Goal: Information Seeking & Learning: Learn about a topic

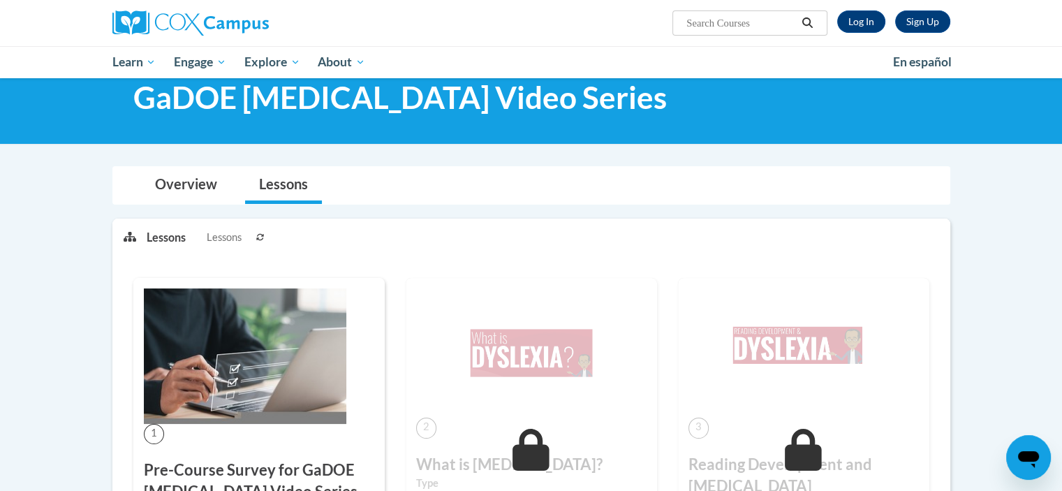
scroll to position [33, 0]
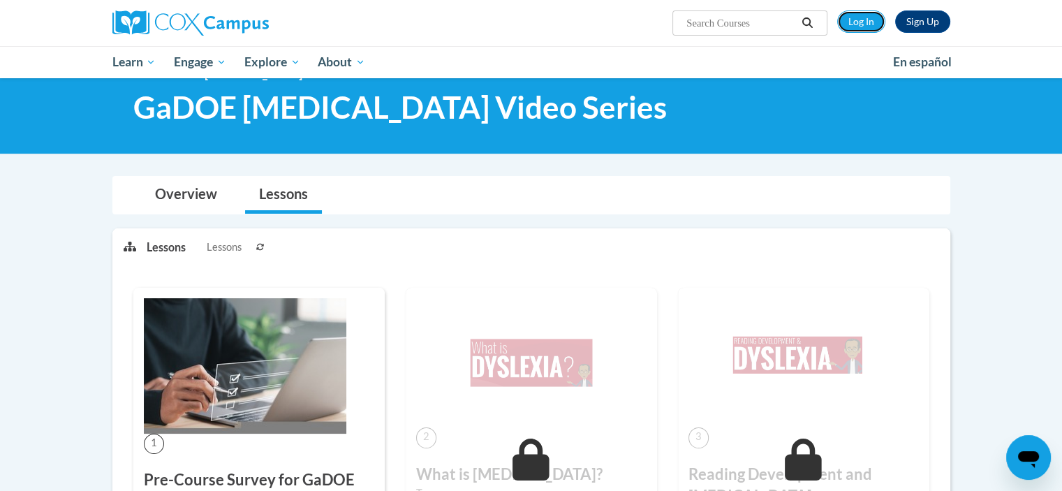
click at [873, 25] on link "Log In" at bounding box center [861, 21] width 48 height 22
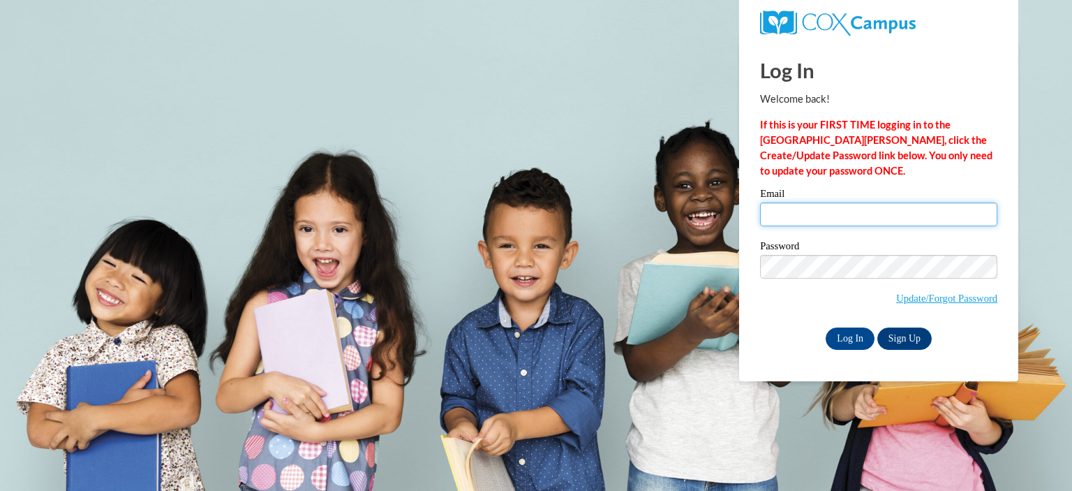
click at [835, 210] on input "Email" at bounding box center [878, 214] width 237 height 24
type input "amjohns@sunprairieschools.org"
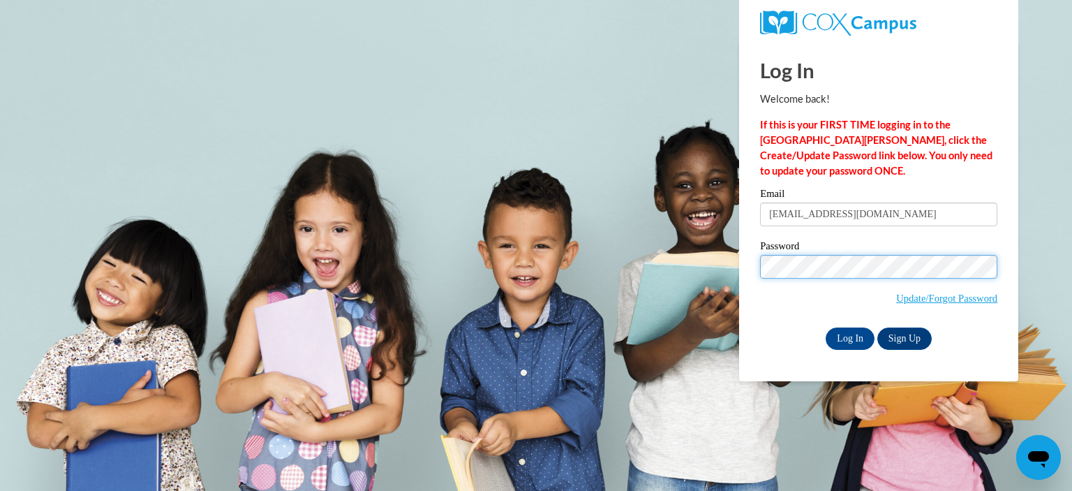
click at [826, 327] on input "Log In" at bounding box center [850, 338] width 49 height 22
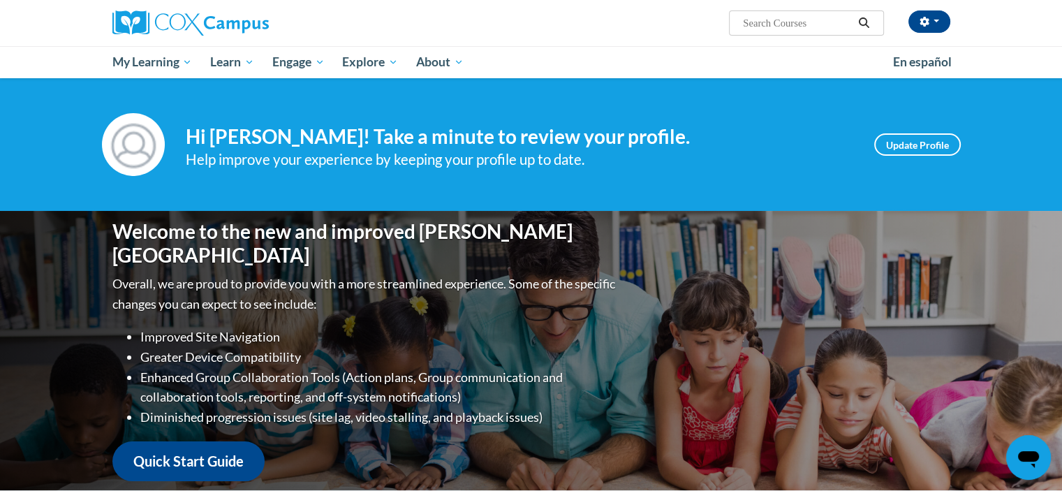
click at [140, 59] on span "My Learning" at bounding box center [152, 62] width 80 height 17
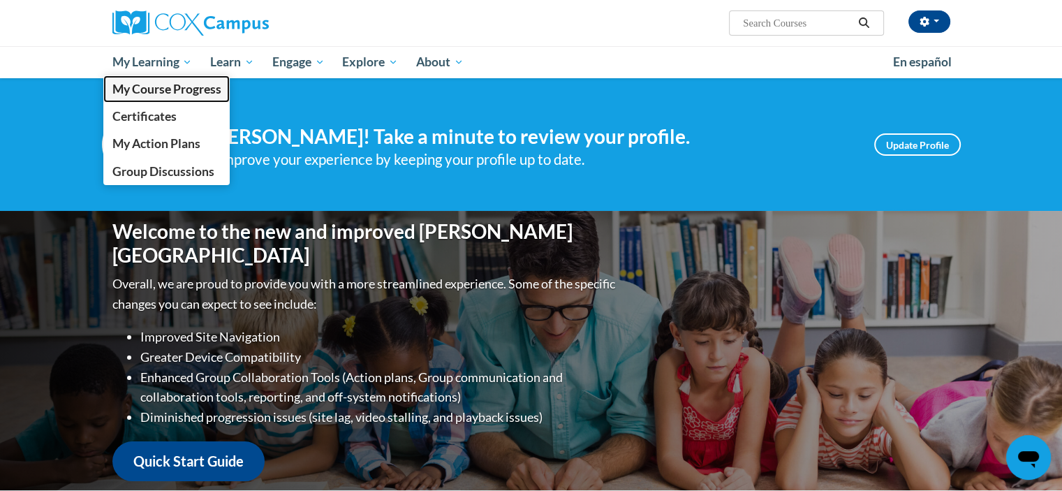
click at [173, 89] on span "My Course Progress" at bounding box center [166, 89] width 109 height 15
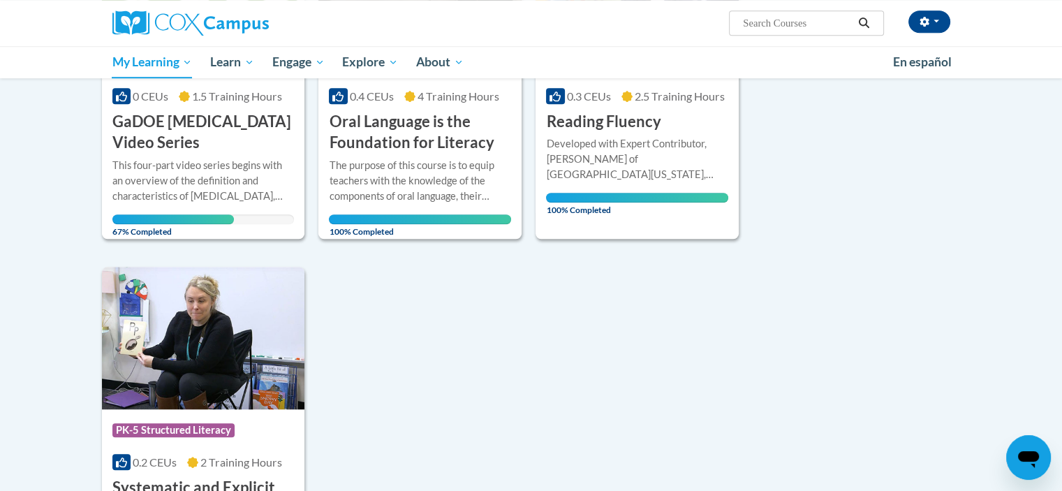
scroll to position [1112, 0]
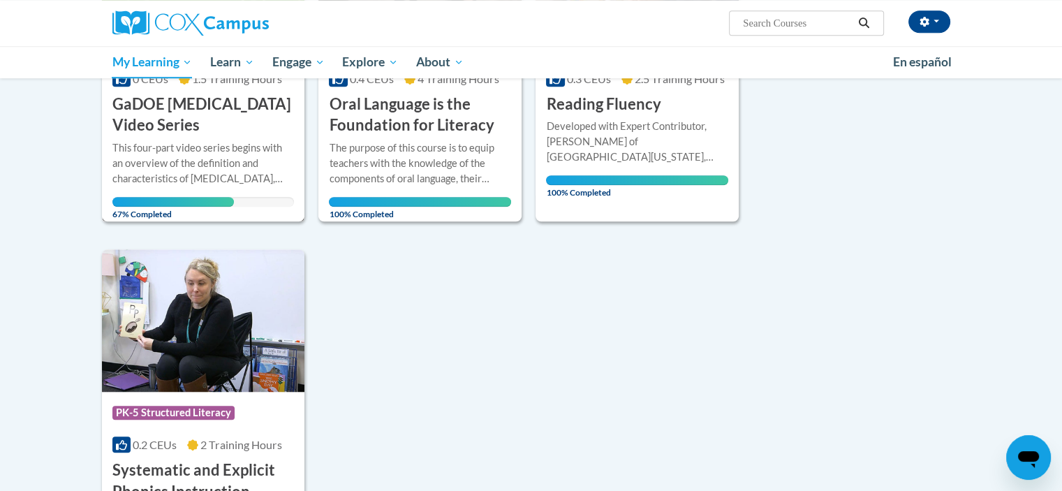
click at [218, 165] on div "This four-part video series begins with an overview of the definition and chara…" at bounding box center [203, 163] width 182 height 46
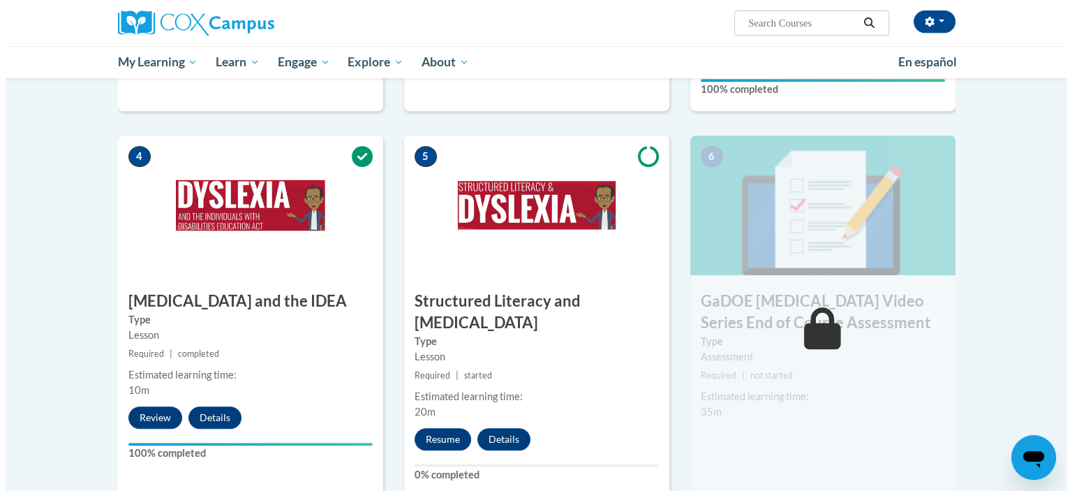
scroll to position [635, 0]
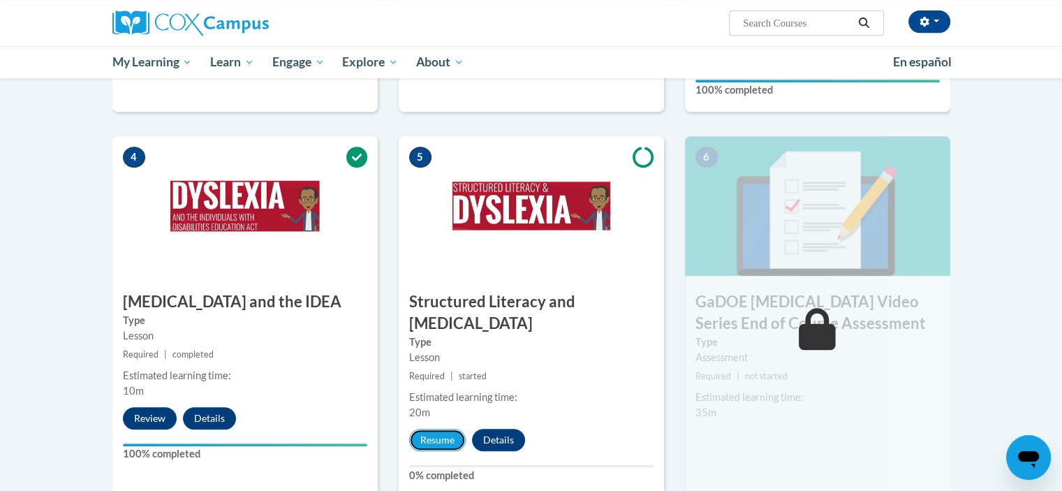
click at [439, 429] on button "Resume" at bounding box center [437, 440] width 57 height 22
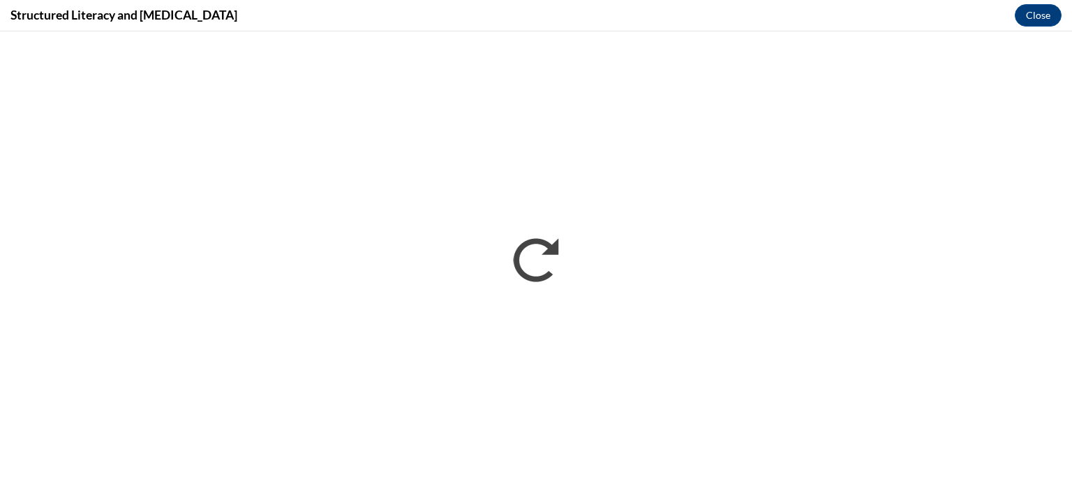
scroll to position [0, 0]
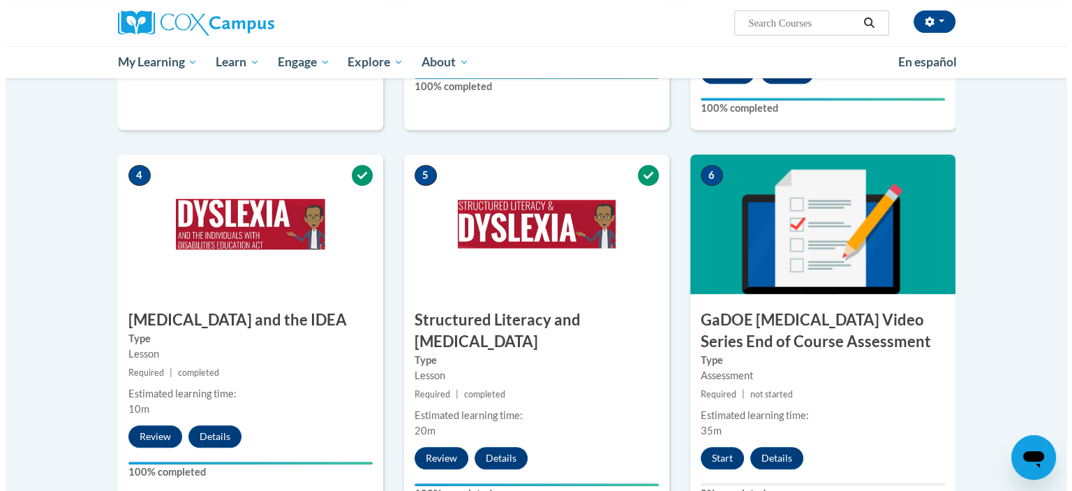
scroll to position [614, 0]
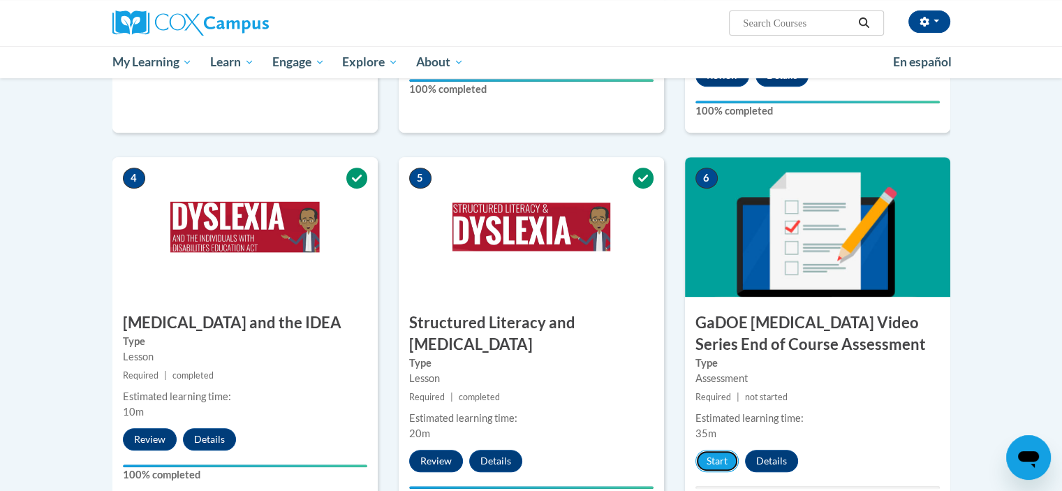
click at [715, 450] on button "Start" at bounding box center [716, 461] width 43 height 22
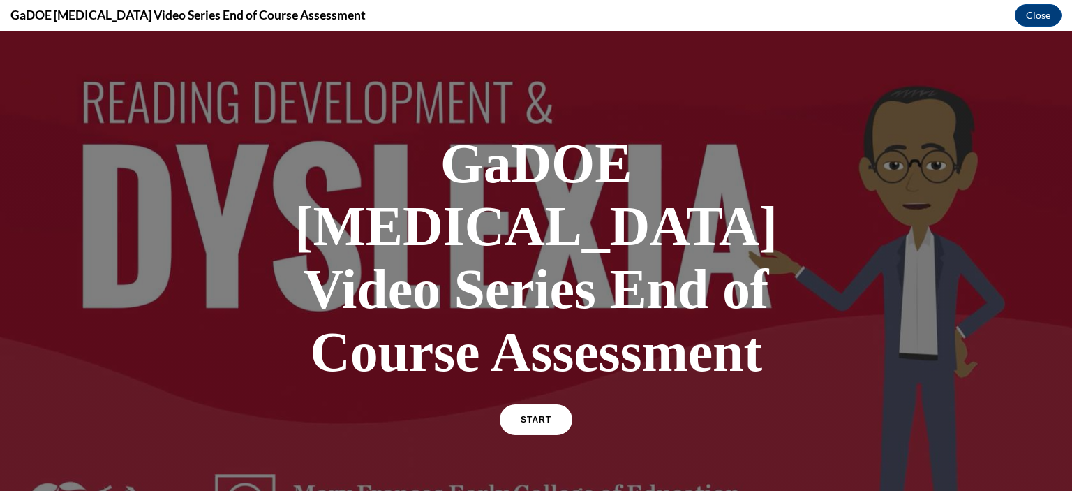
scroll to position [109, 0]
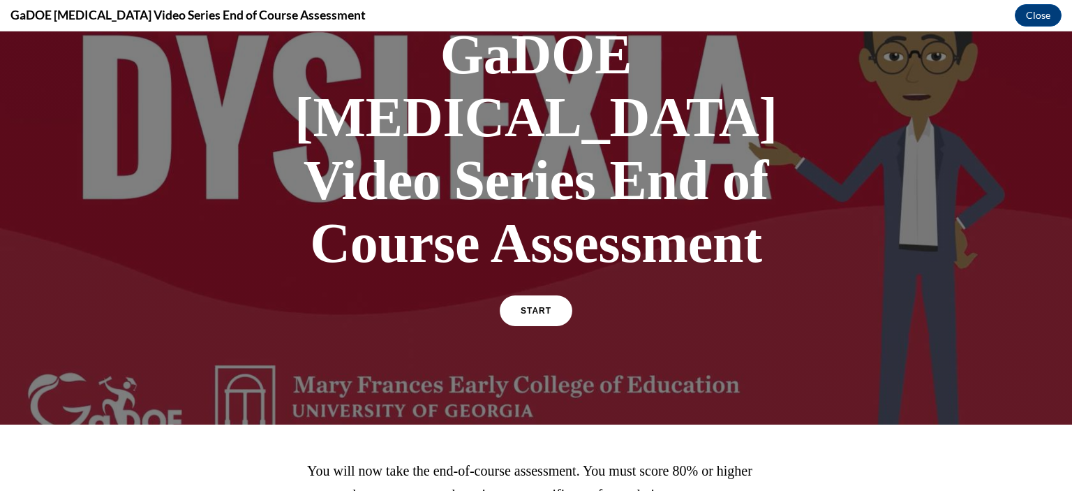
click at [550, 295] on link "START" at bounding box center [536, 310] width 73 height 31
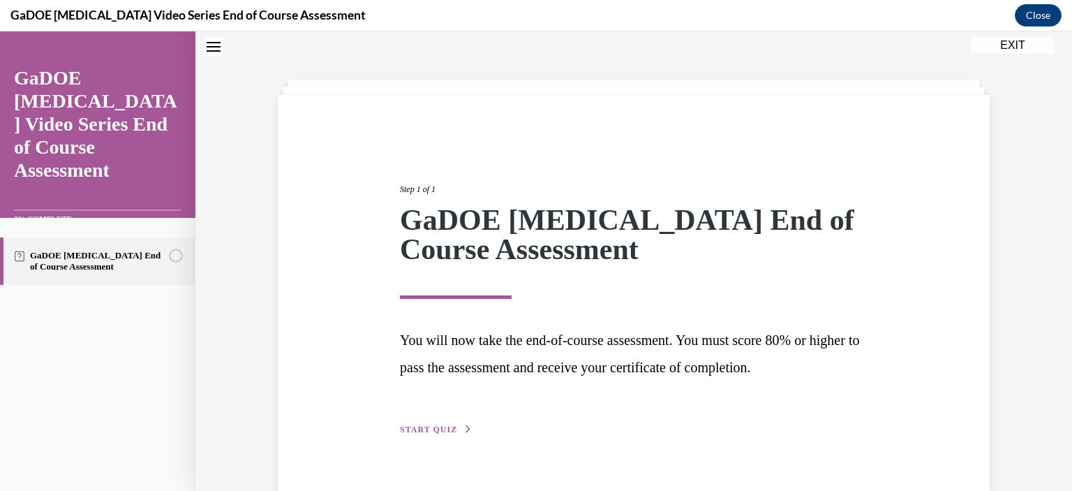
scroll to position [72, 0]
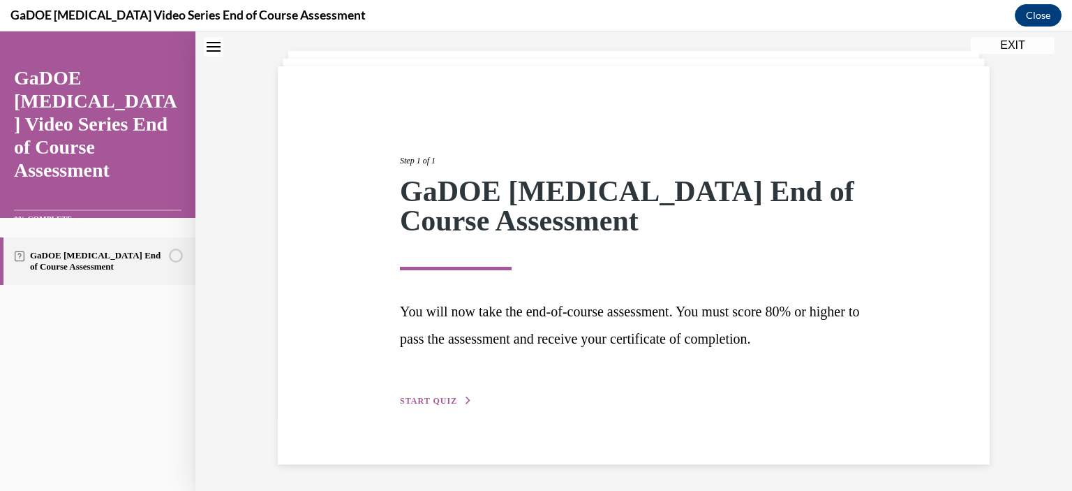
click at [441, 396] on span "START QUIZ" at bounding box center [428, 401] width 57 height 10
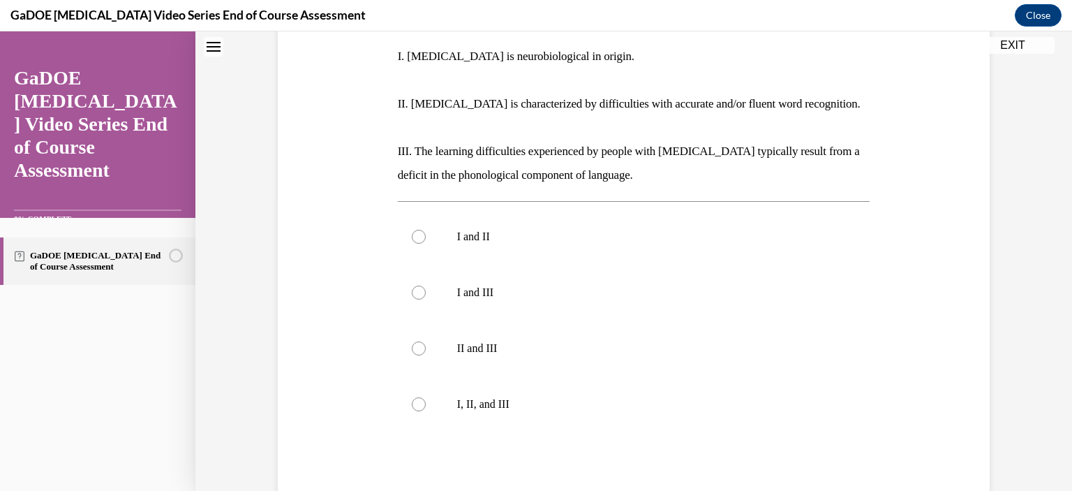
scroll to position [293, 0]
click at [441, 376] on label "I, II, and III" at bounding box center [634, 404] width 473 height 56
click at [426, 397] on input "I, II, and III" at bounding box center [419, 404] width 14 height 14
radio input "true"
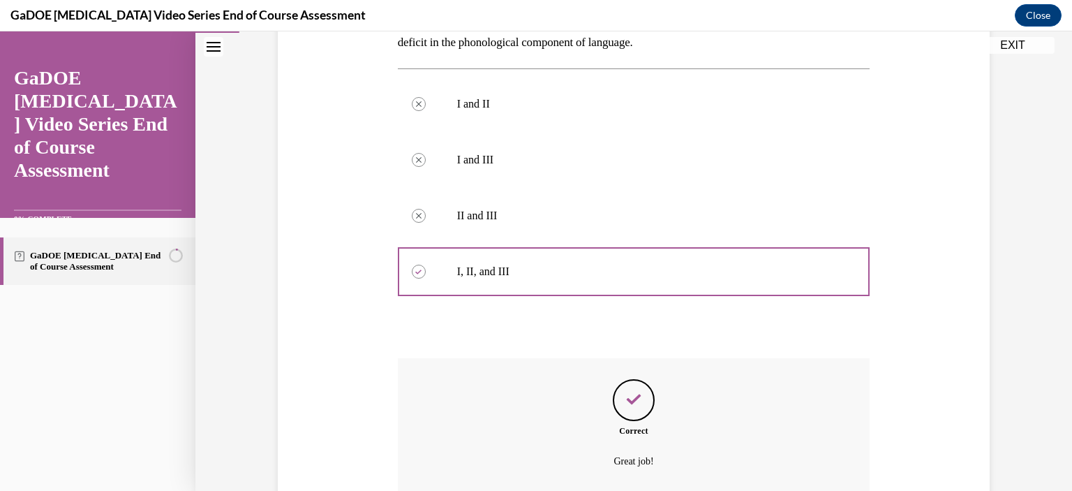
scroll to position [524, 0]
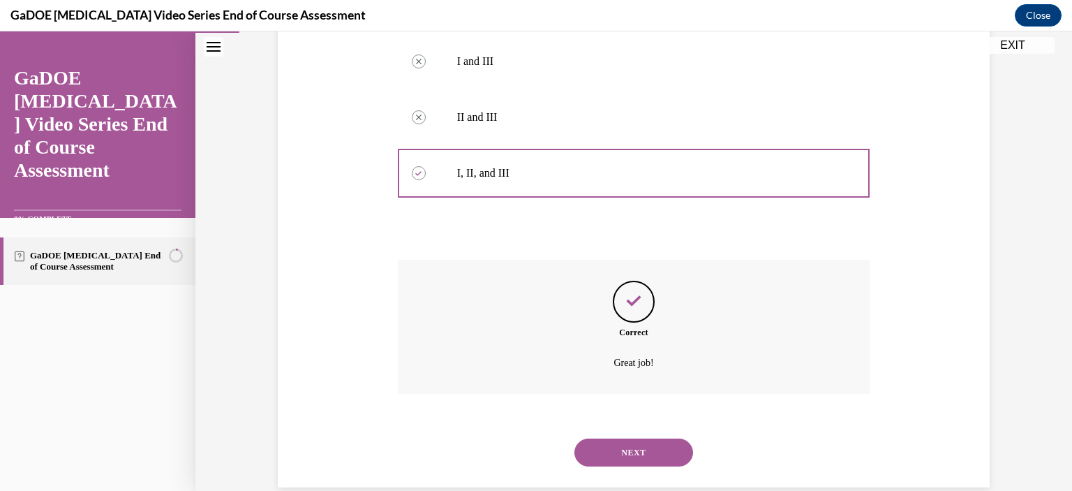
click at [655, 424] on div "NEXT" at bounding box center [634, 452] width 473 height 56
click at [653, 438] on button "NEXT" at bounding box center [634, 452] width 119 height 28
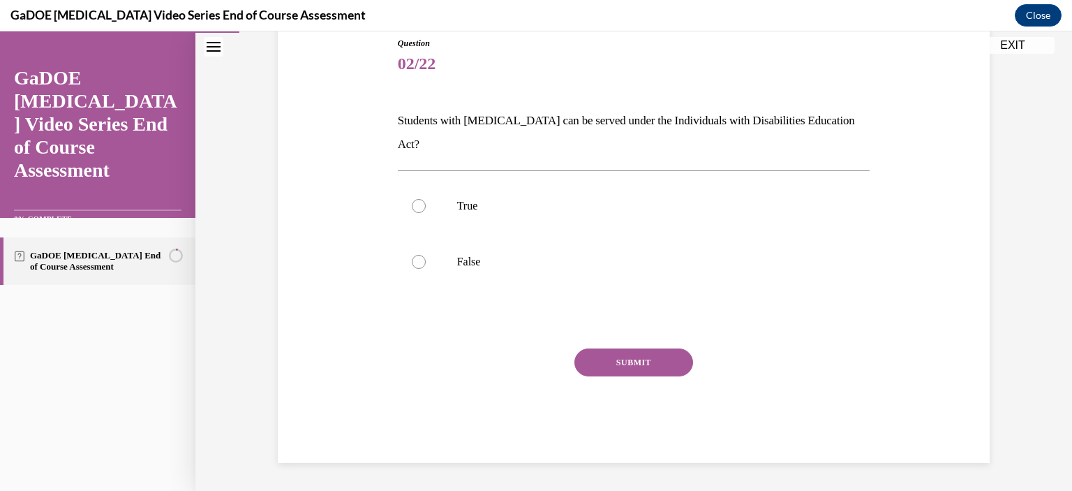
scroll to position [133, 0]
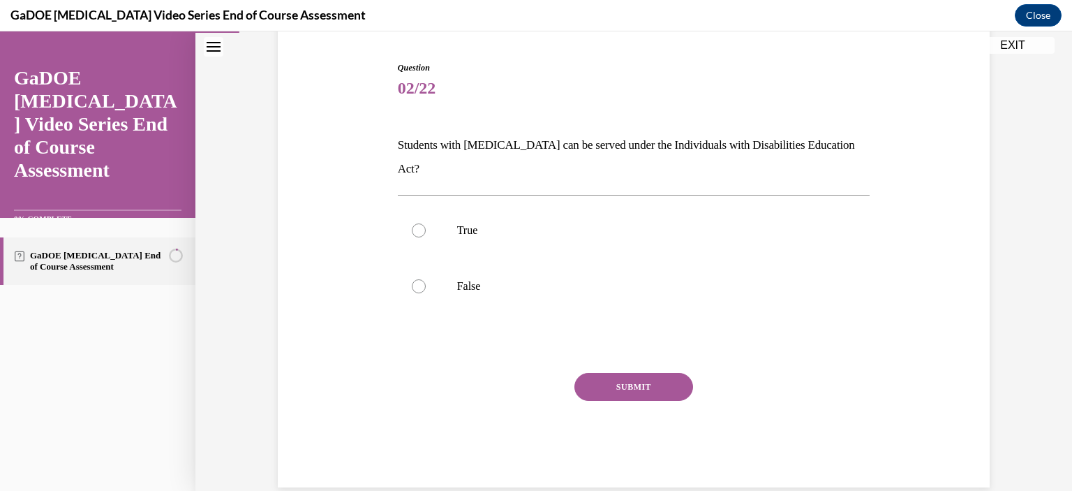
click at [401, 206] on label "True" at bounding box center [634, 230] width 473 height 56
click at [412, 223] on input "True" at bounding box center [419, 230] width 14 height 14
radio input "true"
click at [621, 373] on button "SUBMIT" at bounding box center [634, 387] width 119 height 28
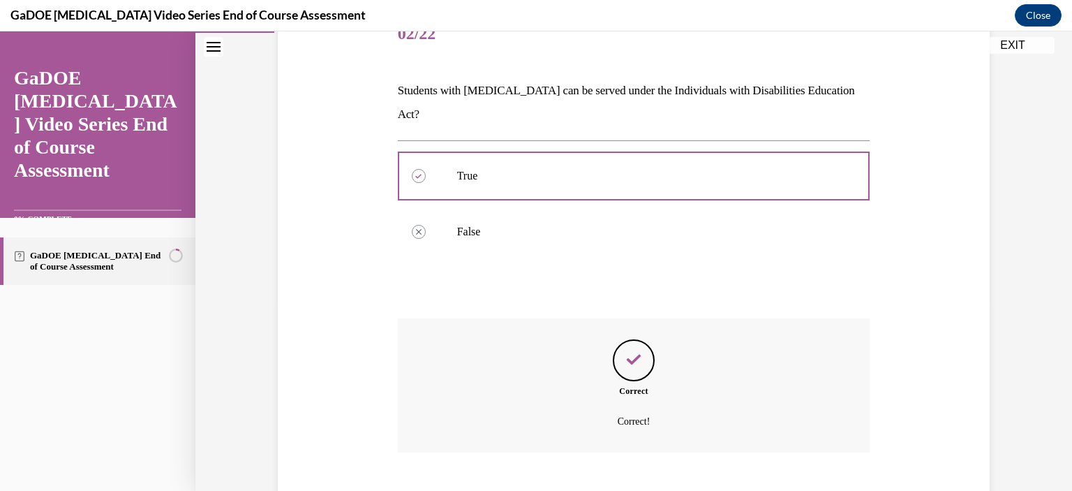
scroll to position [246, 0]
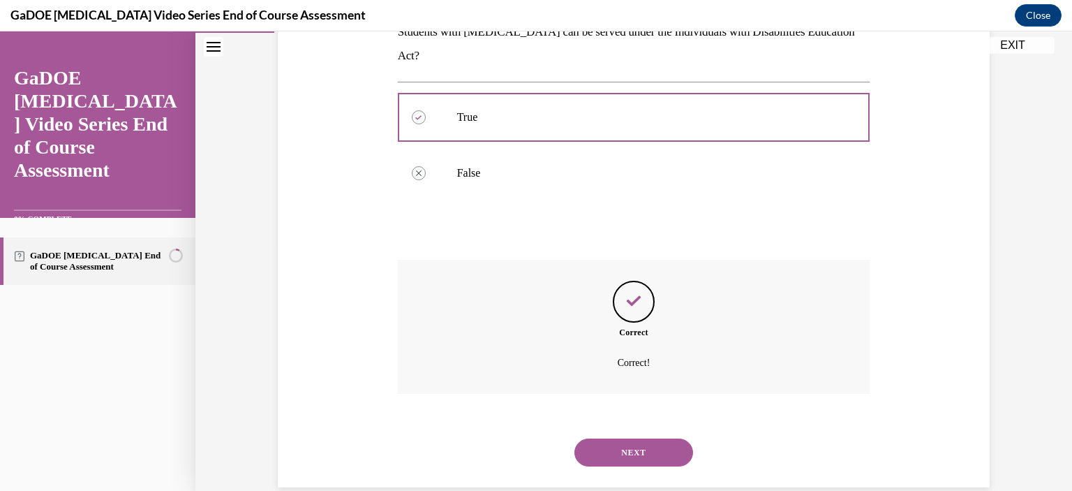
click at [642, 438] on button "NEXT" at bounding box center [634, 452] width 119 height 28
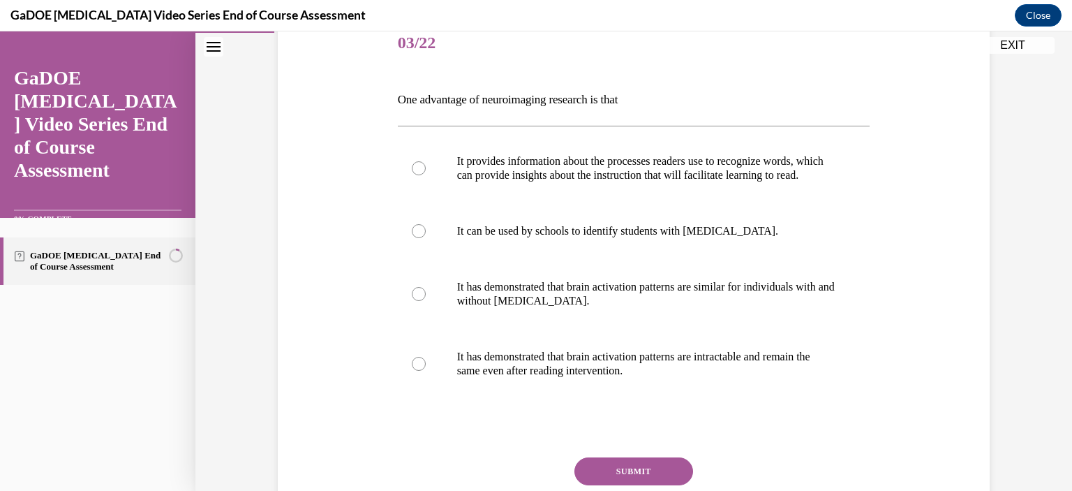
scroll to position [182, 0]
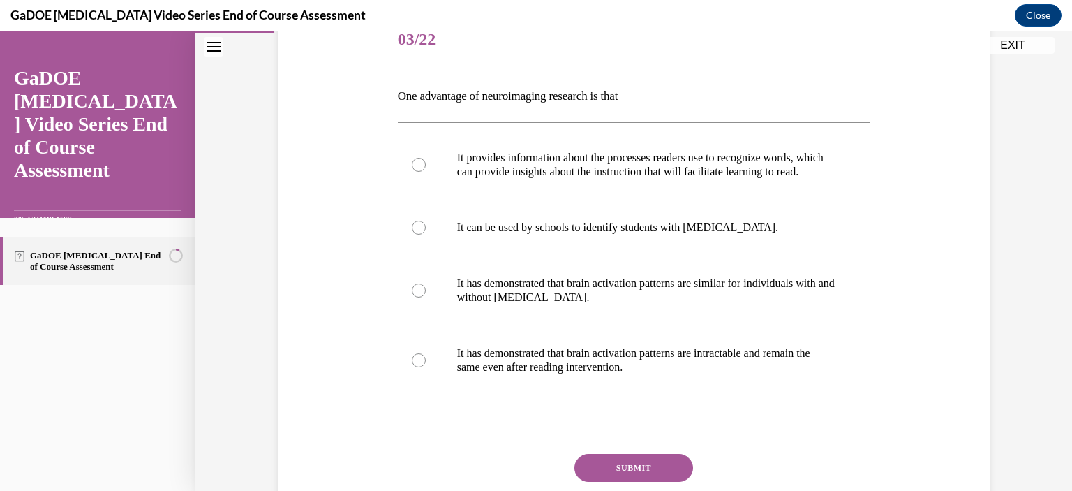
click at [423, 288] on label "It has demonstrated that brain activation patterns are similar for individuals …" at bounding box center [634, 291] width 473 height 70
click at [423, 288] on input "It has demonstrated that brain activation patterns are similar for individuals …" at bounding box center [419, 290] width 14 height 14
radio input "true"
click at [596, 467] on button "SUBMIT" at bounding box center [634, 468] width 119 height 28
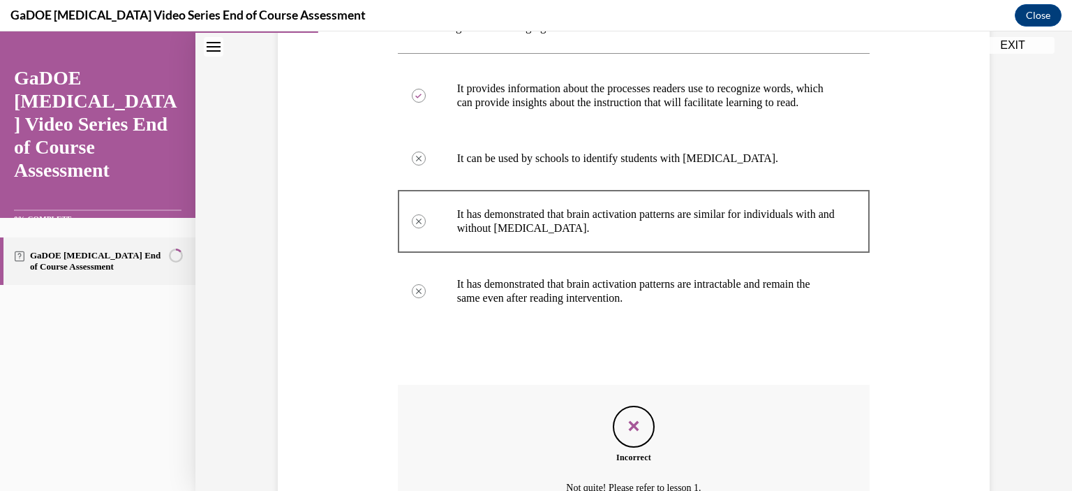
scroll to position [413, 0]
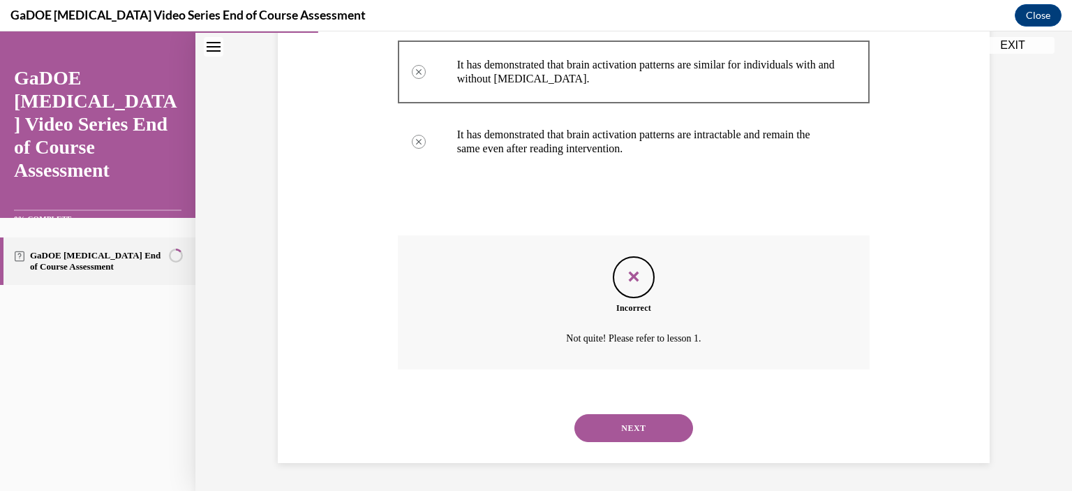
click at [620, 413] on div "NEXT" at bounding box center [634, 428] width 473 height 56
click at [626, 431] on button "NEXT" at bounding box center [634, 428] width 119 height 28
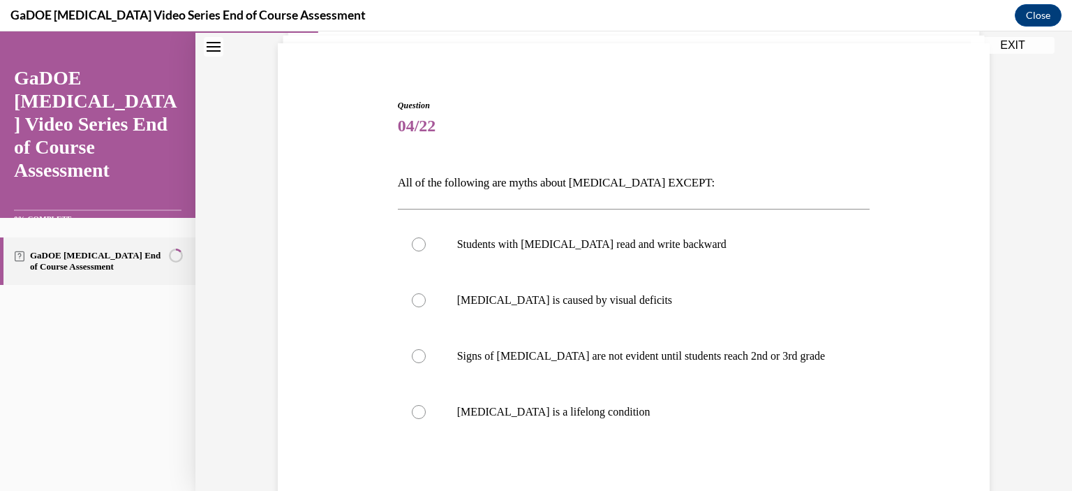
scroll to position [97, 0]
click at [425, 407] on label "Dyslexia is a lifelong condition" at bounding box center [634, 410] width 473 height 56
click at [425, 407] on input "Dyslexia is a lifelong condition" at bounding box center [419, 410] width 14 height 14
radio input "true"
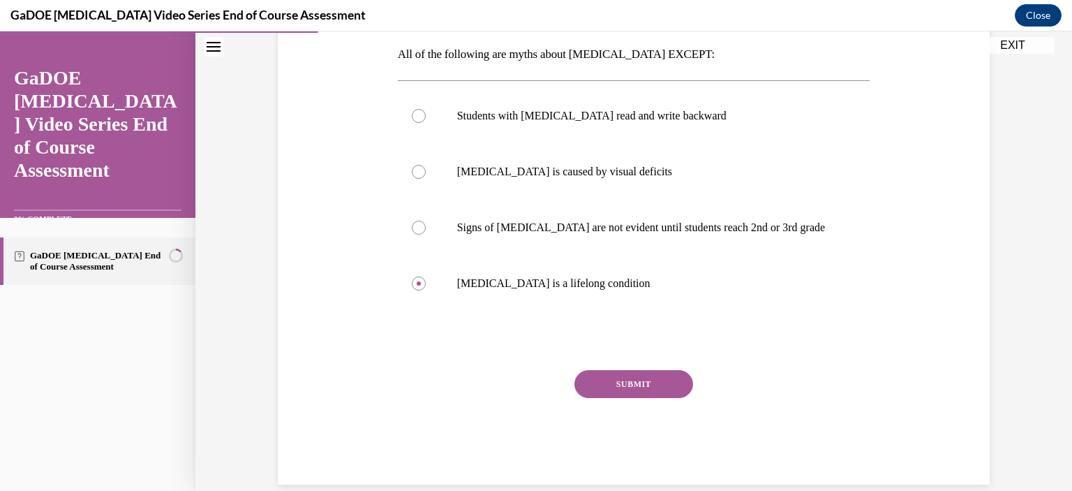
scroll to position [244, 0]
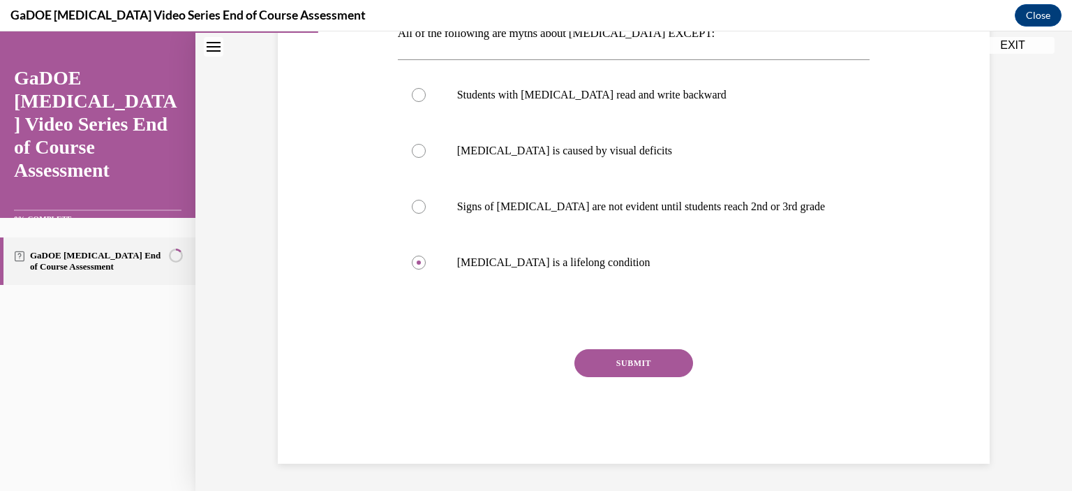
click at [620, 367] on button "SUBMIT" at bounding box center [634, 363] width 119 height 28
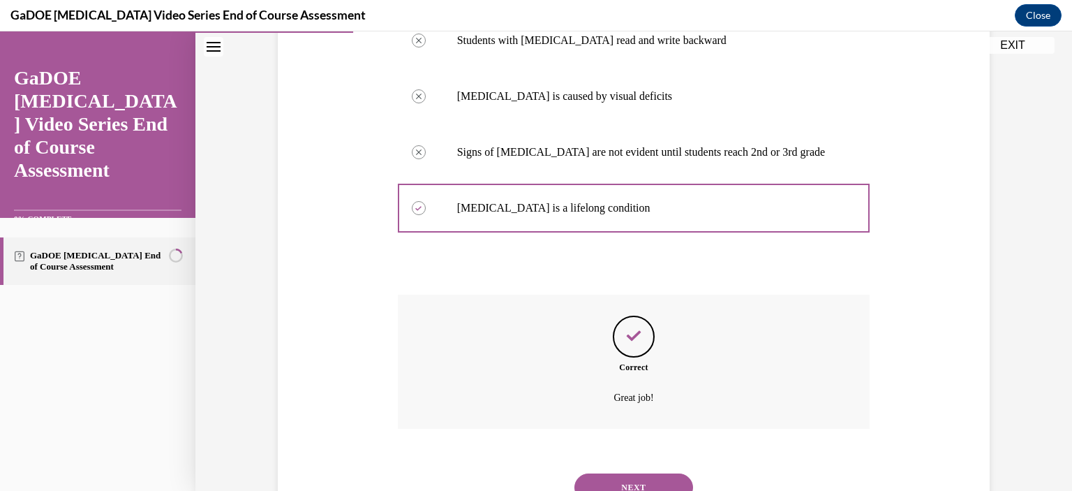
scroll to position [357, 0]
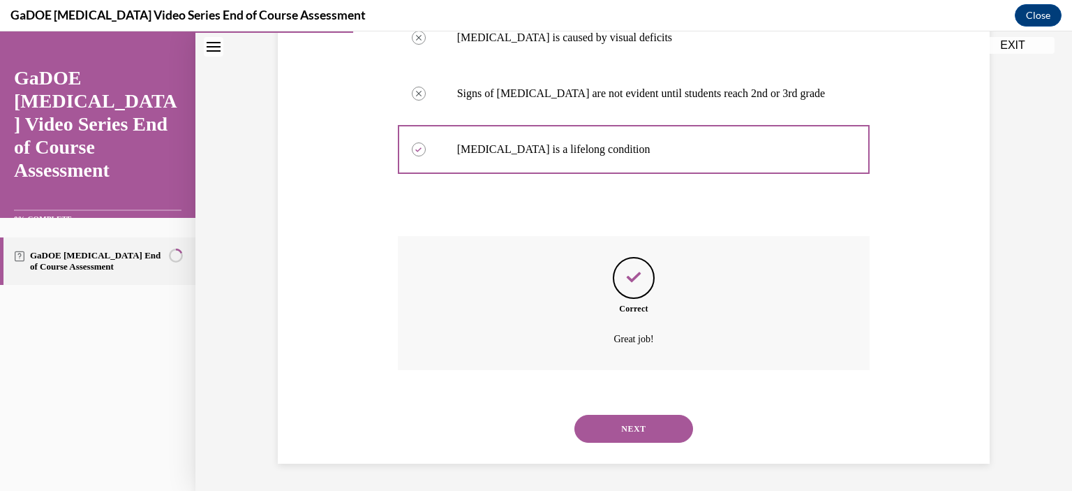
click at [632, 417] on button "NEXT" at bounding box center [634, 429] width 119 height 28
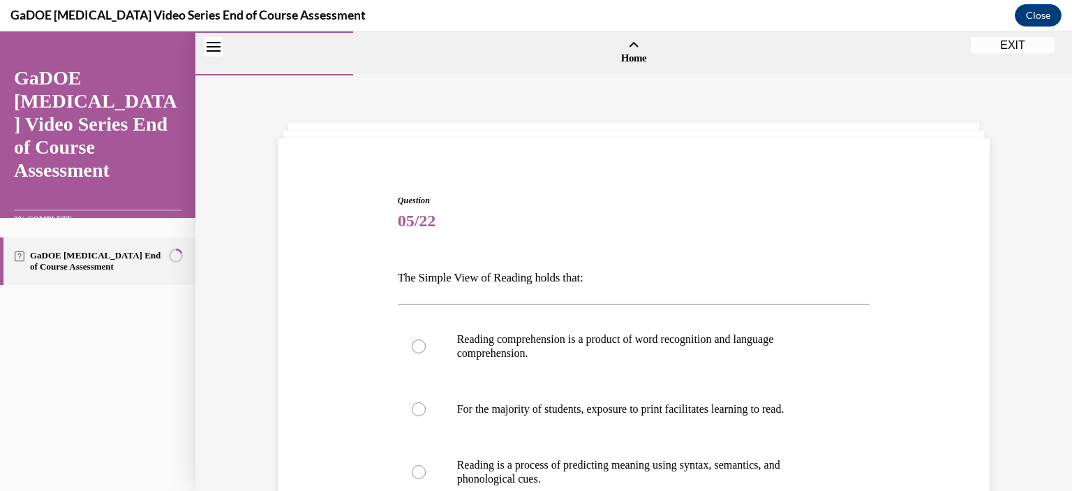
scroll to position [137, 0]
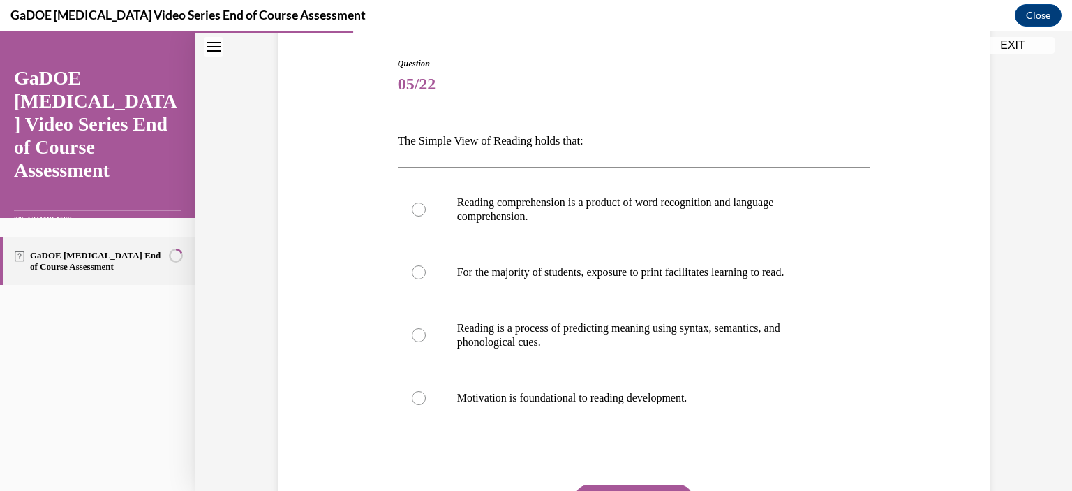
click at [413, 212] on div at bounding box center [419, 209] width 14 height 14
click at [413, 212] on input "Reading comprehension is a product of word recognition and language comprehensi…" at bounding box center [419, 209] width 14 height 14
radio input "true"
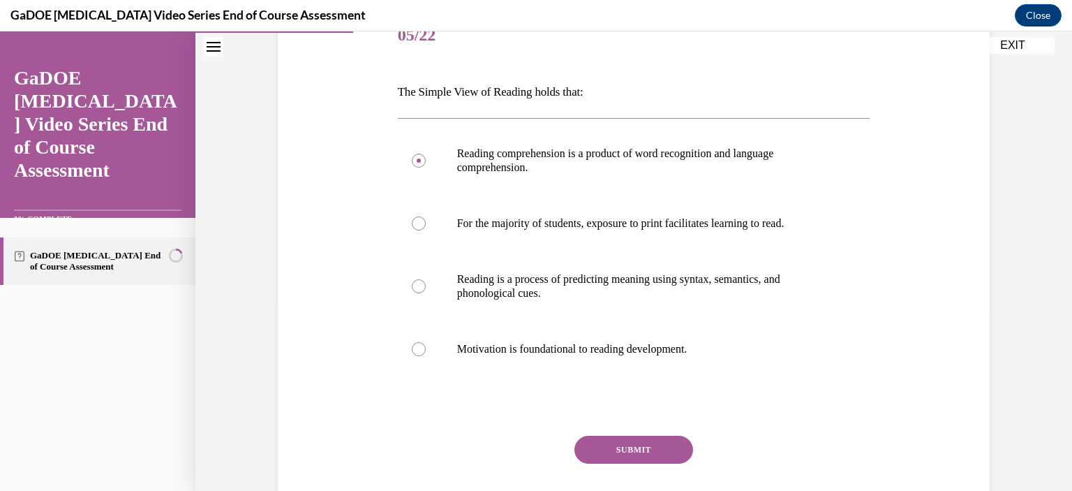
scroll to position [187, 0]
click at [631, 450] on button "SUBMIT" at bounding box center [634, 448] width 119 height 28
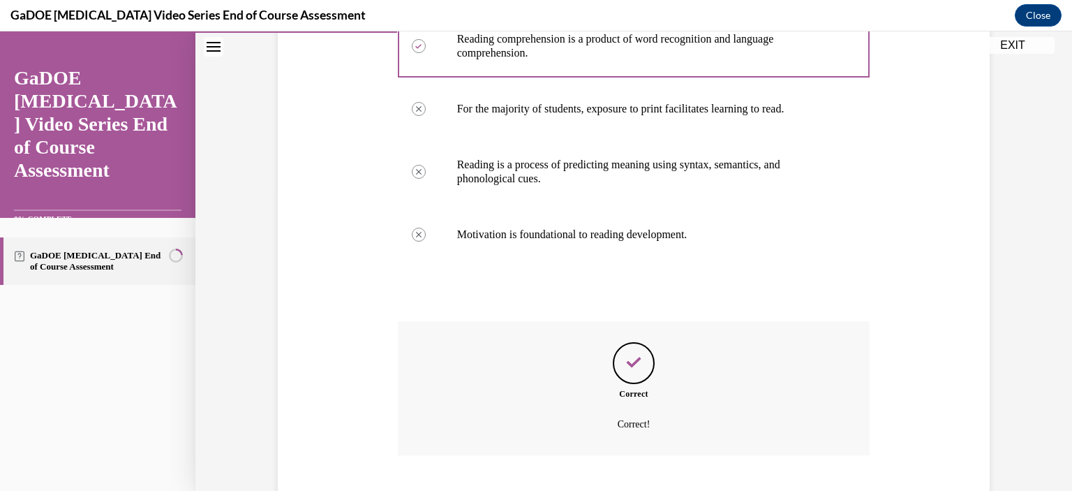
scroll to position [385, 0]
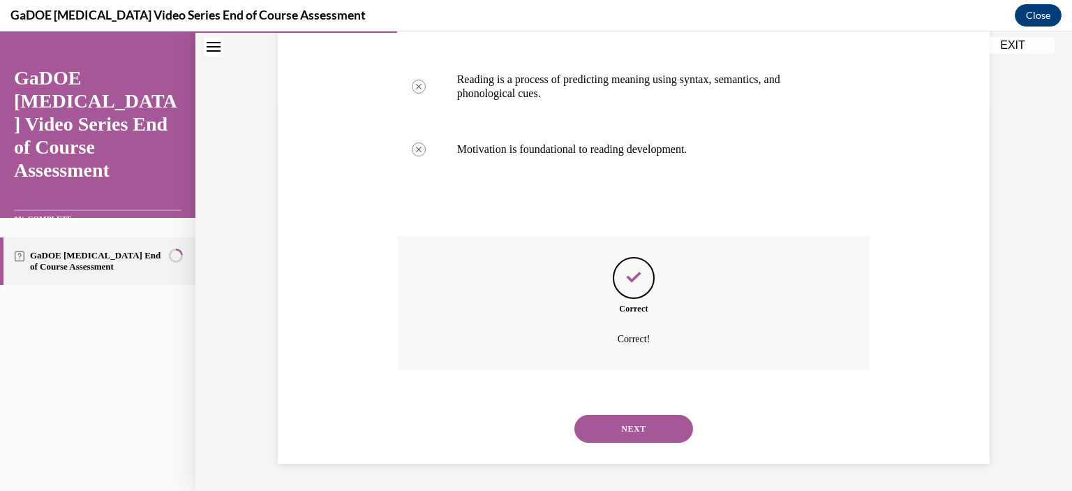
click at [637, 413] on div "NEXT" at bounding box center [634, 429] width 473 height 56
click at [642, 427] on button "NEXT" at bounding box center [634, 429] width 119 height 28
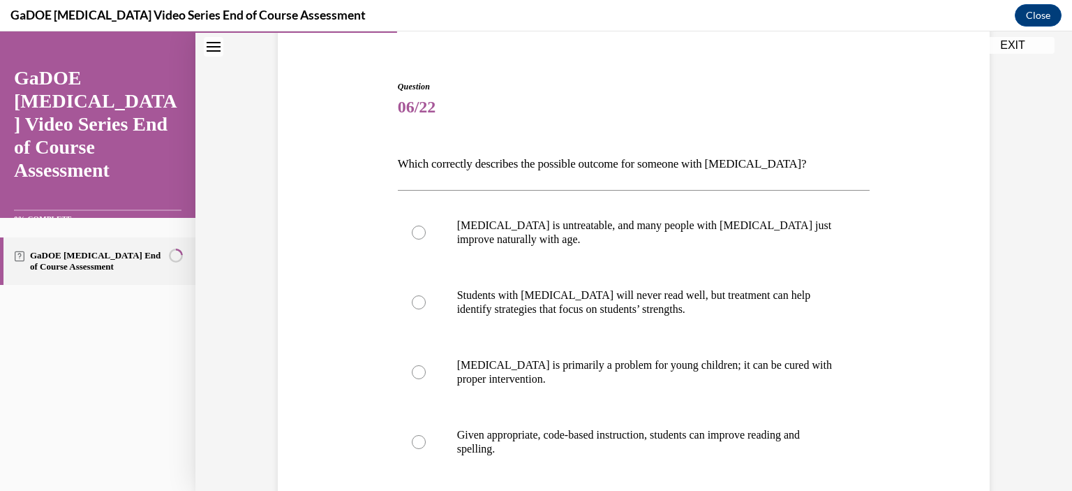
scroll to position [114, 0]
click at [438, 444] on label "Given appropriate, code-based instruction, students can improve reading and spe…" at bounding box center [634, 441] width 473 height 70
click at [426, 444] on input "Given appropriate, code-based instruction, students can improve reading and spe…" at bounding box center [419, 441] width 14 height 14
radio input "true"
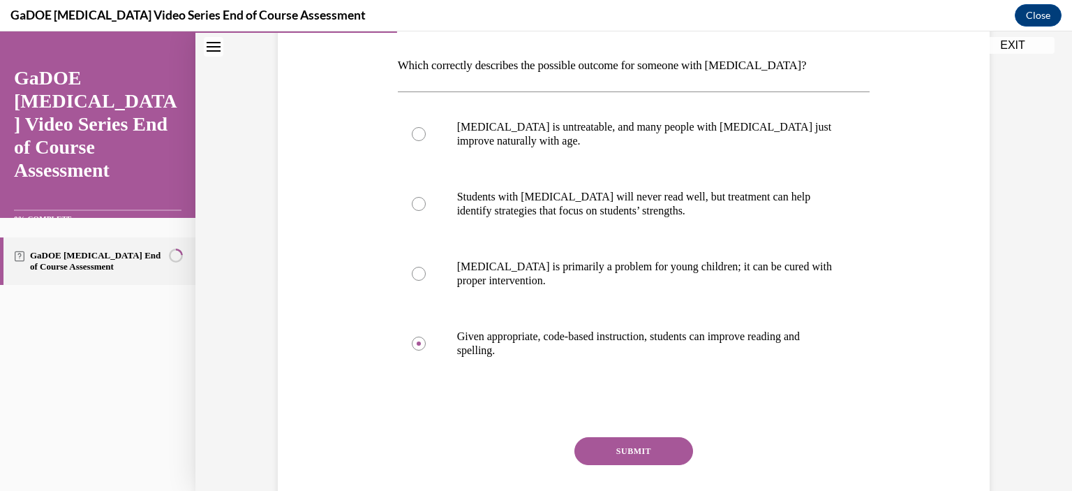
click at [590, 446] on button "SUBMIT" at bounding box center [634, 451] width 119 height 28
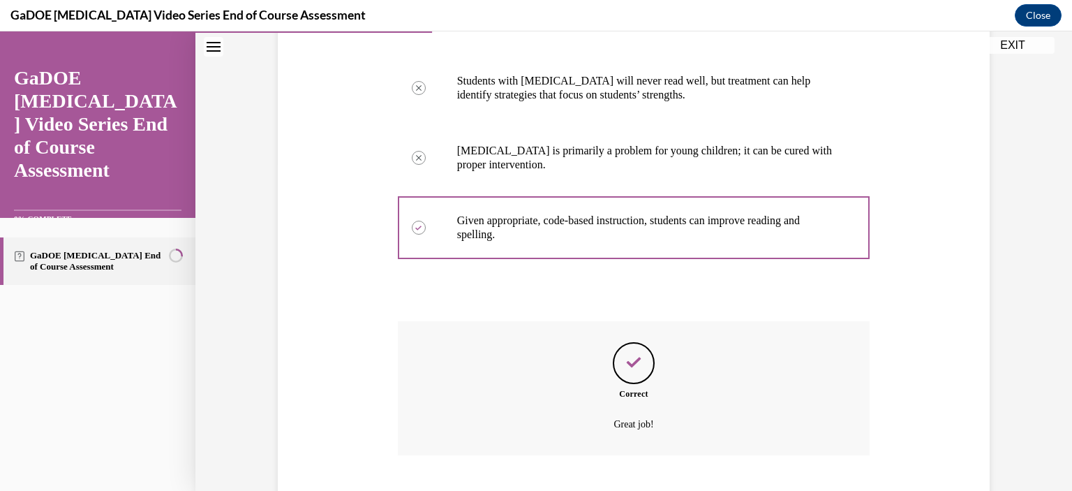
scroll to position [413, 0]
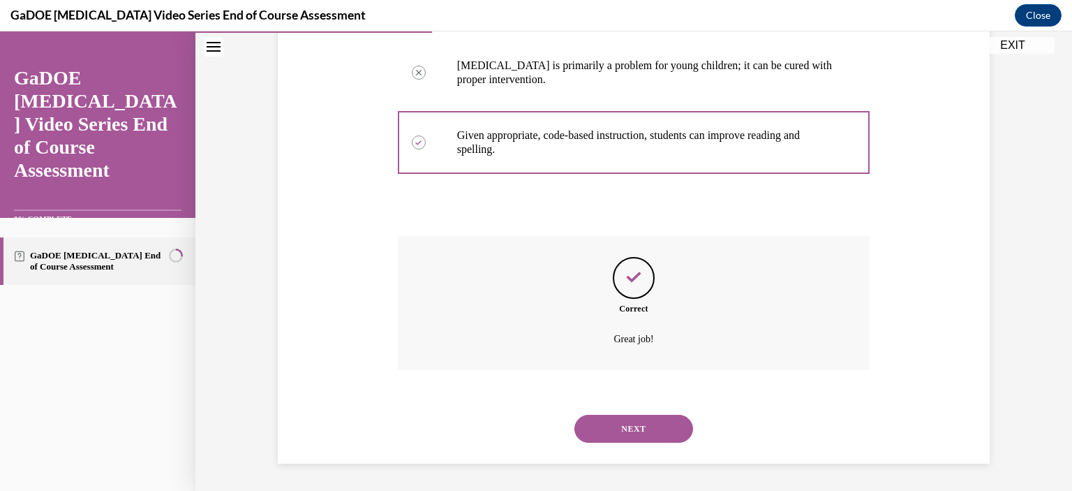
click at [653, 429] on button "NEXT" at bounding box center [634, 429] width 119 height 28
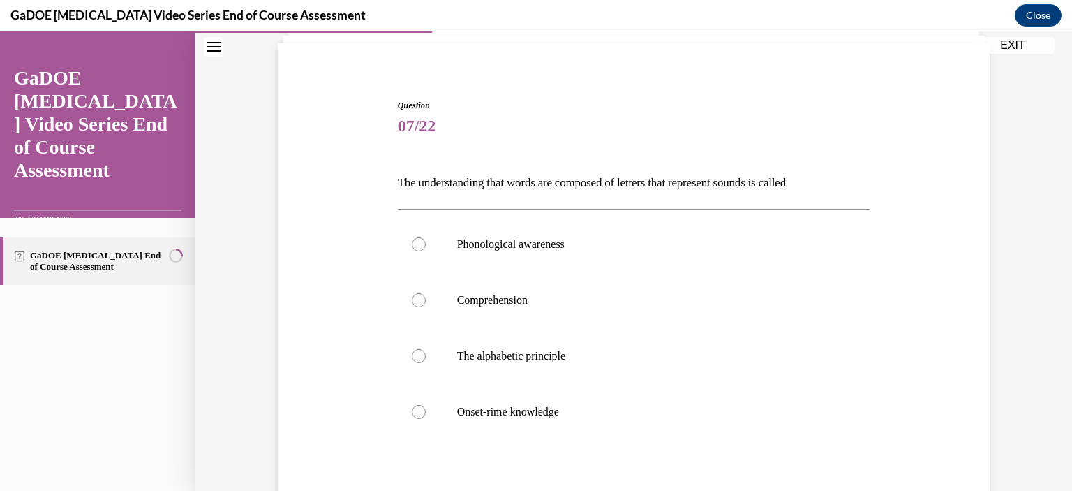
scroll to position [94, 0]
click at [447, 387] on label "Onset-rime knowledge" at bounding box center [634, 413] width 473 height 56
click at [426, 406] on input "Onset-rime knowledge" at bounding box center [419, 413] width 14 height 14
radio input "true"
click at [438, 375] on label "The alphabetic principle" at bounding box center [634, 357] width 473 height 56
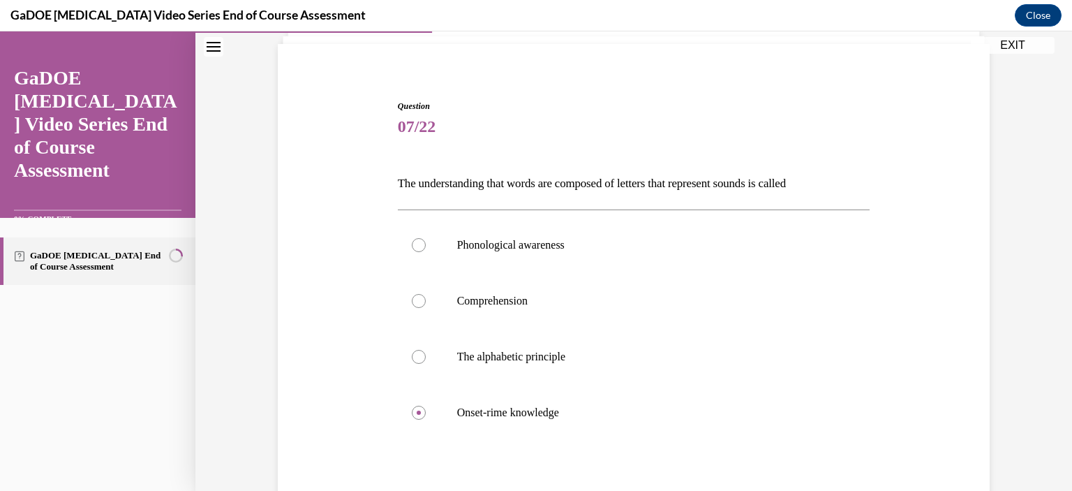
click at [426, 364] on input "The alphabetic principle" at bounding box center [419, 357] width 14 height 14
radio input "true"
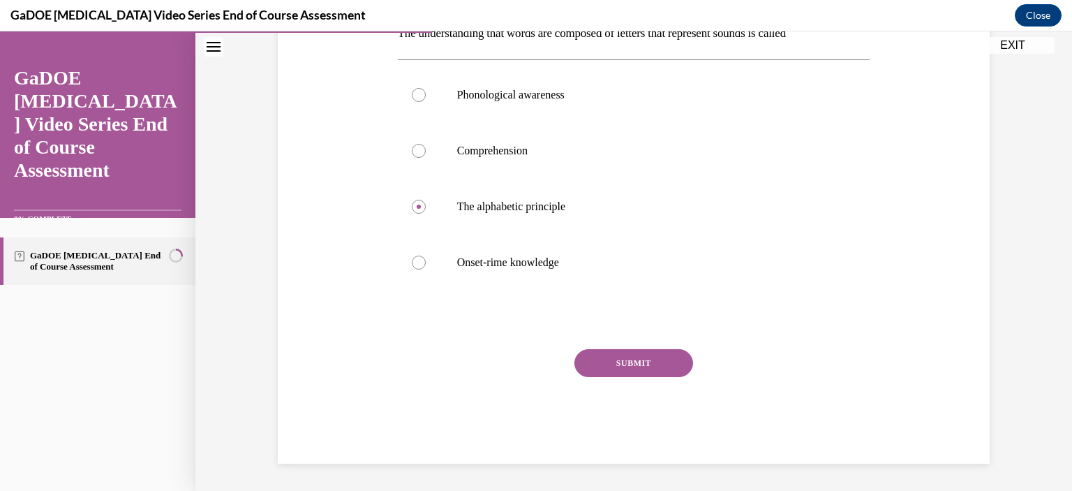
click at [586, 346] on div "Question 07/22 The understanding that words are composed of letters that repres…" at bounding box center [634, 207] width 473 height 514
click at [612, 374] on button "SUBMIT" at bounding box center [634, 363] width 119 height 28
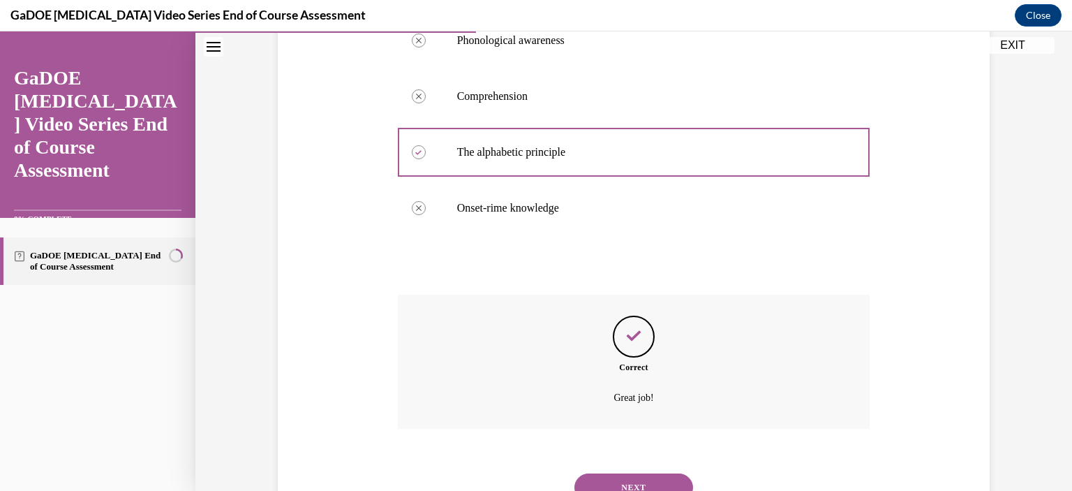
scroll to position [357, 0]
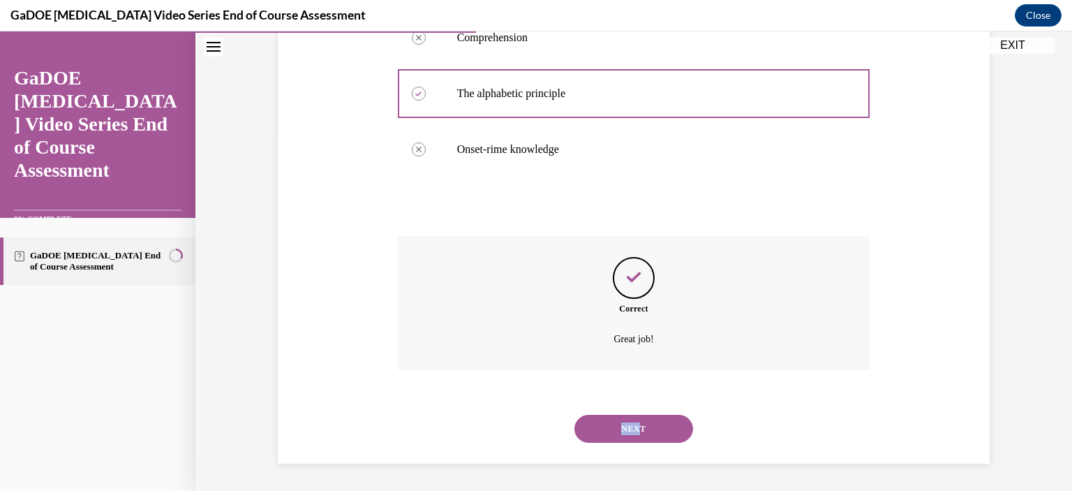
drag, startPoint x: 633, startPoint y: 409, endPoint x: 636, endPoint y: 416, distance: 7.8
click at [636, 416] on div "NEXT" at bounding box center [634, 429] width 473 height 56
click at [636, 416] on button "NEXT" at bounding box center [634, 429] width 119 height 28
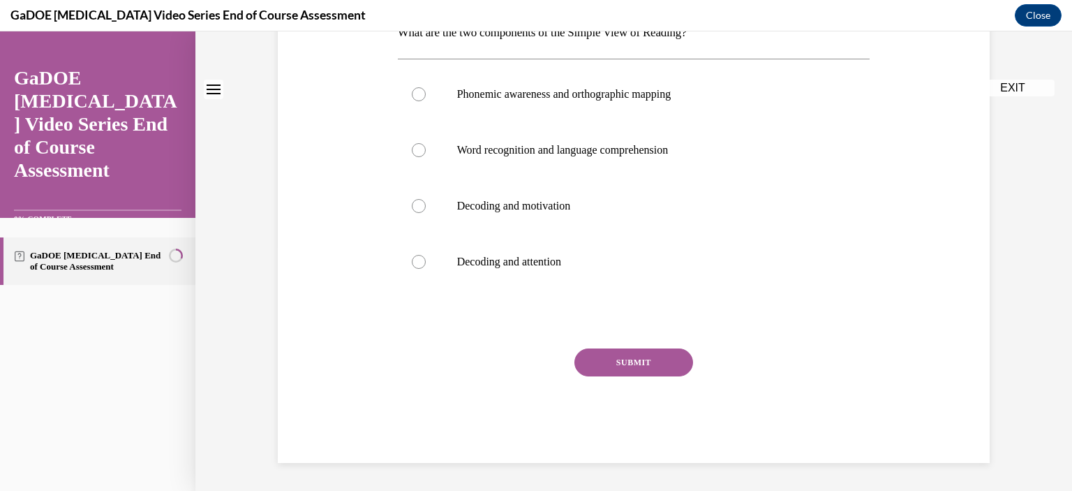
scroll to position [0, 0]
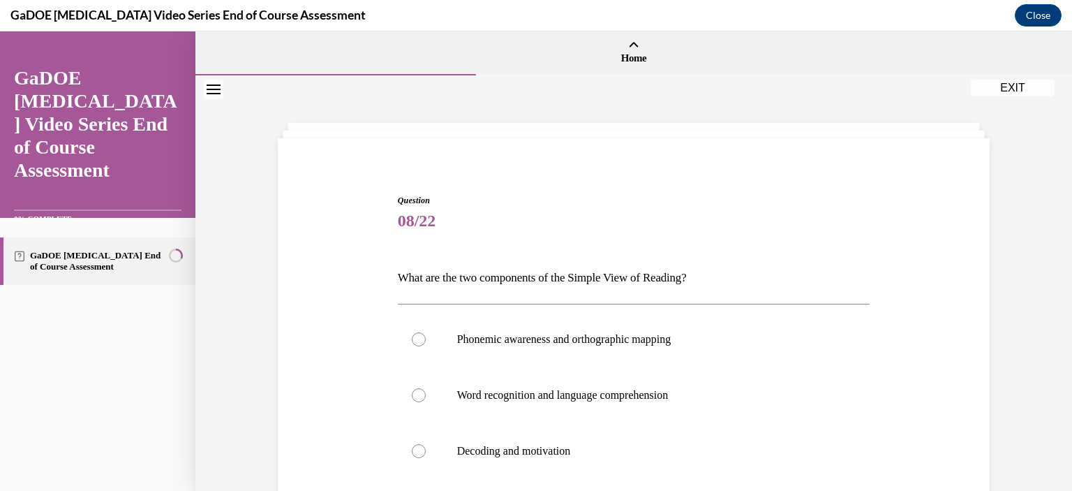
click at [636, 416] on label "Word recognition and language comprehension" at bounding box center [634, 395] width 473 height 56
click at [426, 402] on input "Word recognition and language comprehension" at bounding box center [419, 395] width 14 height 14
radio input "true"
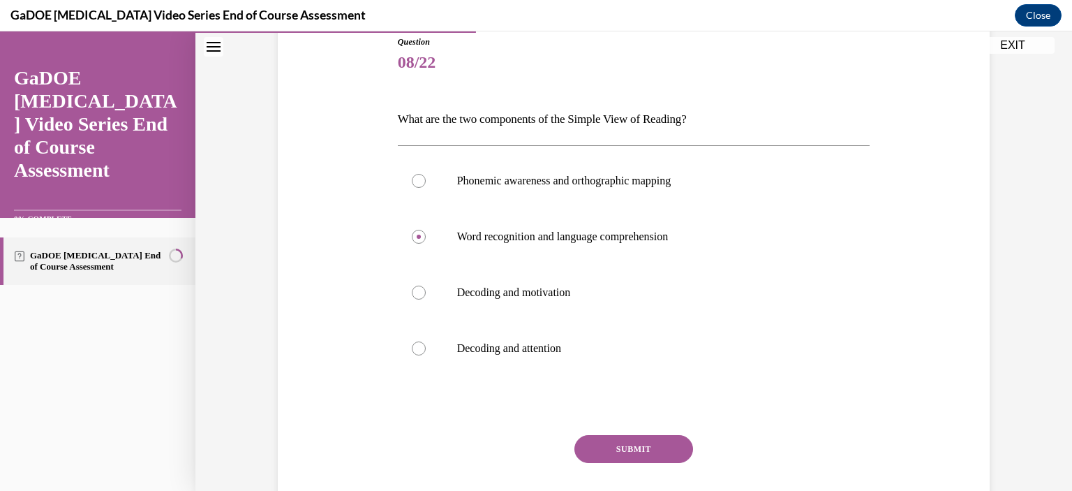
scroll to position [159, 0]
click at [623, 443] on button "SUBMIT" at bounding box center [634, 448] width 119 height 28
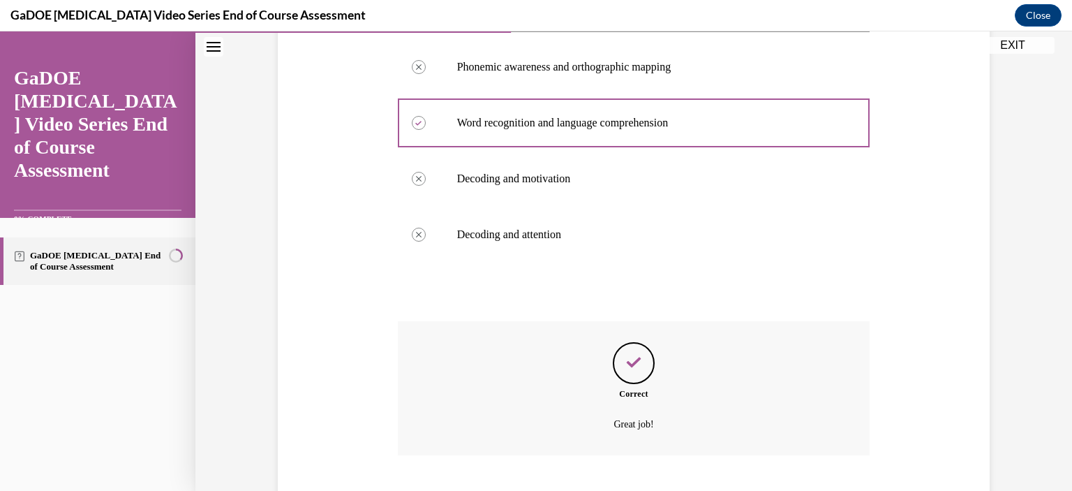
scroll to position [357, 0]
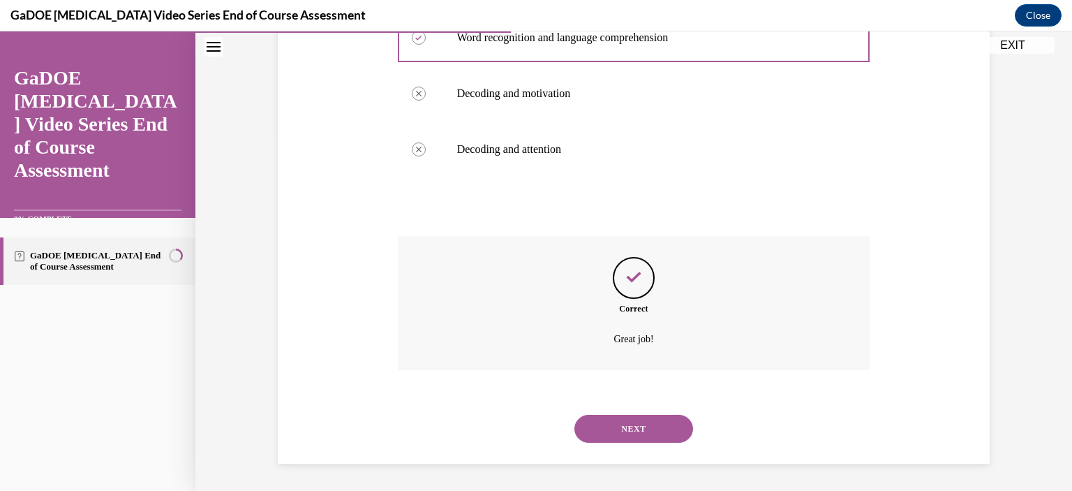
click at [642, 417] on button "NEXT" at bounding box center [634, 429] width 119 height 28
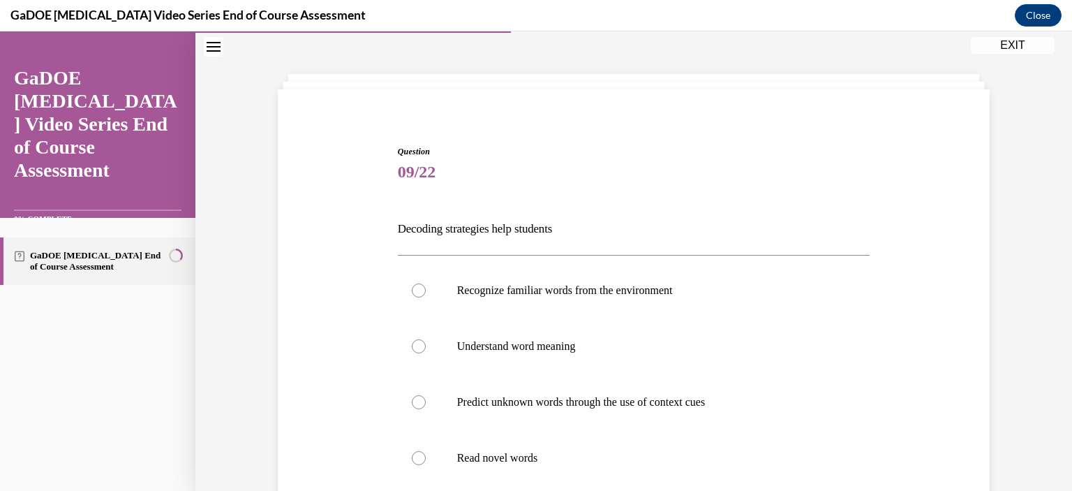
scroll to position [59, 0]
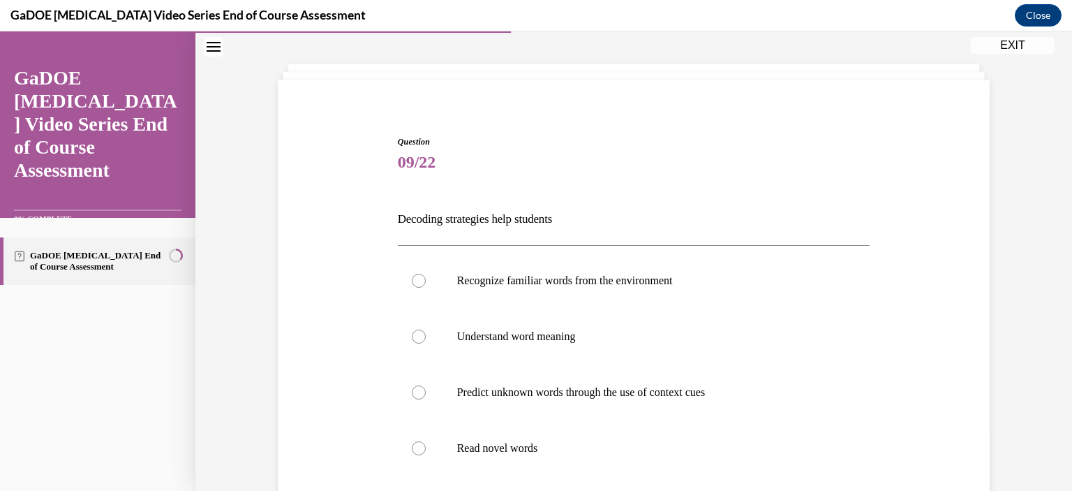
click at [487, 394] on p "Predict unknown words through the use of context cues" at bounding box center [646, 392] width 378 height 14
click at [426, 394] on input "Predict unknown words through the use of context cues" at bounding box center [419, 392] width 14 height 14
radio input "true"
click at [475, 276] on p "Recognize familiar words from the environment" at bounding box center [646, 281] width 378 height 14
click at [426, 276] on input "Recognize familiar words from the environment" at bounding box center [419, 281] width 14 height 14
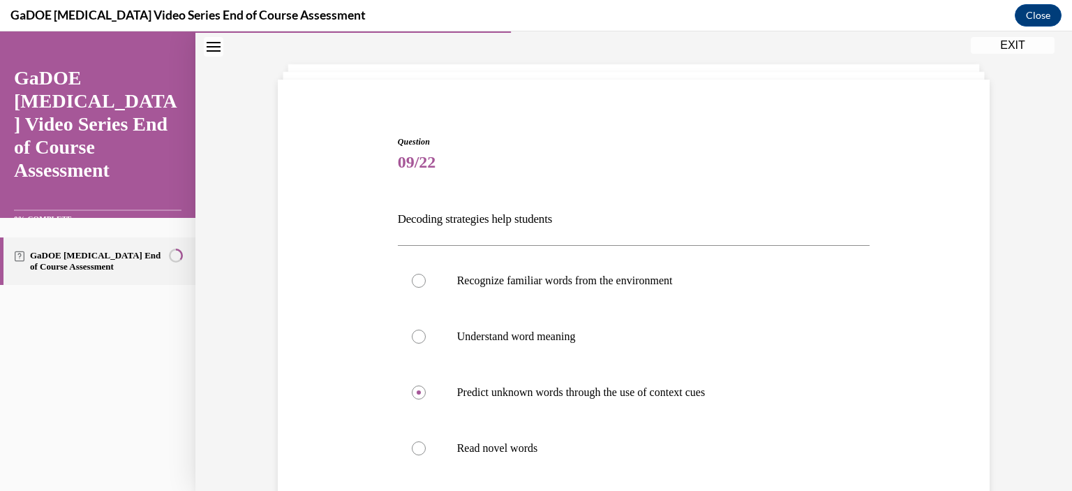
radio input "true"
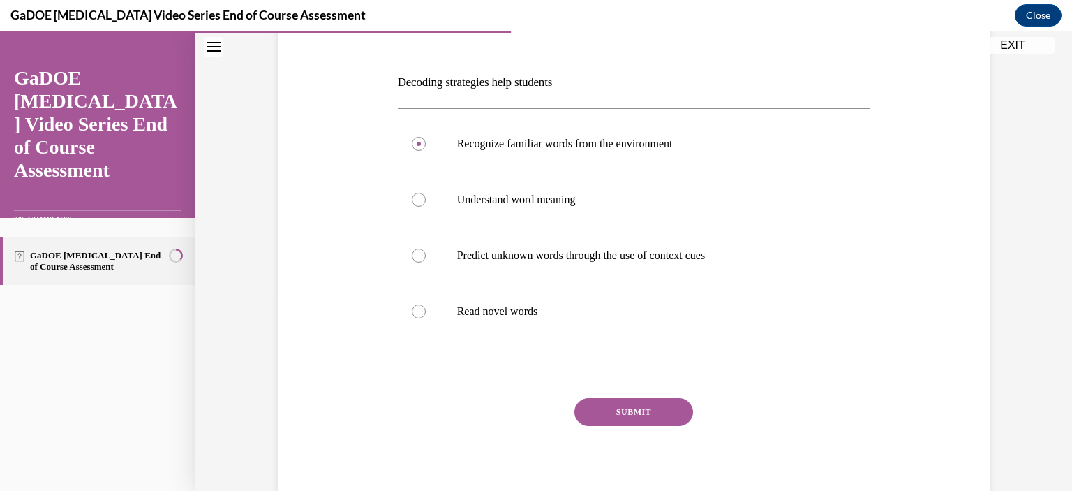
scroll to position [198, 0]
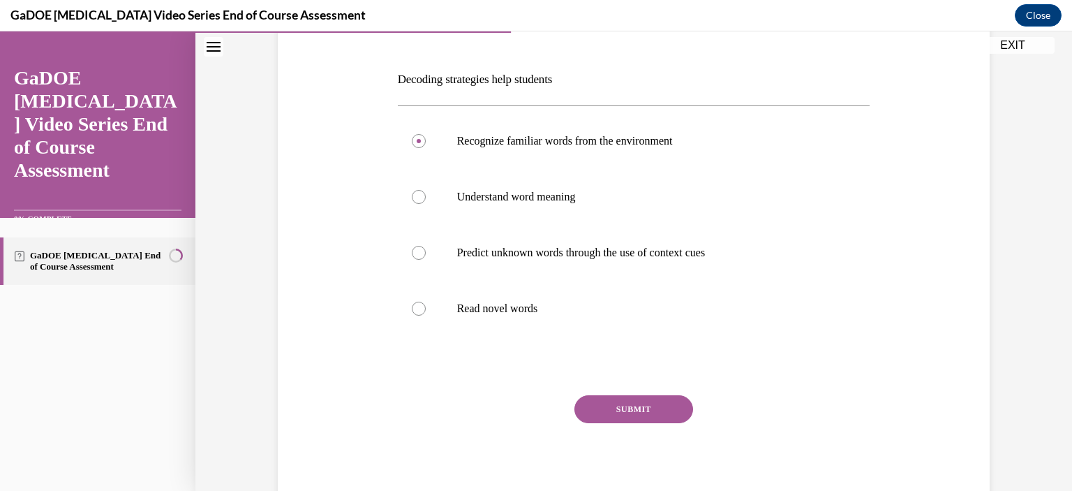
click at [623, 420] on button "SUBMIT" at bounding box center [634, 409] width 119 height 28
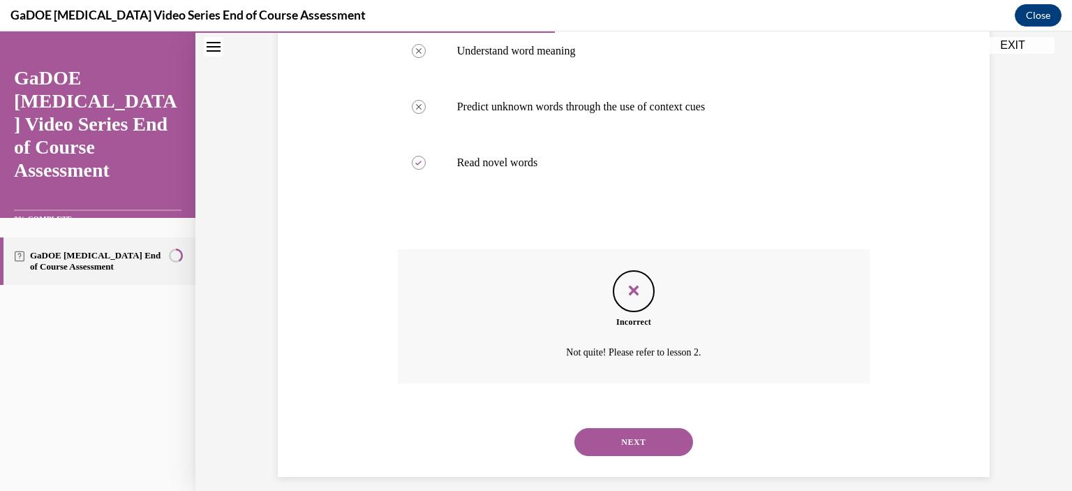
scroll to position [357, 0]
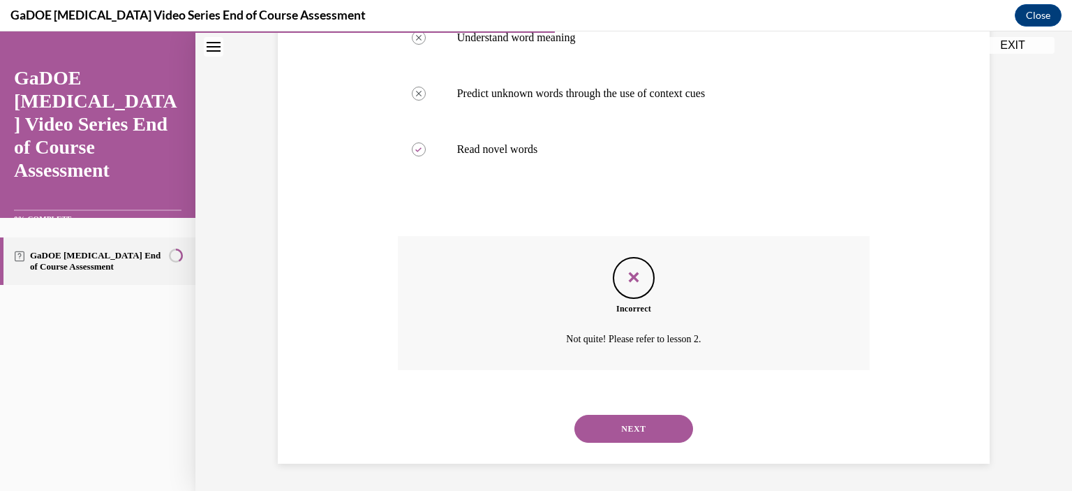
click at [630, 436] on button "NEXT" at bounding box center [634, 429] width 119 height 28
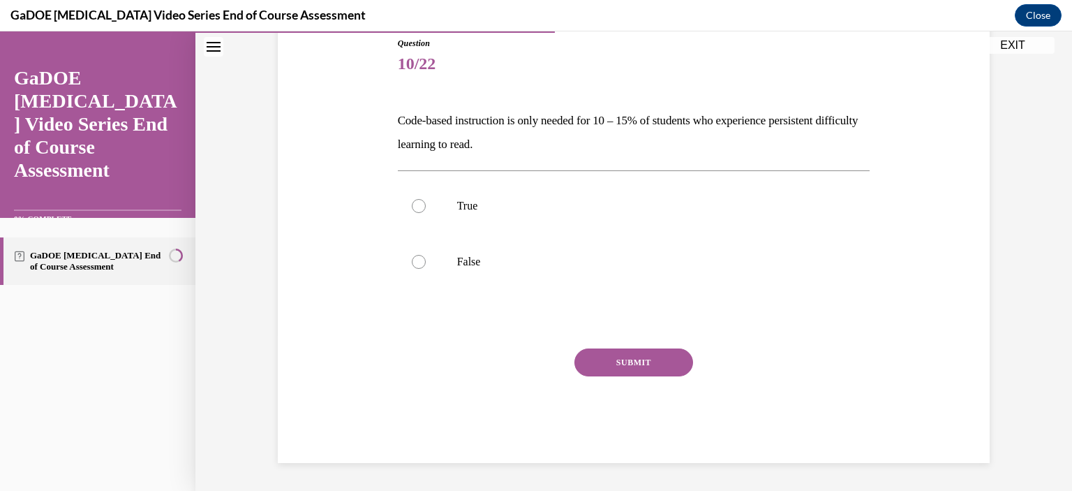
scroll to position [154, 0]
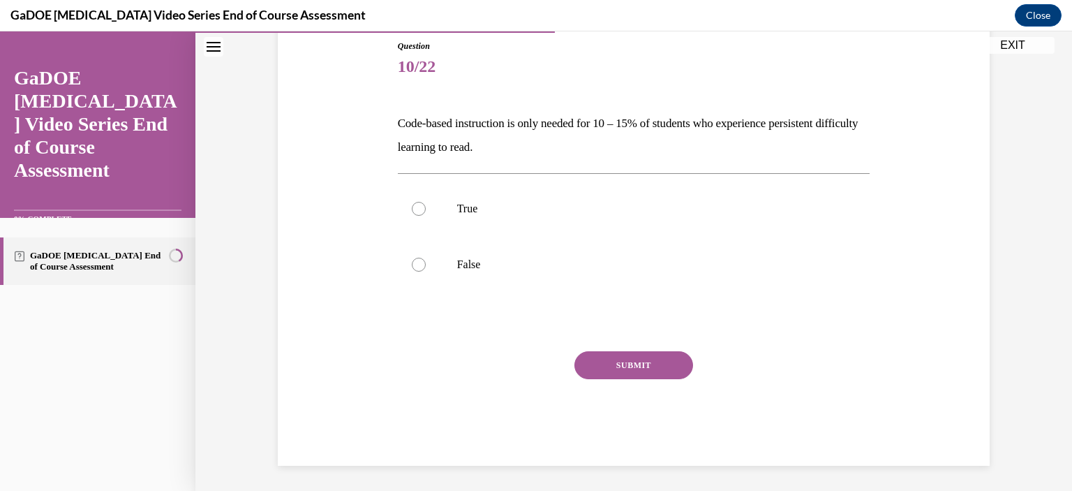
click at [404, 207] on label "True" at bounding box center [634, 209] width 473 height 56
click at [412, 207] on input "True" at bounding box center [419, 209] width 14 height 14
radio input "true"
click at [621, 371] on button "SUBMIT" at bounding box center [634, 365] width 119 height 28
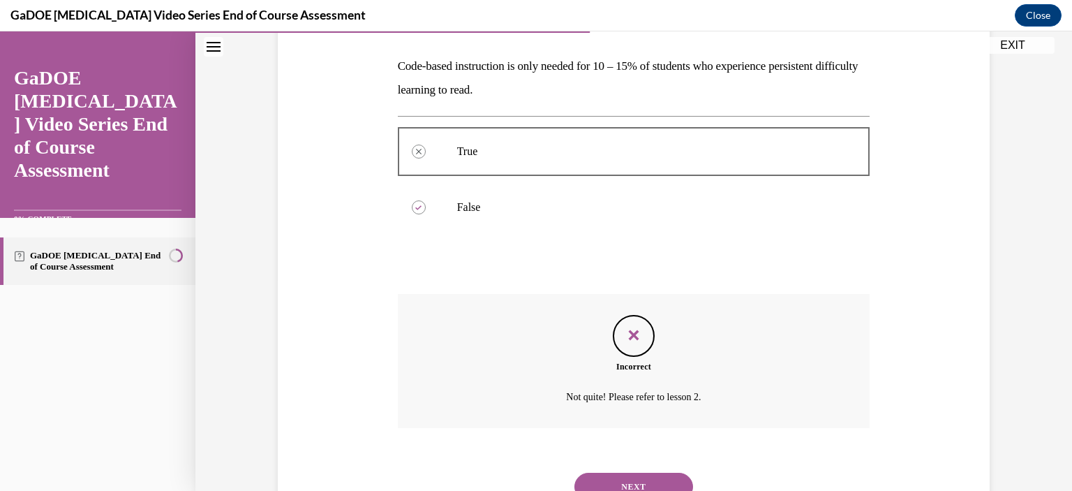
scroll to position [269, 0]
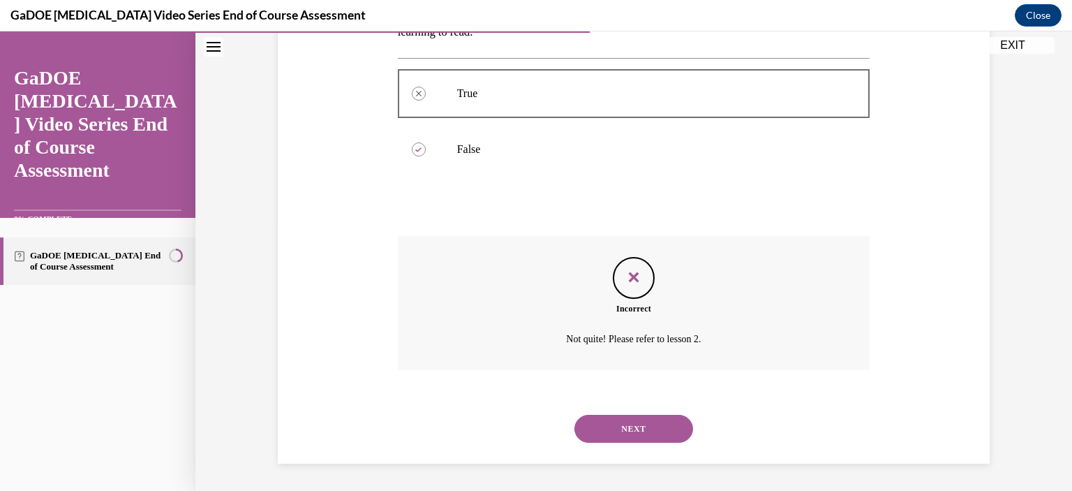
click at [642, 431] on button "NEXT" at bounding box center [634, 429] width 119 height 28
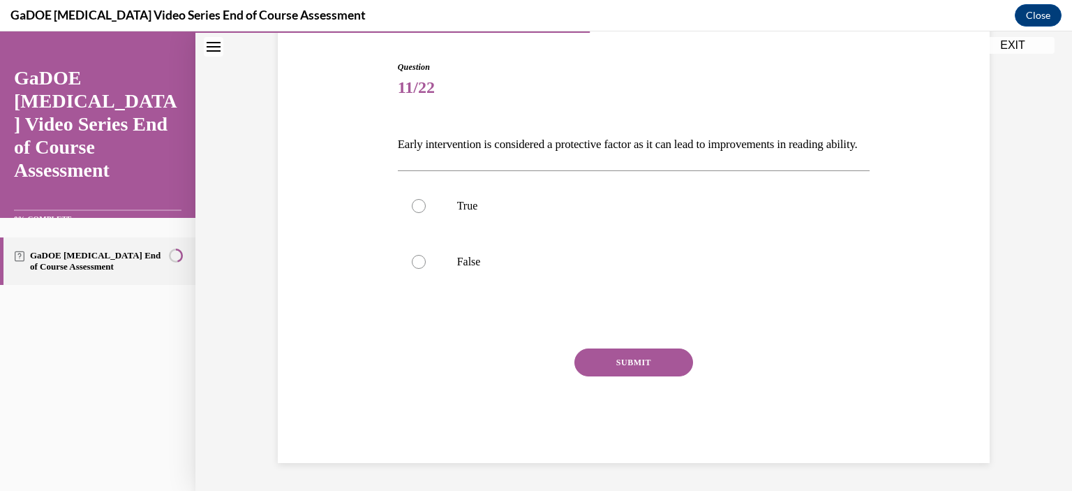
click at [418, 221] on label "True" at bounding box center [634, 206] width 473 height 56
click at [418, 213] on input "True" at bounding box center [419, 206] width 14 height 14
radio input "true"
click at [604, 360] on button "SUBMIT" at bounding box center [634, 362] width 119 height 28
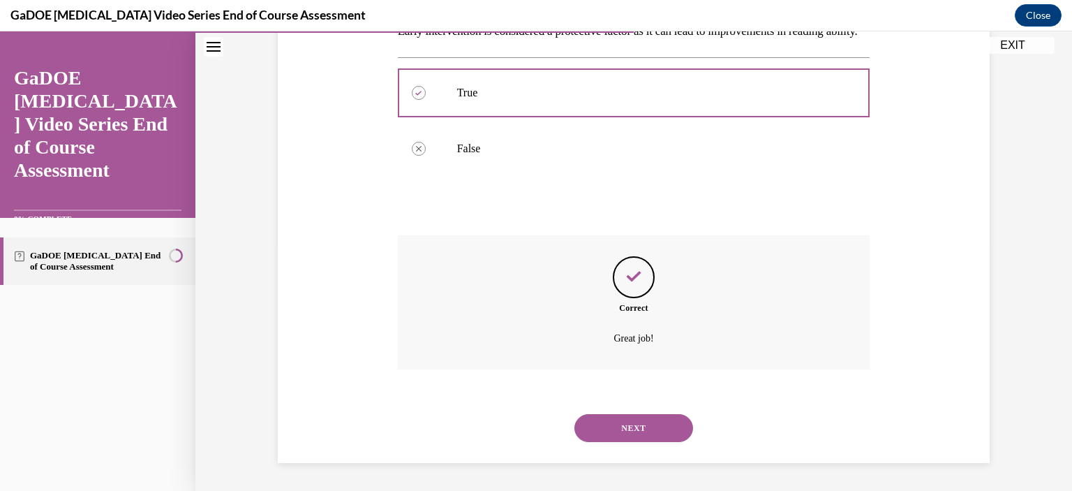
scroll to position [269, 0]
click at [655, 426] on button "NEXT" at bounding box center [634, 428] width 119 height 28
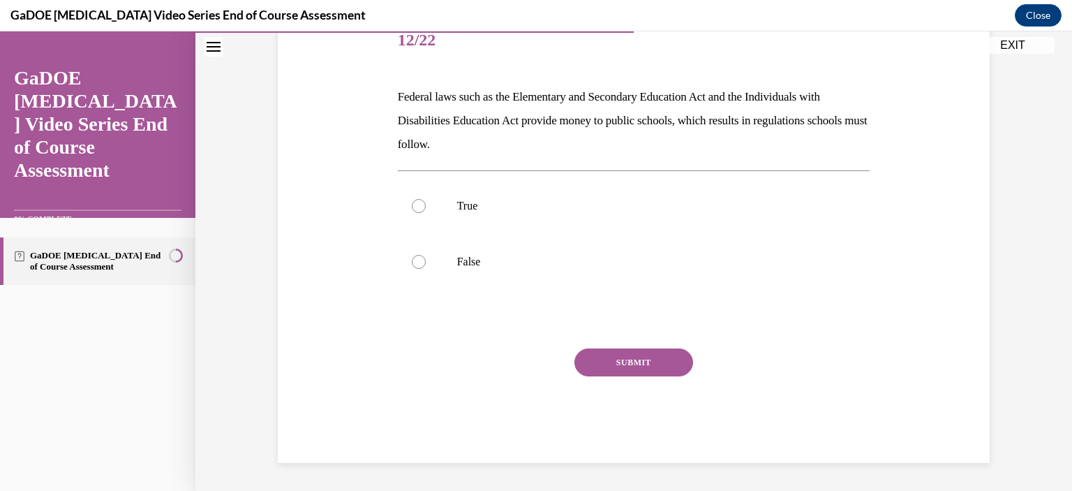
scroll to position [155, 0]
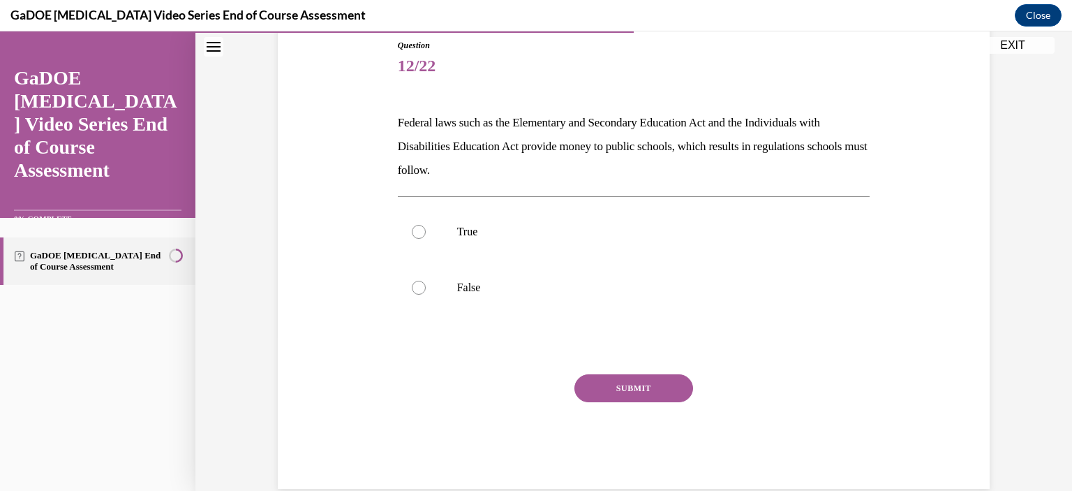
click at [434, 306] on label "False" at bounding box center [634, 288] width 473 height 56
click at [426, 295] on input "False" at bounding box center [419, 288] width 14 height 14
radio input "true"
click at [587, 380] on button "SUBMIT" at bounding box center [634, 388] width 119 height 28
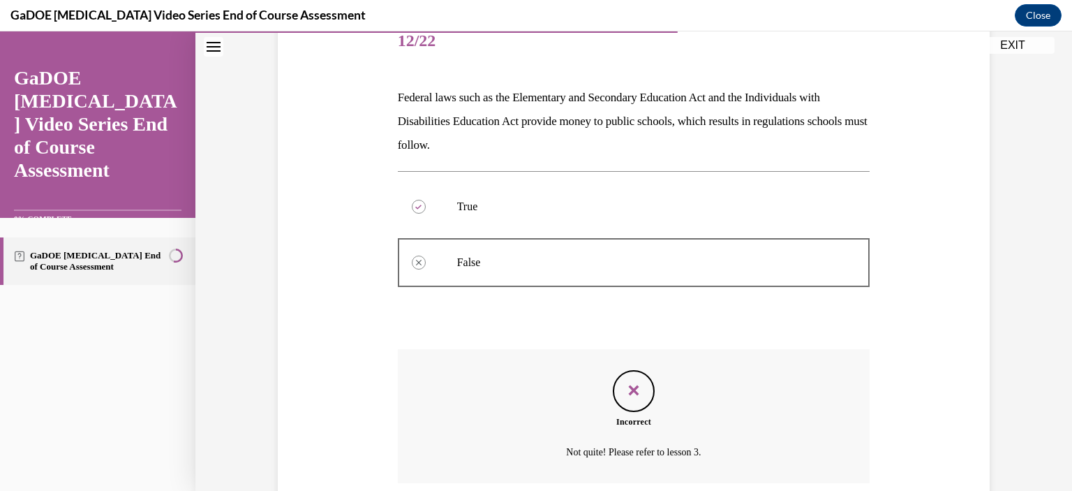
scroll to position [293, 0]
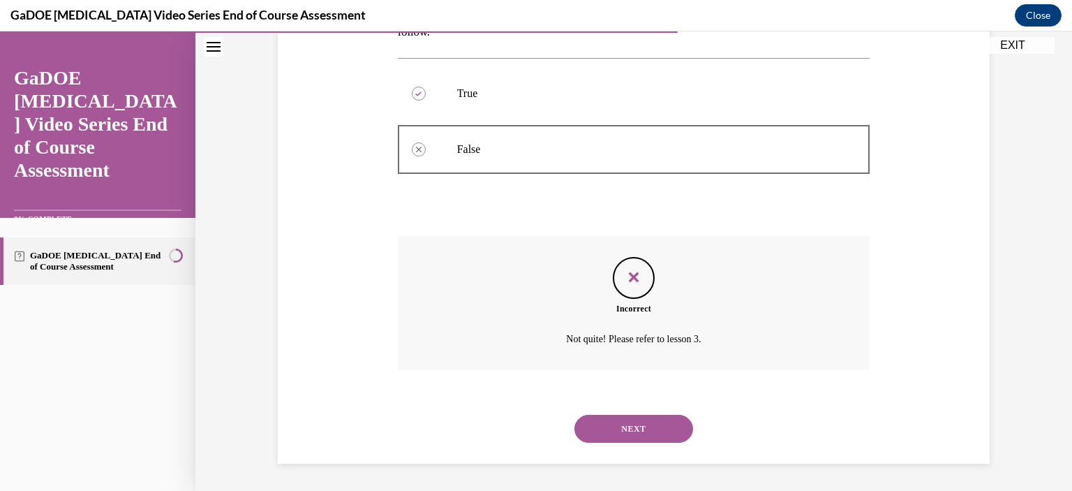
click at [642, 429] on button "NEXT" at bounding box center [634, 429] width 119 height 28
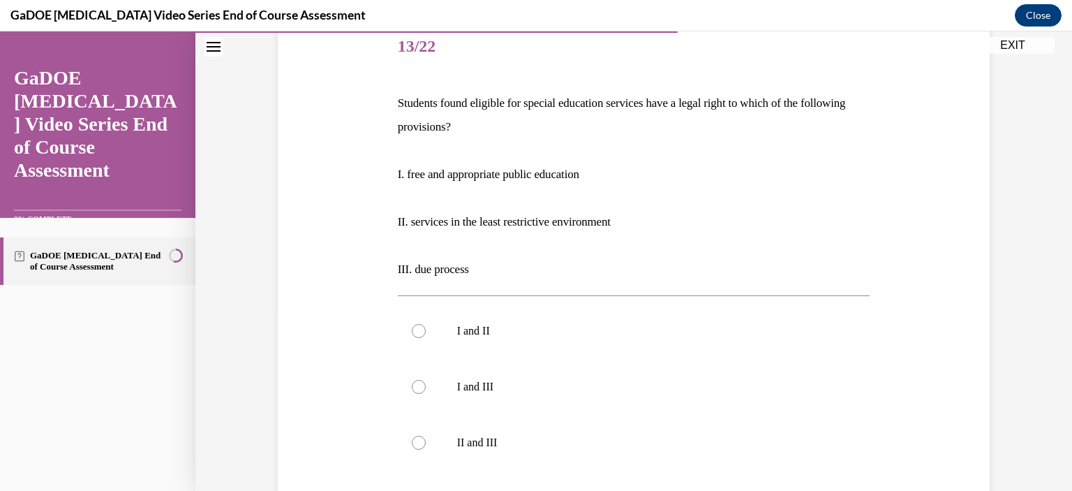
scroll to position [398, 0]
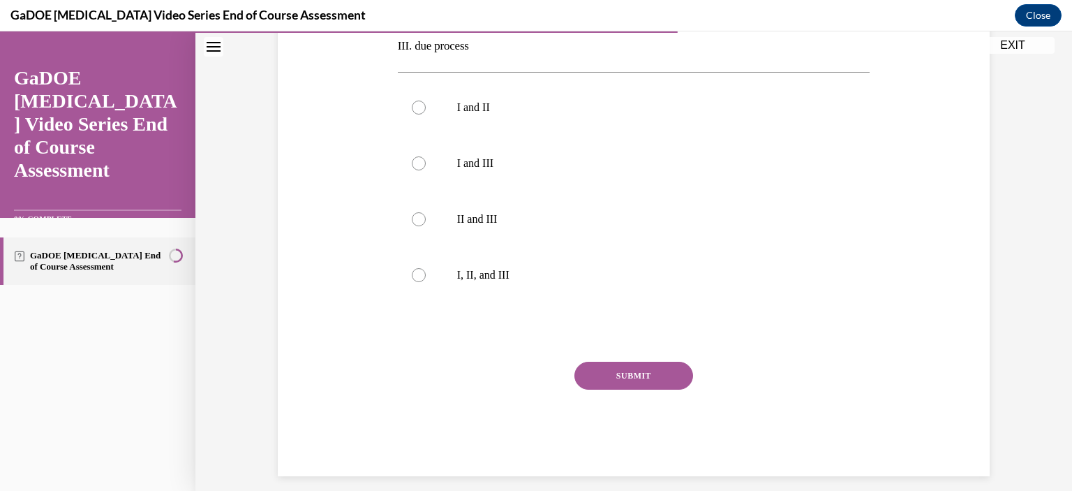
click at [420, 273] on label "I, II, and III" at bounding box center [634, 275] width 473 height 56
click at [420, 273] on input "I, II, and III" at bounding box center [419, 275] width 14 height 14
radio input "true"
click at [598, 376] on button "SUBMIT" at bounding box center [634, 376] width 119 height 28
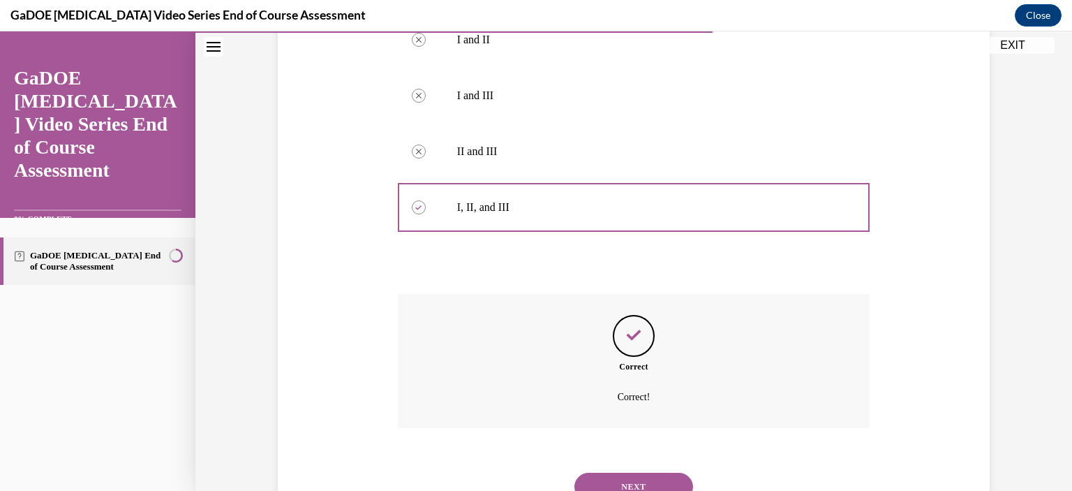
scroll to position [524, 0]
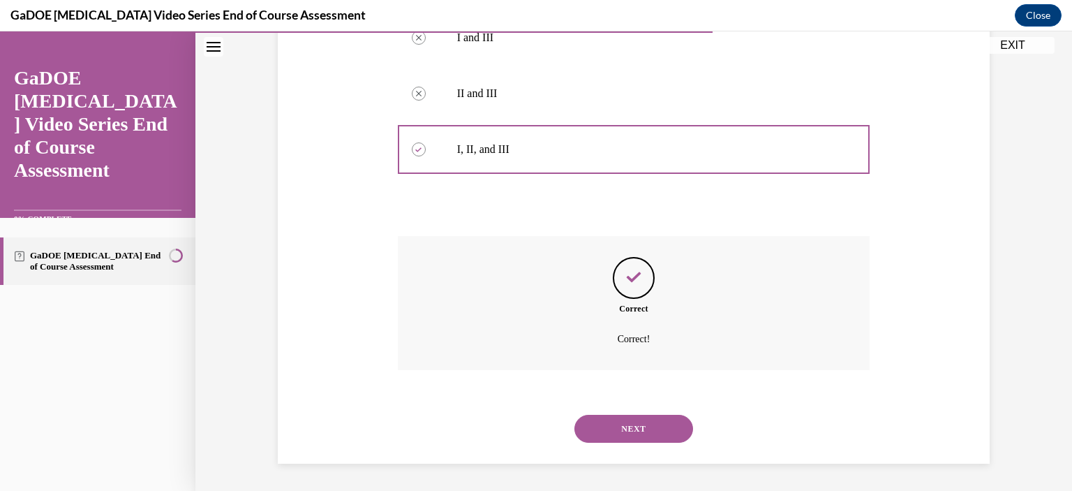
click at [631, 421] on button "NEXT" at bounding box center [634, 429] width 119 height 28
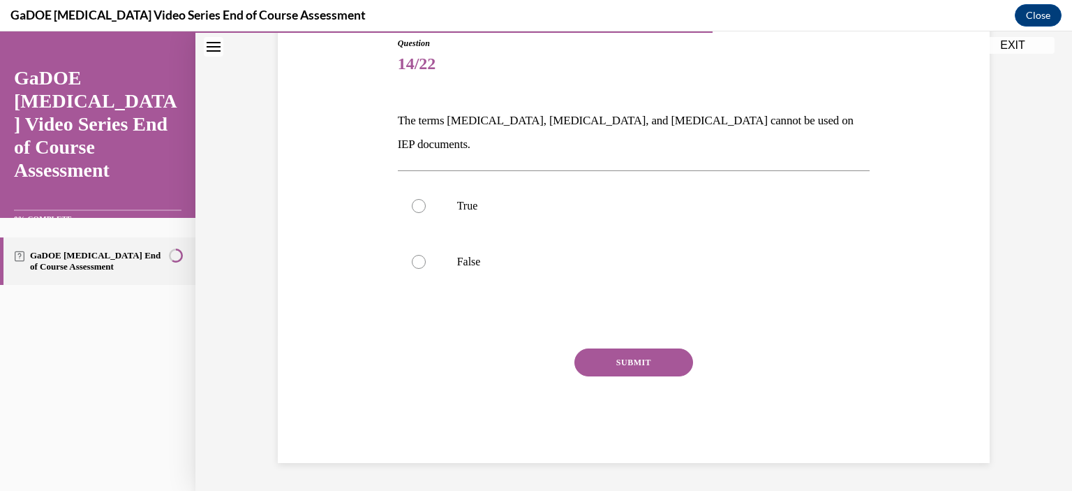
scroll to position [133, 0]
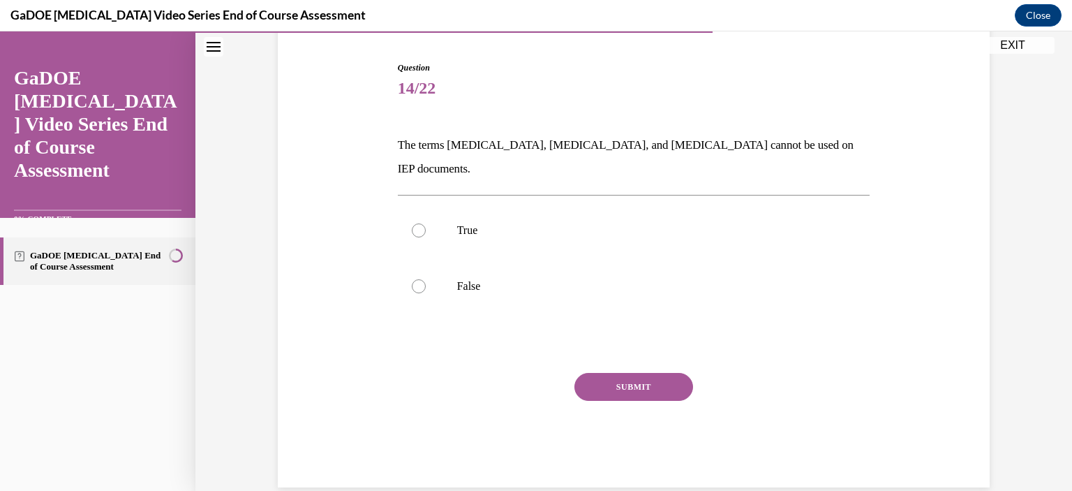
click at [408, 270] on label "False" at bounding box center [634, 286] width 473 height 56
click at [412, 279] on input "False" at bounding box center [419, 286] width 14 height 14
radio input "true"
click at [635, 373] on button "SUBMIT" at bounding box center [634, 387] width 119 height 28
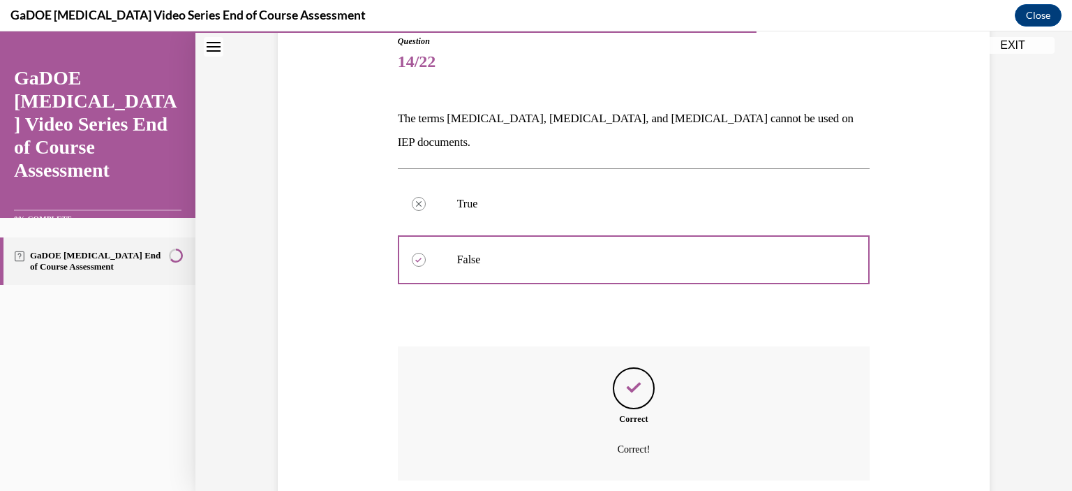
scroll to position [246, 0]
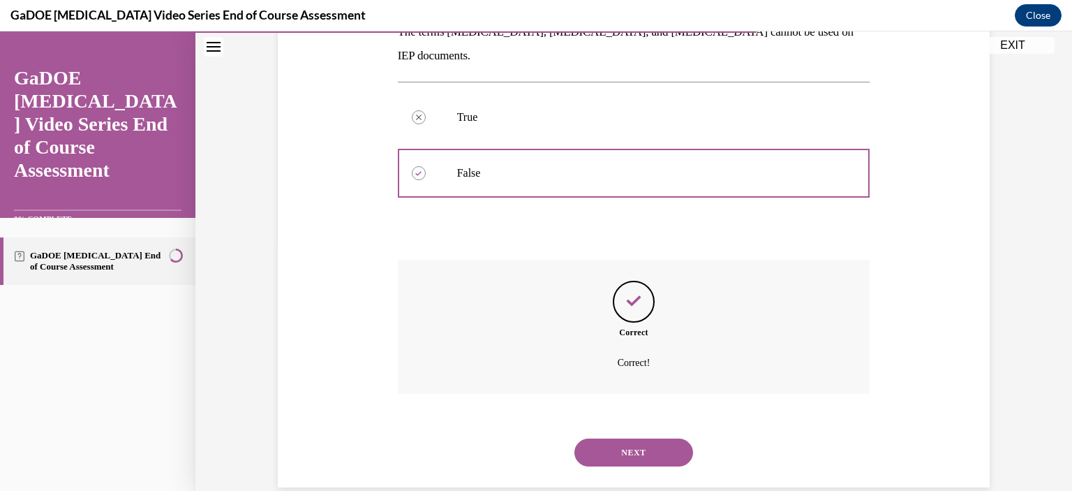
click at [651, 438] on button "NEXT" at bounding box center [634, 452] width 119 height 28
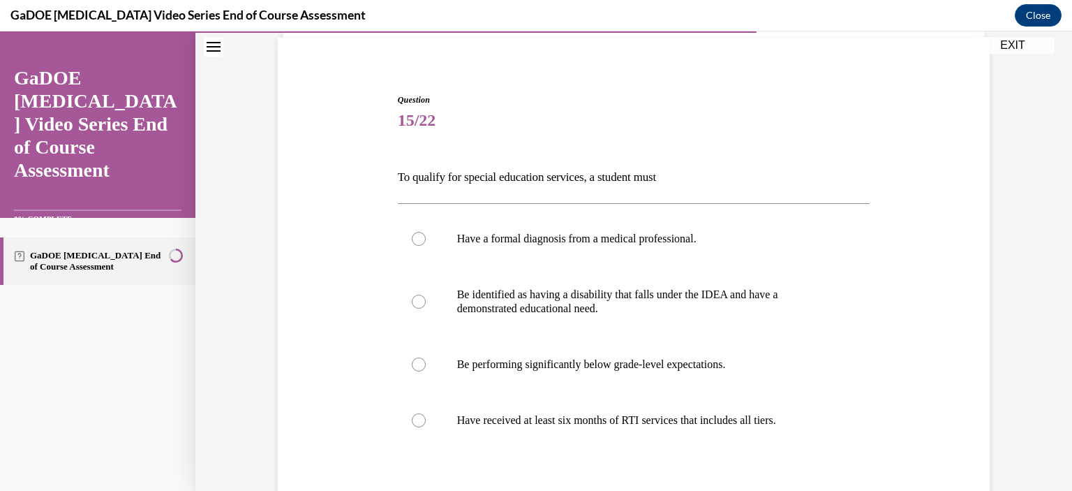
scroll to position [103, 0]
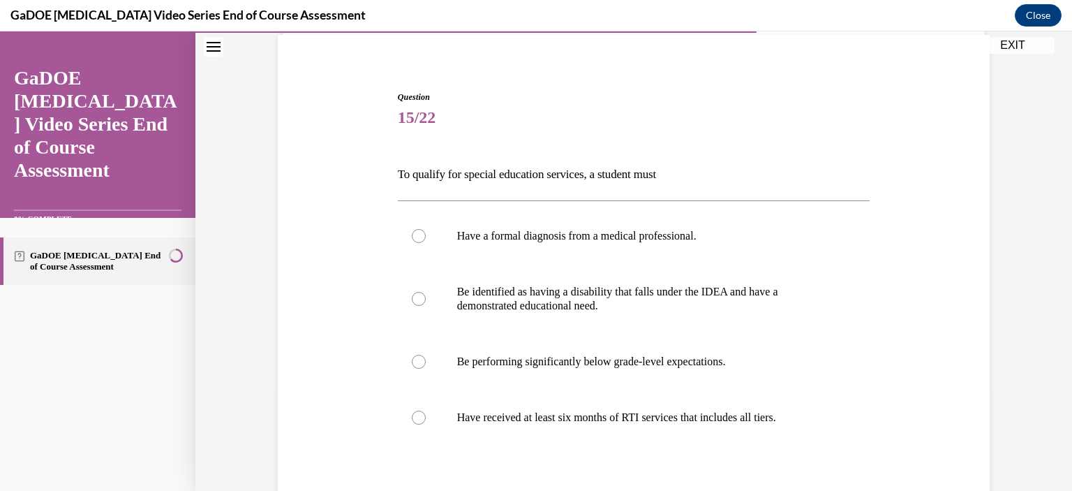
click at [475, 318] on label "Be identified as having a disability that falls under the IDEA and have a demon…" at bounding box center [634, 299] width 473 height 70
click at [426, 306] on input "Be identified as having a disability that falls under the IDEA and have a demon…" at bounding box center [419, 299] width 14 height 14
radio input "true"
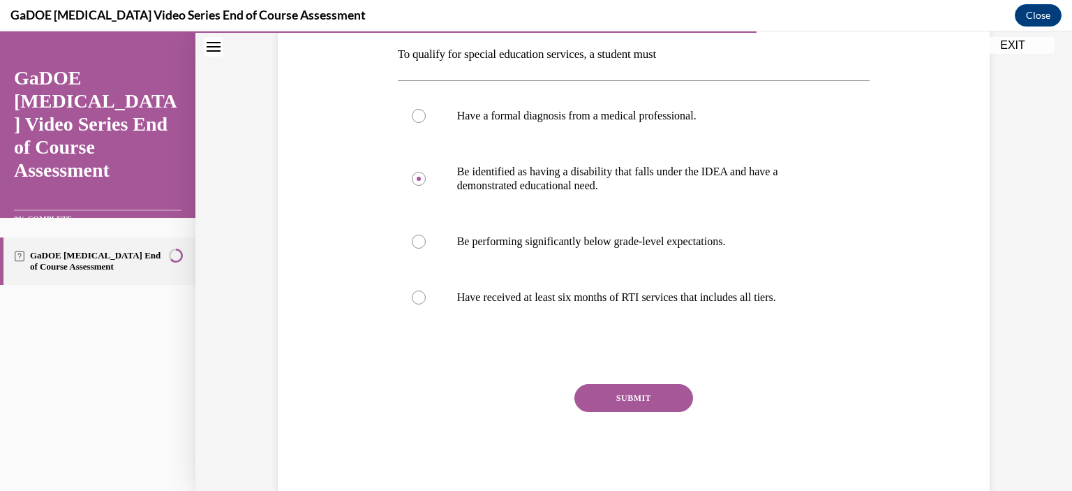
click at [614, 387] on button "SUBMIT" at bounding box center [634, 398] width 119 height 28
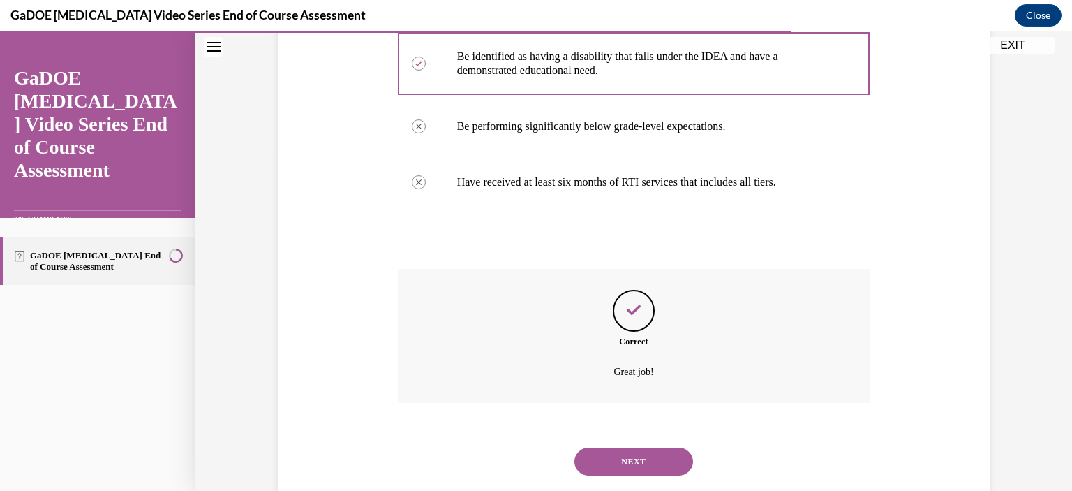
scroll to position [371, 0]
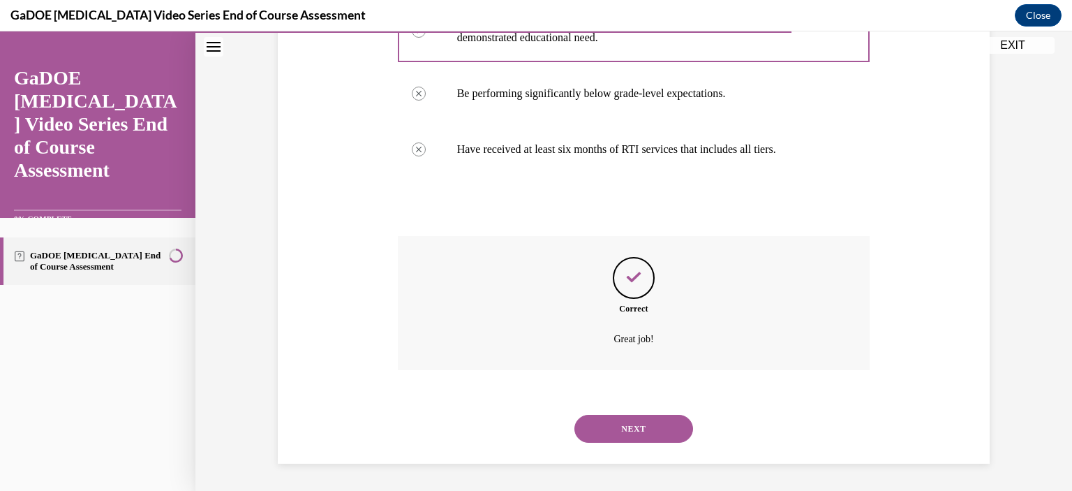
click at [667, 441] on button "NEXT" at bounding box center [634, 429] width 119 height 28
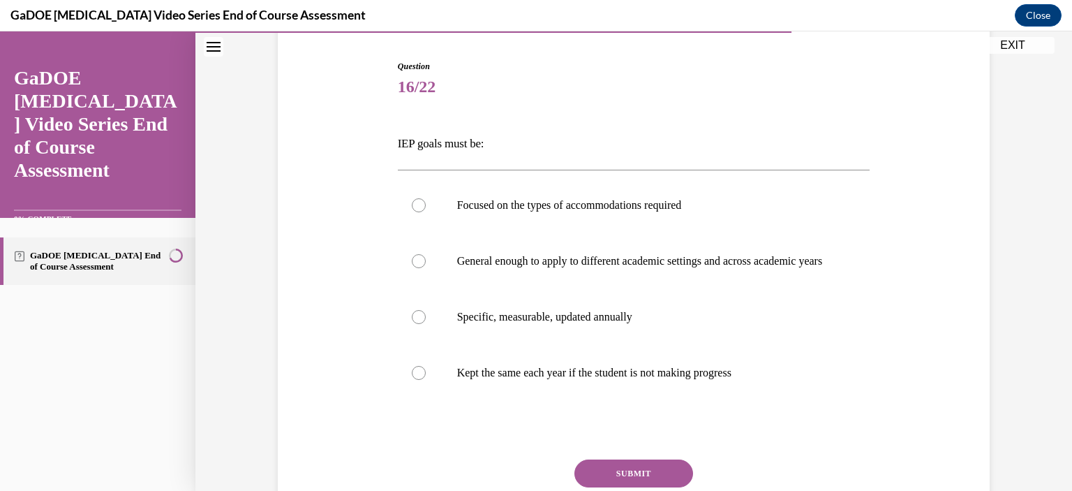
scroll to position [135, 0]
click at [422, 343] on label "Specific, measurable, updated annually" at bounding box center [634, 316] width 473 height 56
click at [422, 323] on input "Specific, measurable, updated annually" at bounding box center [419, 316] width 14 height 14
radio input "true"
click at [668, 480] on button "SUBMIT" at bounding box center [634, 472] width 119 height 28
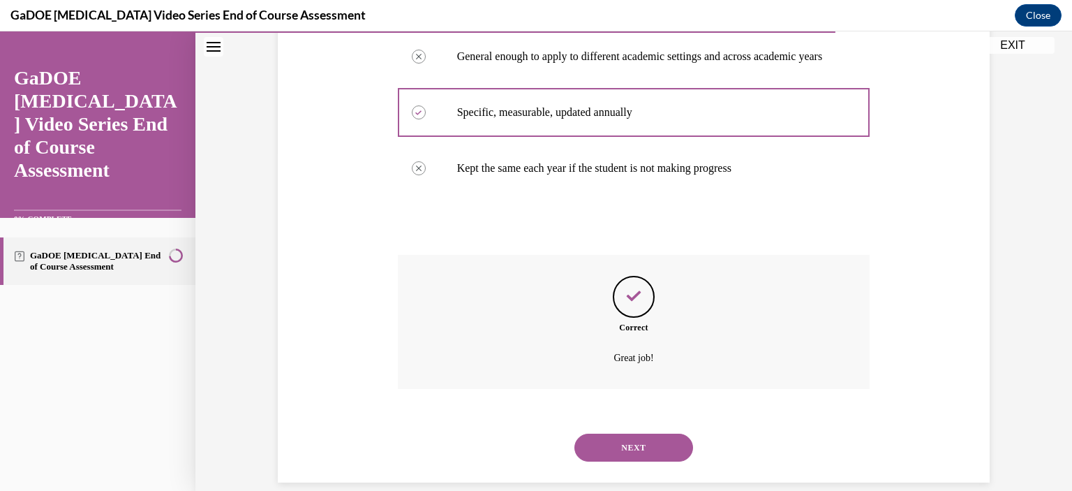
scroll to position [371, 0]
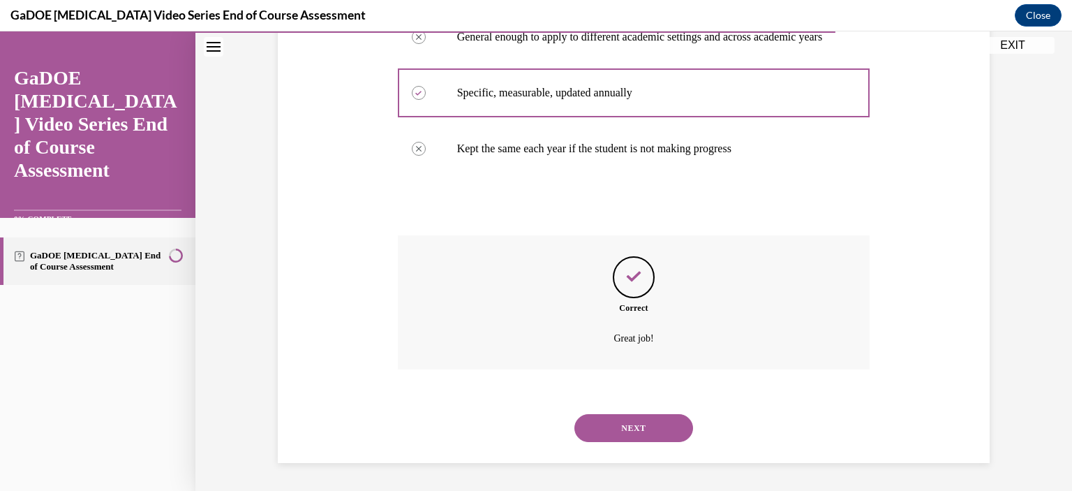
click at [648, 427] on button "NEXT" at bounding box center [634, 428] width 119 height 28
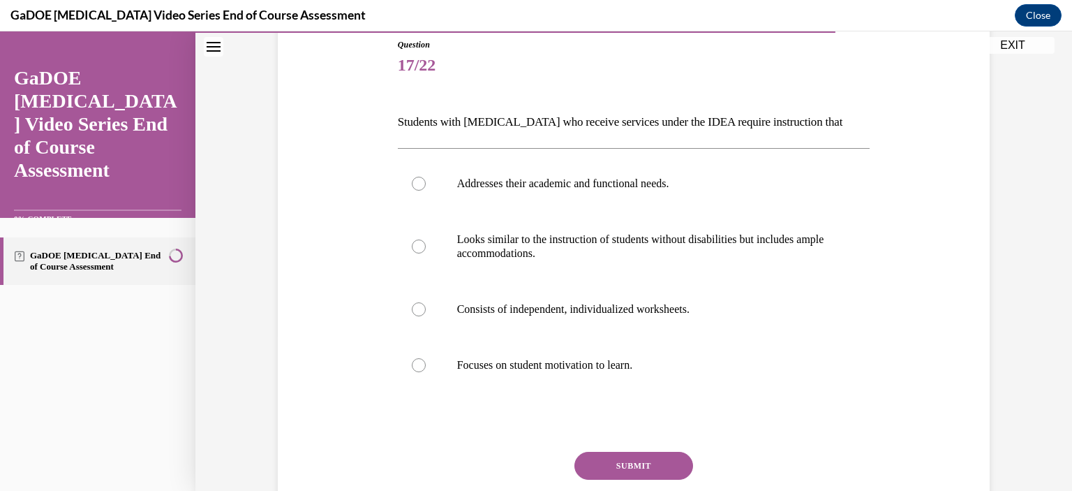
scroll to position [156, 0]
click at [419, 249] on div at bounding box center [419, 246] width 14 height 14
click at [419, 249] on input "Looks similar to the instruction of students without disabilities but includes …" at bounding box center [419, 246] width 14 height 14
radio input "true"
click at [654, 466] on button "SUBMIT" at bounding box center [634, 465] width 119 height 28
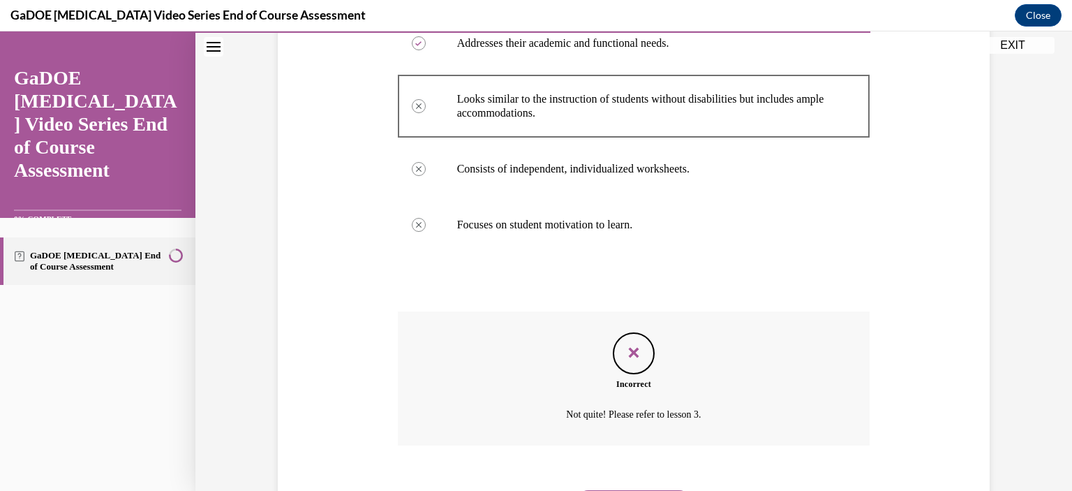
scroll to position [371, 0]
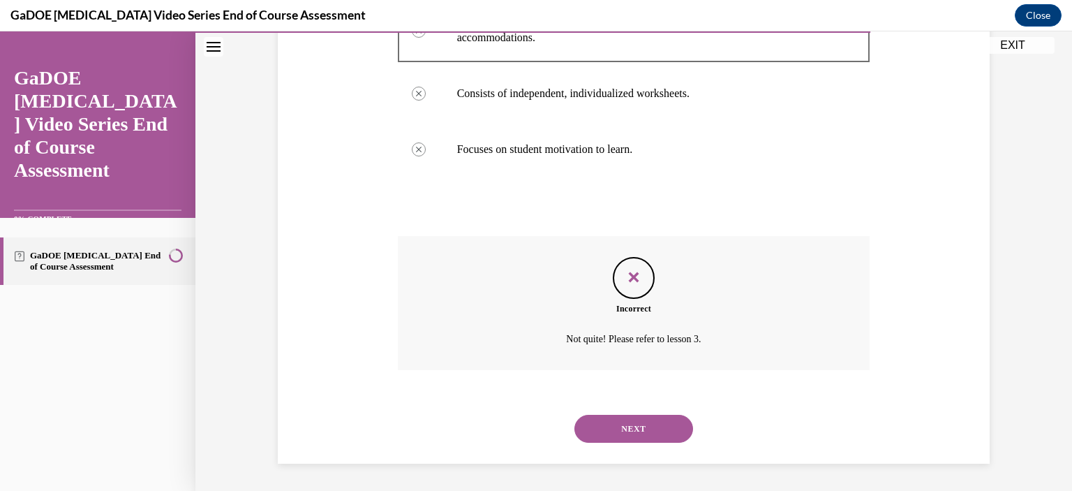
click at [660, 424] on button "NEXT" at bounding box center [634, 429] width 119 height 28
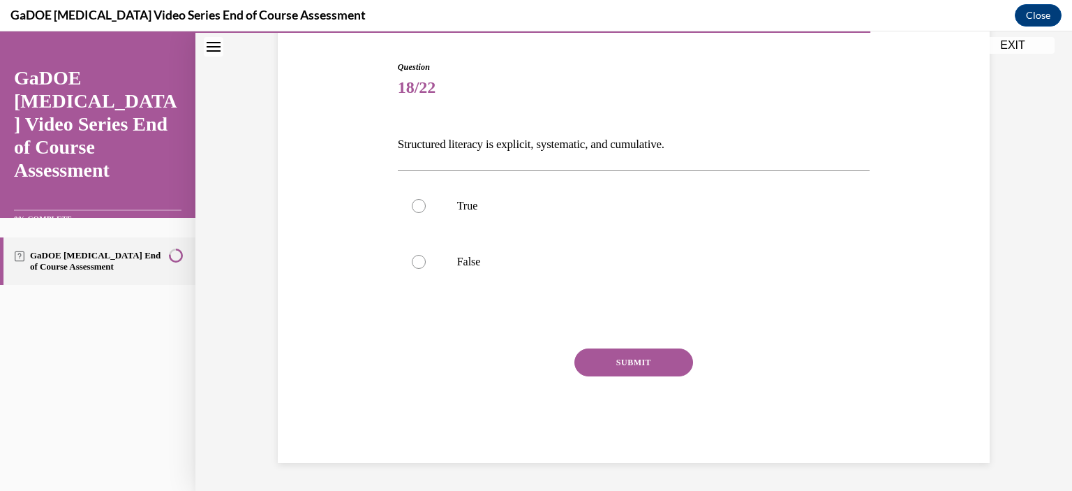
scroll to position [133, 0]
click at [418, 218] on label "True" at bounding box center [634, 207] width 473 height 56
click at [418, 214] on input "True" at bounding box center [419, 207] width 14 height 14
radio input "true"
click at [592, 374] on button "SUBMIT" at bounding box center [634, 363] width 119 height 28
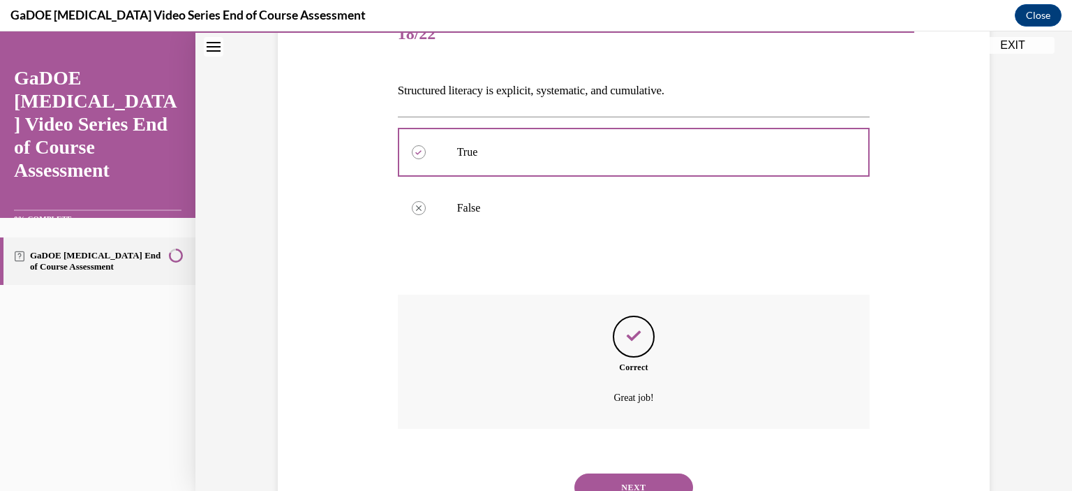
scroll to position [246, 0]
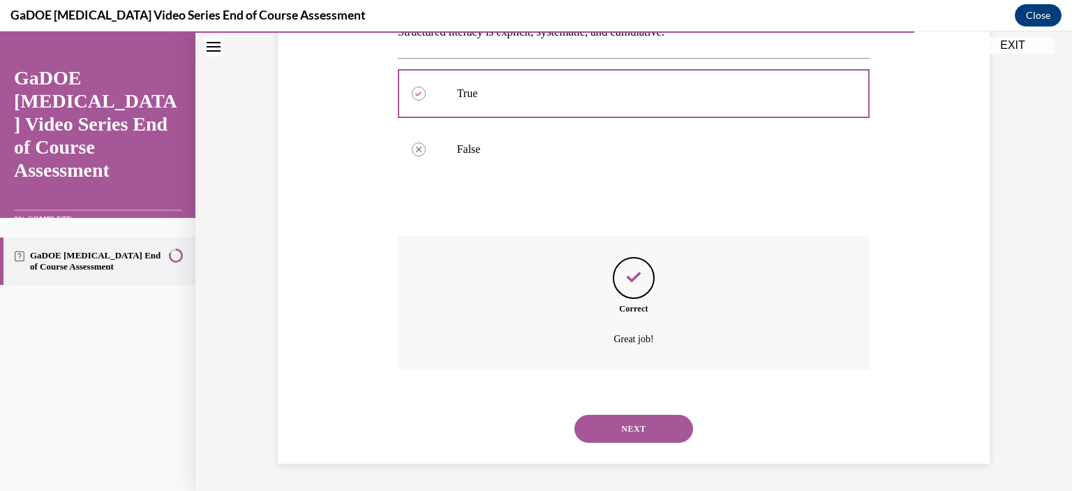
click at [642, 427] on button "NEXT" at bounding box center [634, 429] width 119 height 28
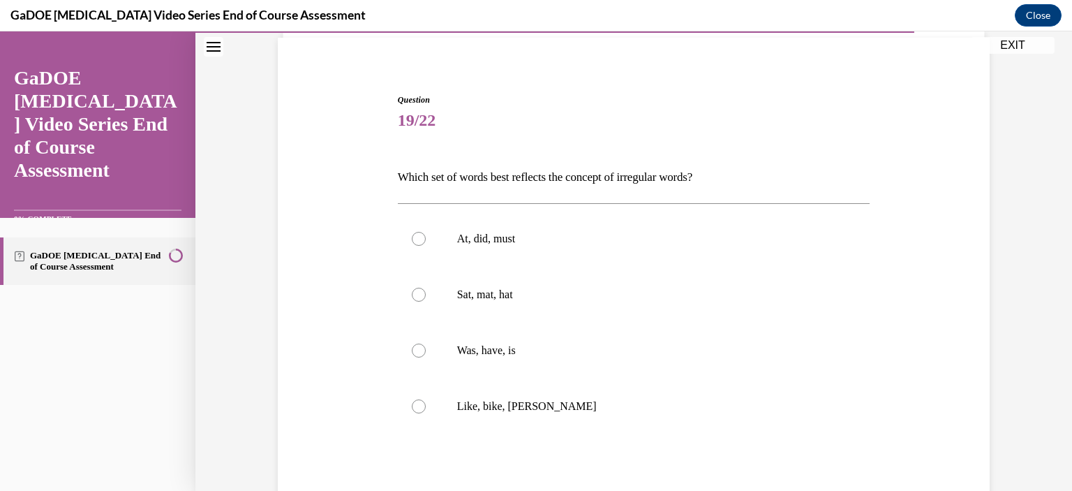
scroll to position [102, 0]
click at [420, 346] on label "Was, have, is" at bounding box center [634, 349] width 473 height 56
click at [420, 346] on input "Was, have, is" at bounding box center [419, 349] width 14 height 14
radio input "true"
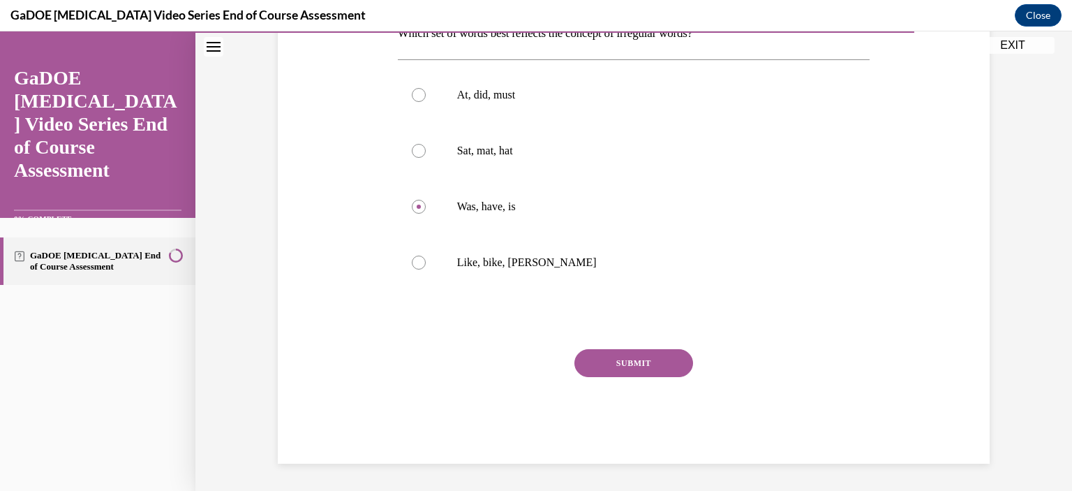
click at [629, 356] on button "SUBMIT" at bounding box center [634, 363] width 119 height 28
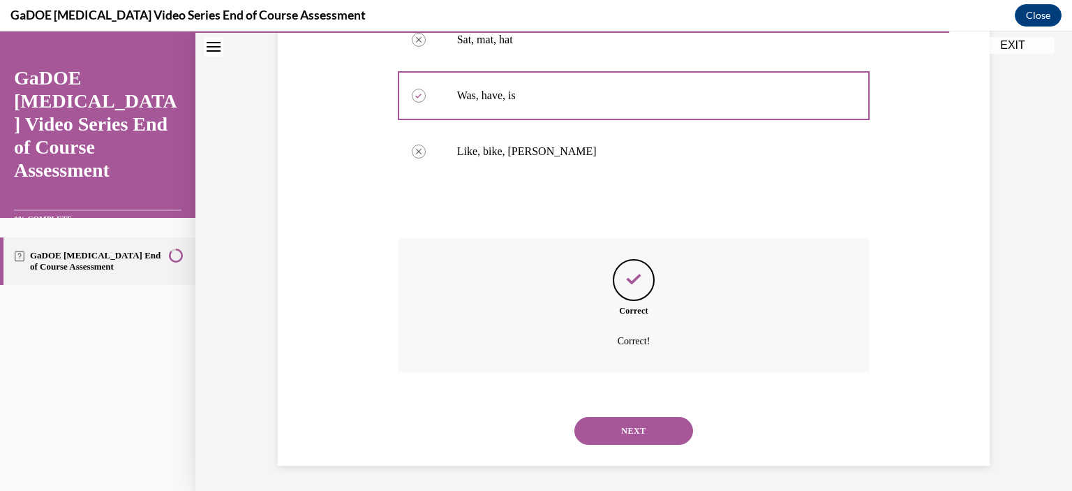
scroll to position [357, 0]
click at [666, 435] on button "NEXT" at bounding box center [634, 429] width 119 height 28
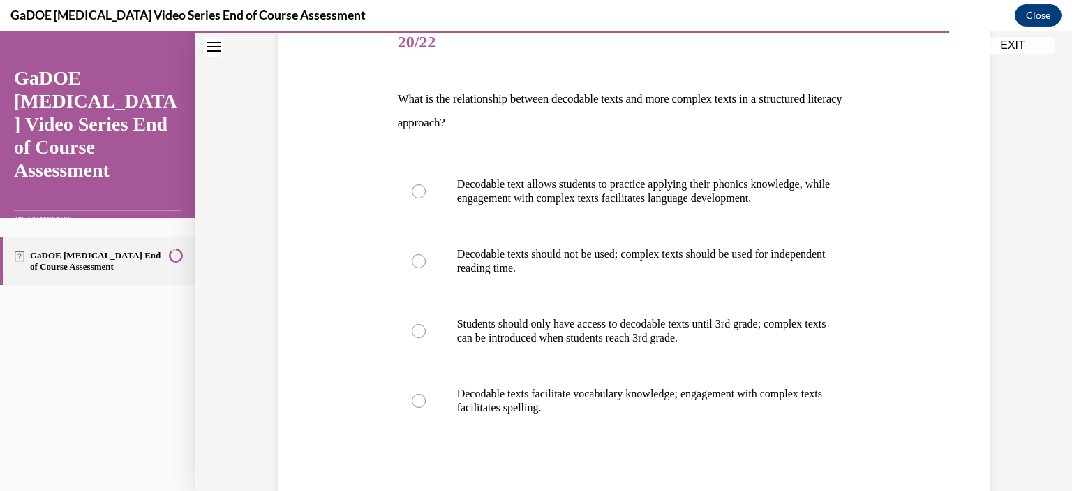
scroll to position [191, 0]
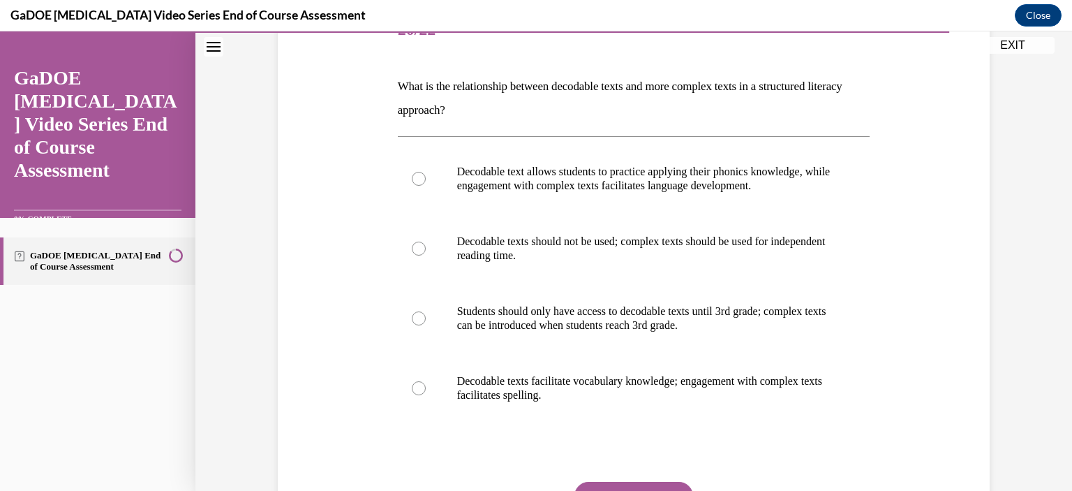
click at [420, 249] on div at bounding box center [419, 249] width 14 height 14
click at [420, 249] on input "Decodable texts should not be used; complex texts should be used for independen…" at bounding box center [419, 249] width 14 height 14
radio input "true"
click at [411, 90] on p "What is the relationship between decodable texts and more complex texts in a st…" at bounding box center [634, 98] width 473 height 47
click at [476, 193] on label "Decodable text allows students to practice applying their phonics knowledge, wh…" at bounding box center [634, 179] width 473 height 70
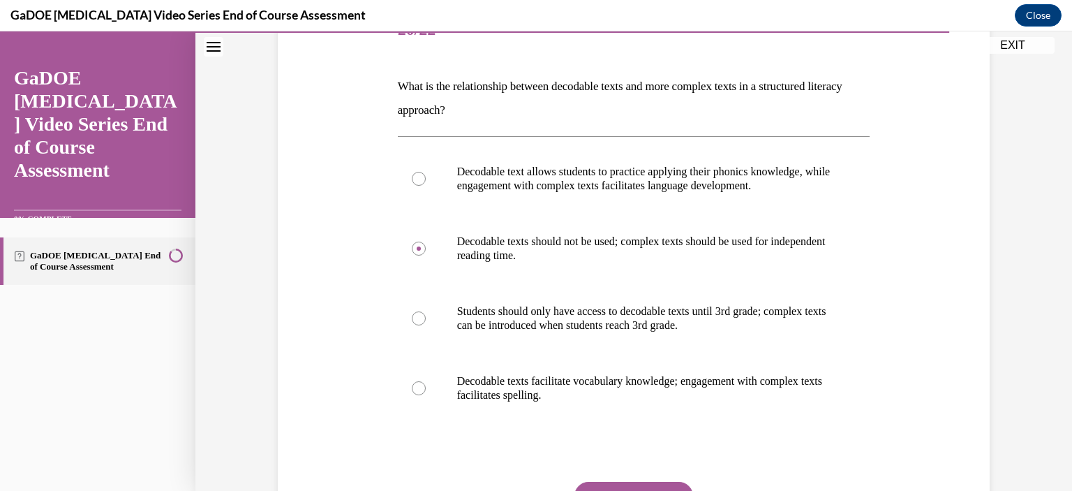
click at [426, 186] on input "Decodable text allows students to practice applying their phonics knowledge, wh…" at bounding box center [419, 179] width 14 height 14
radio input "true"
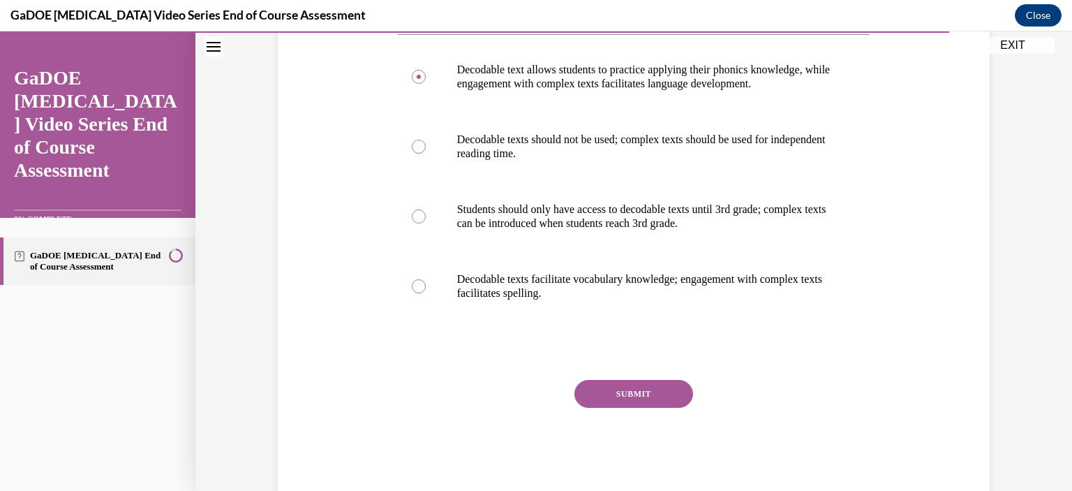
scroll to position [295, 0]
click at [653, 394] on button "SUBMIT" at bounding box center [634, 392] width 119 height 28
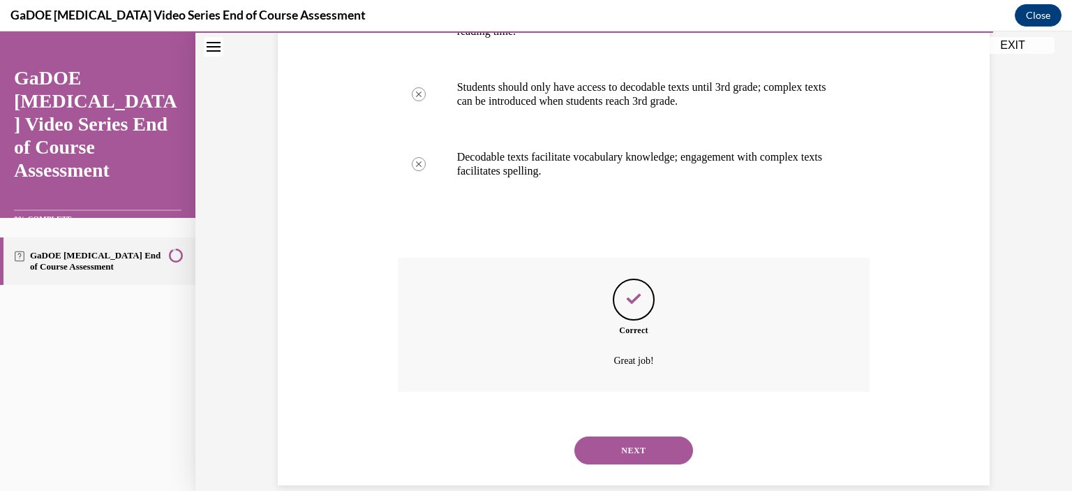
scroll to position [437, 0]
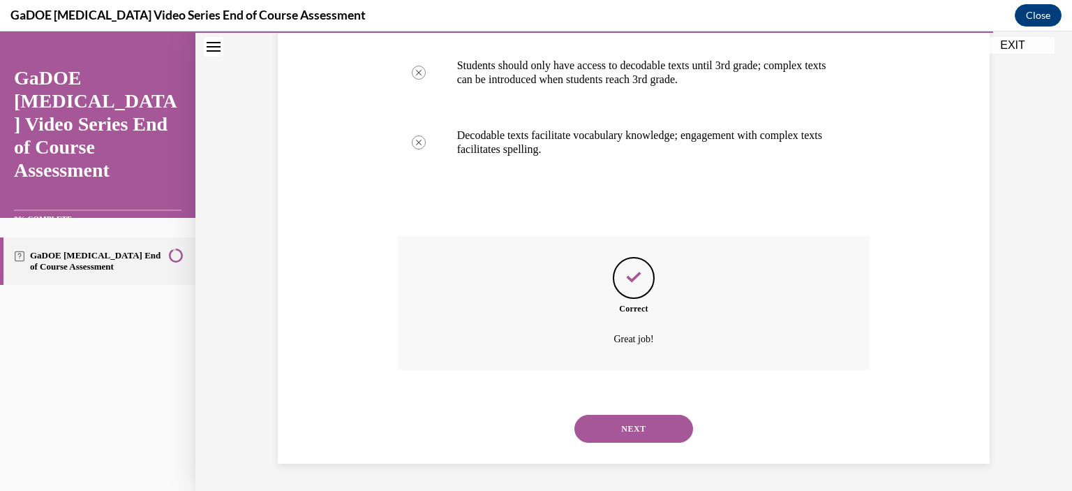
click at [656, 418] on button "NEXT" at bounding box center [634, 429] width 119 height 28
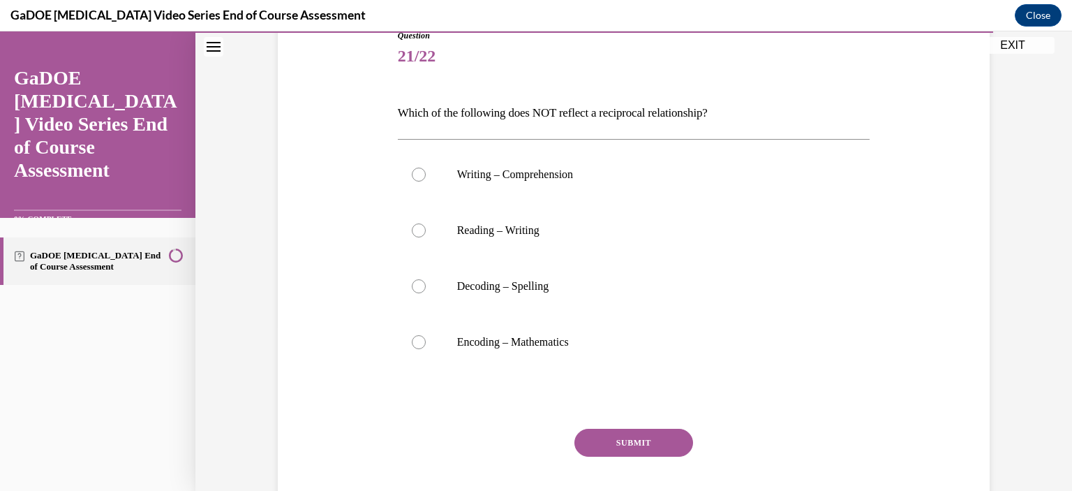
scroll to position [165, 0]
click at [417, 339] on div at bounding box center [419, 342] width 14 height 14
click at [417, 339] on input "Encoding – Mathematics" at bounding box center [419, 342] width 14 height 14
radio input "true"
click at [645, 457] on div "SUBMIT" at bounding box center [634, 464] width 473 height 70
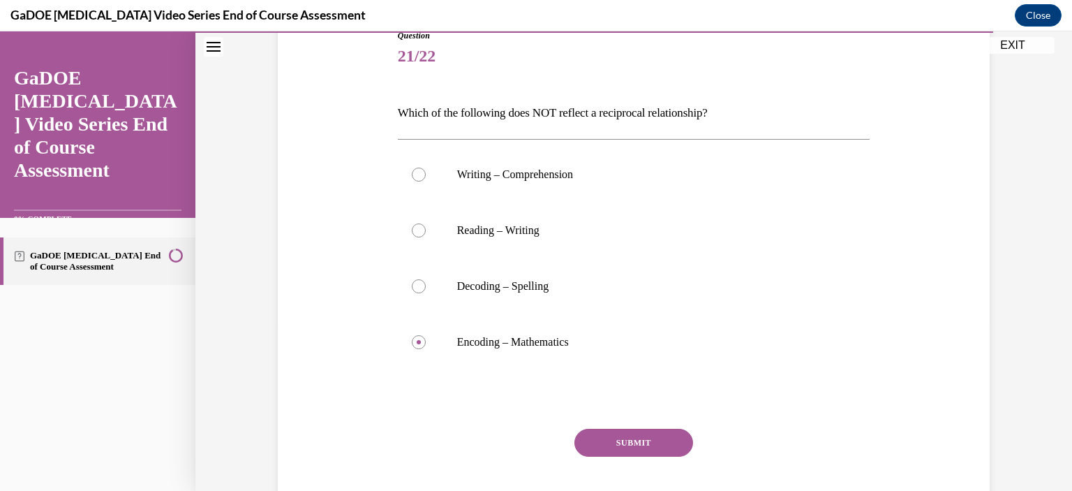
click at [635, 431] on button "SUBMIT" at bounding box center [634, 443] width 119 height 28
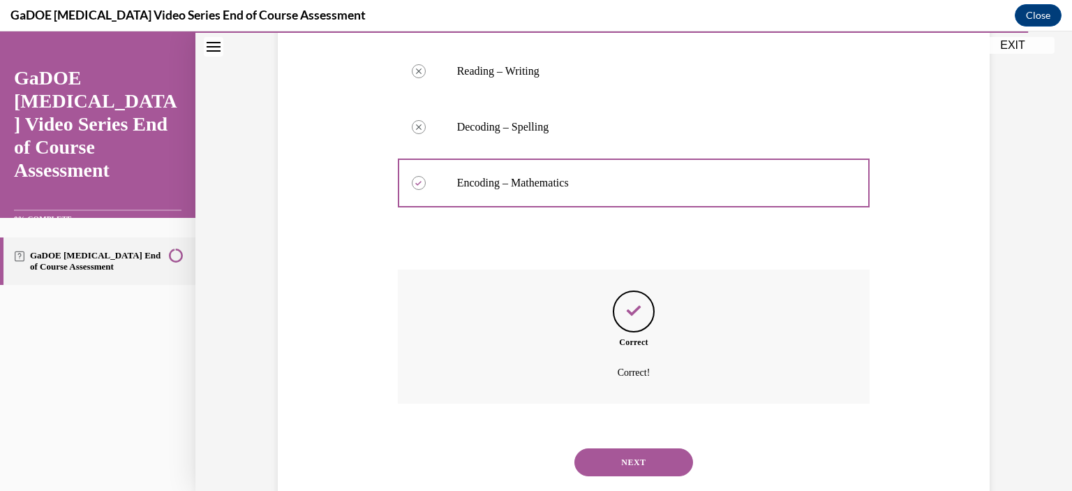
scroll to position [357, 0]
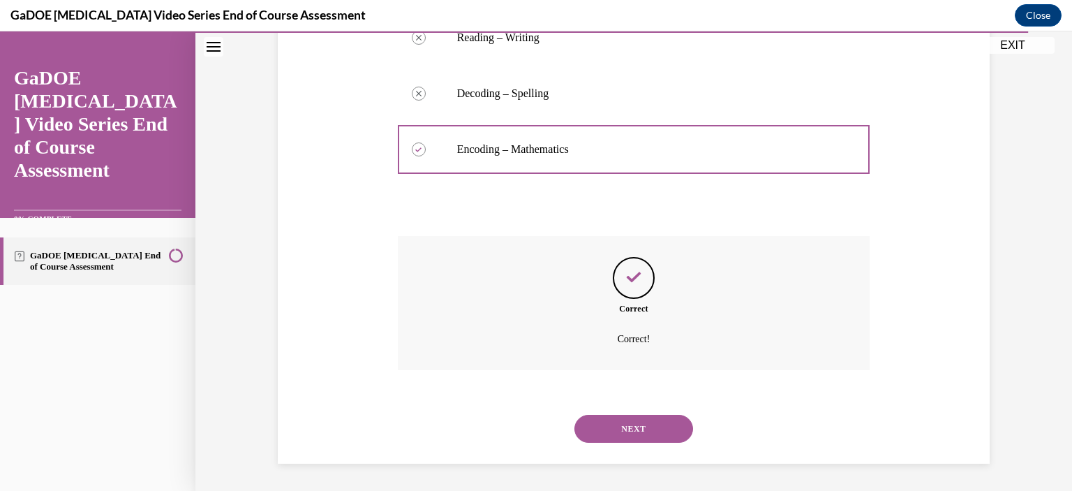
click at [653, 434] on button "NEXT" at bounding box center [634, 429] width 119 height 28
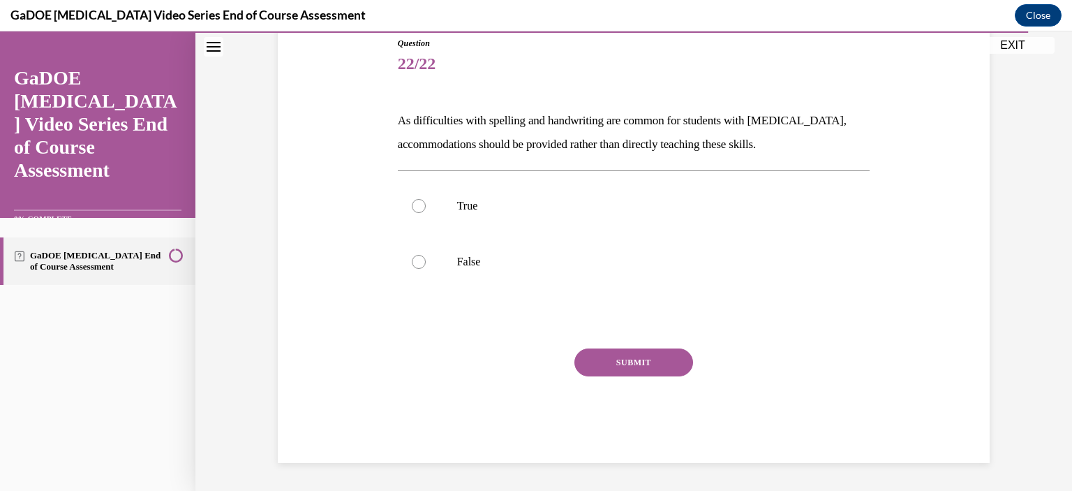
scroll to position [154, 0]
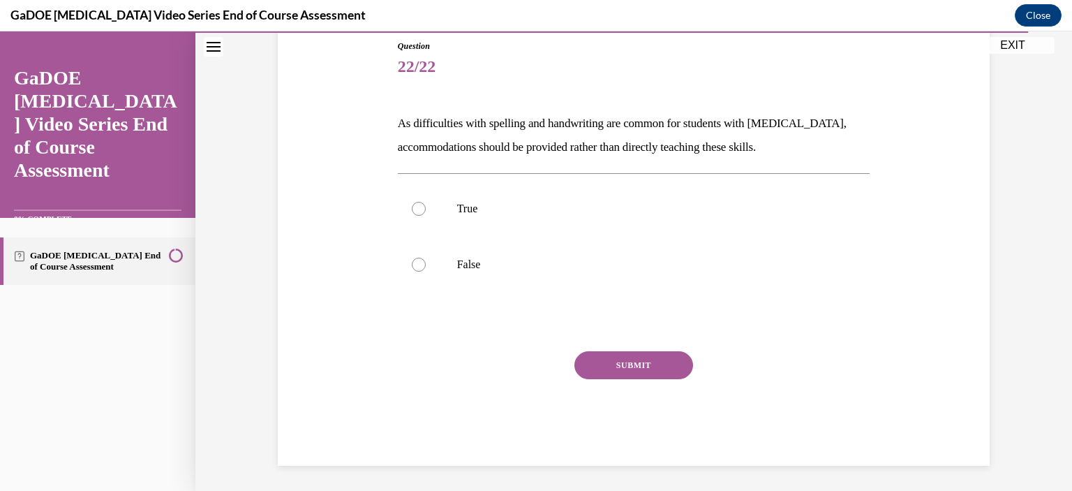
click at [427, 254] on label "False" at bounding box center [634, 265] width 473 height 56
click at [426, 258] on input "False" at bounding box center [419, 265] width 14 height 14
radio input "true"
click at [651, 365] on button "SUBMIT" at bounding box center [634, 365] width 119 height 28
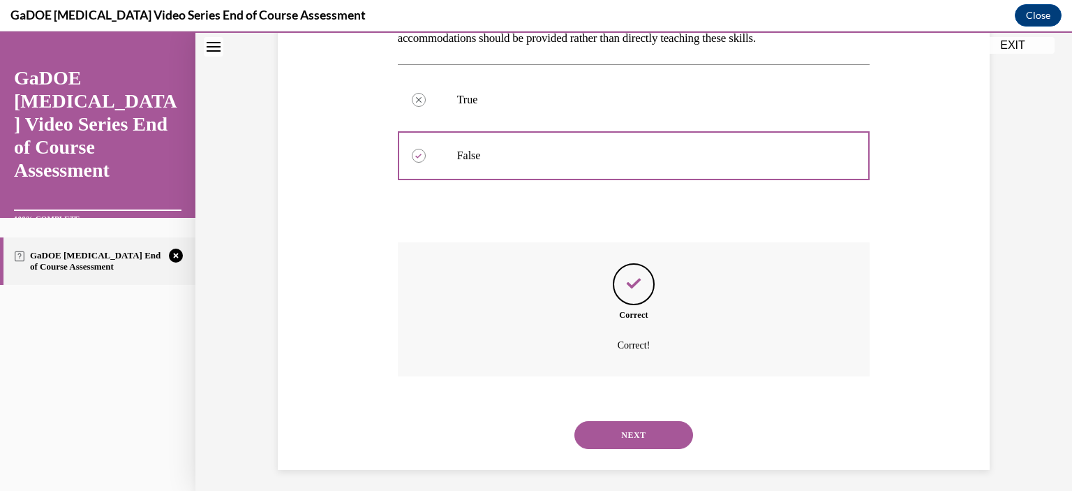
scroll to position [269, 0]
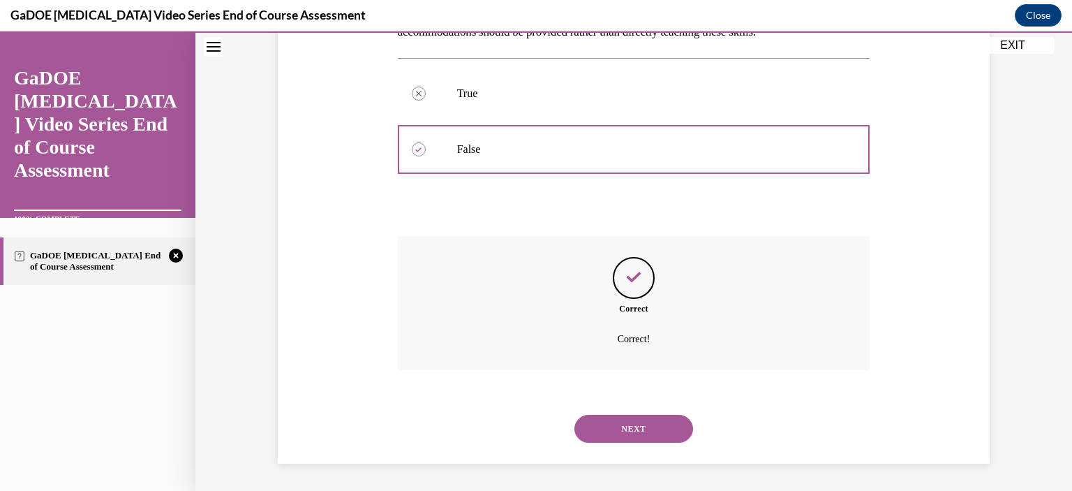
click at [651, 429] on button "NEXT" at bounding box center [634, 429] width 119 height 28
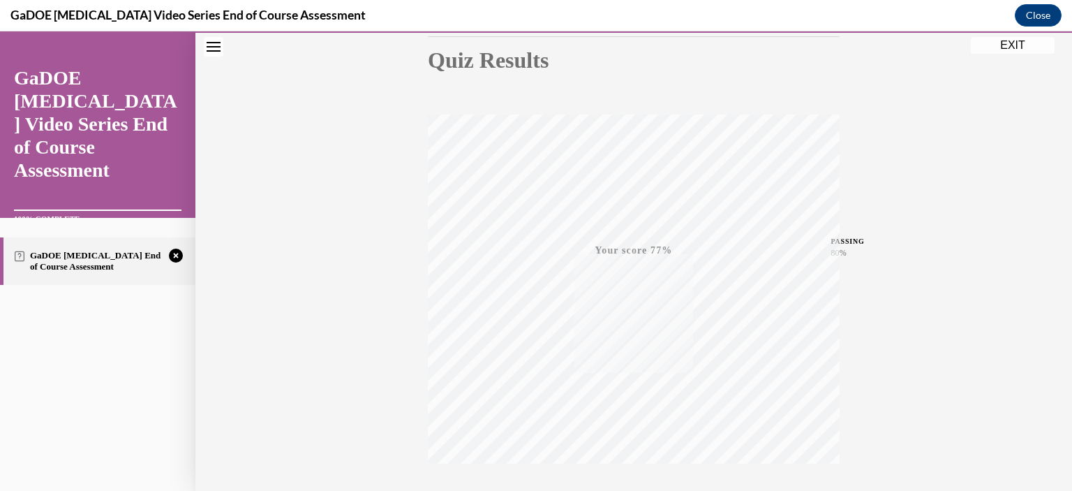
scroll to position [256, 0]
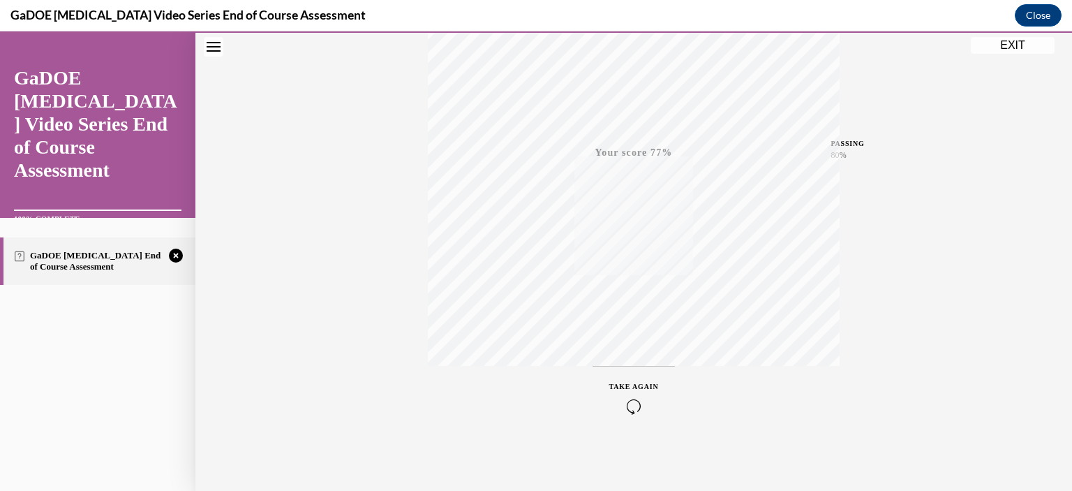
click at [621, 407] on icon "button" at bounding box center [634, 406] width 50 height 15
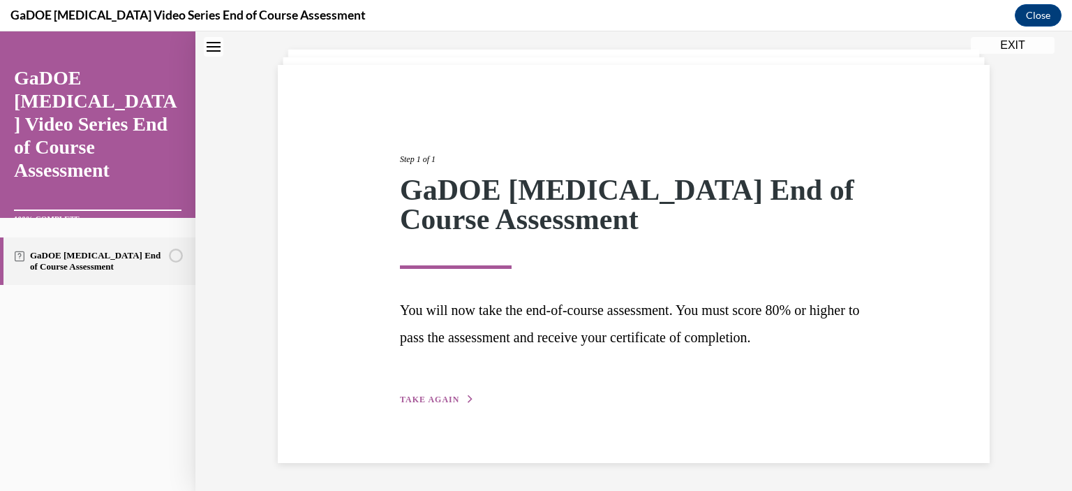
scroll to position [72, 0]
click at [430, 396] on span "TAKE AGAIN" at bounding box center [429, 401] width 59 height 10
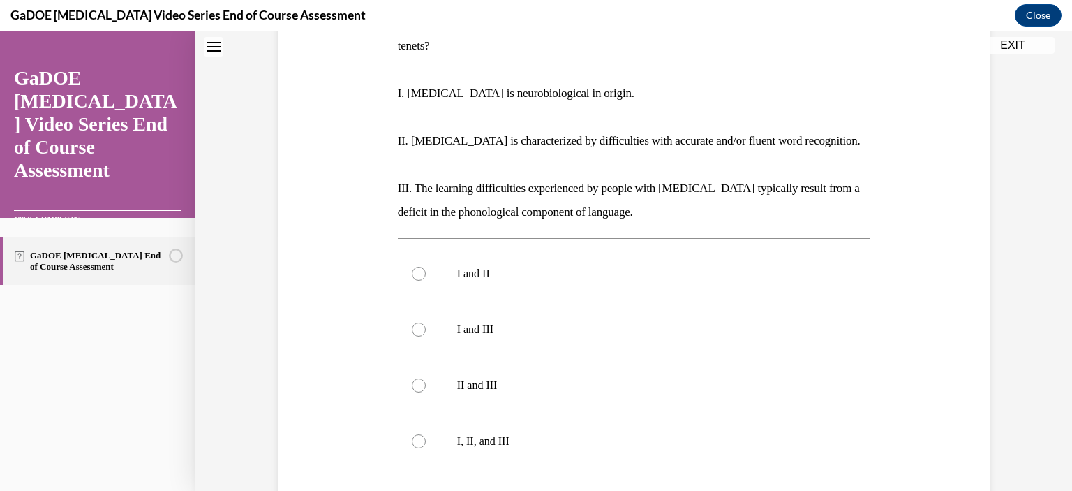
scroll to position [260, 0]
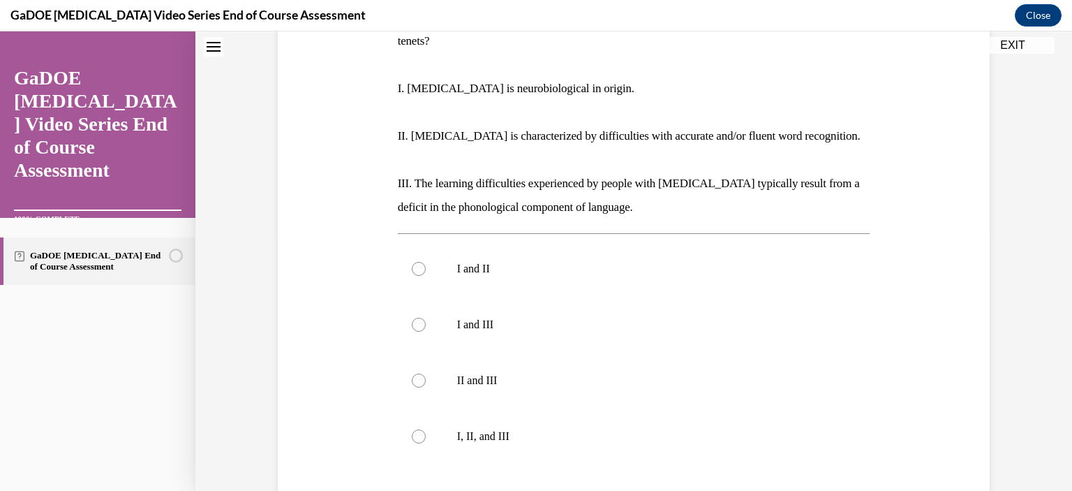
click at [421, 414] on label "I, II, and III" at bounding box center [634, 436] width 473 height 56
click at [421, 429] on input "I, II, and III" at bounding box center [419, 436] width 14 height 14
radio input "true"
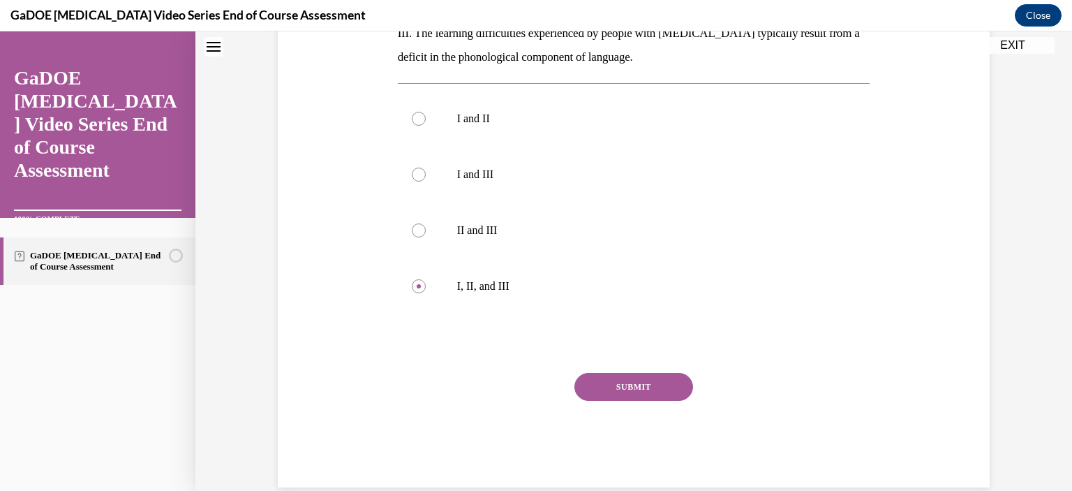
click at [657, 374] on button "SUBMIT" at bounding box center [634, 387] width 119 height 28
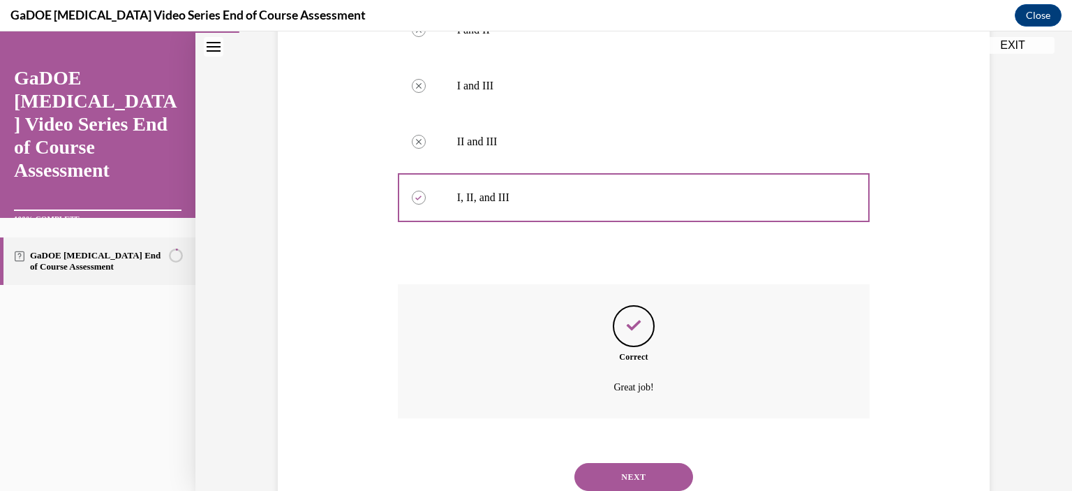
scroll to position [524, 0]
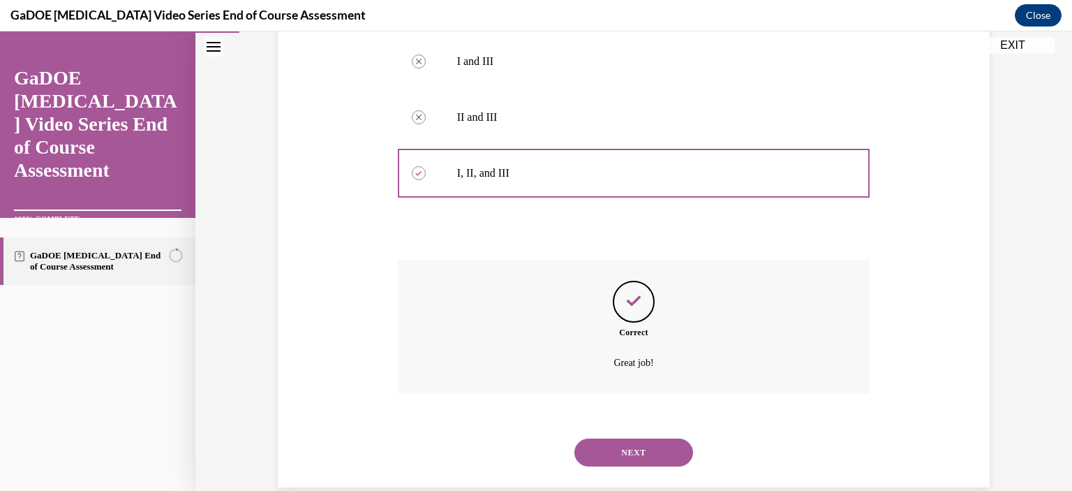
click at [672, 438] on button "NEXT" at bounding box center [634, 452] width 119 height 28
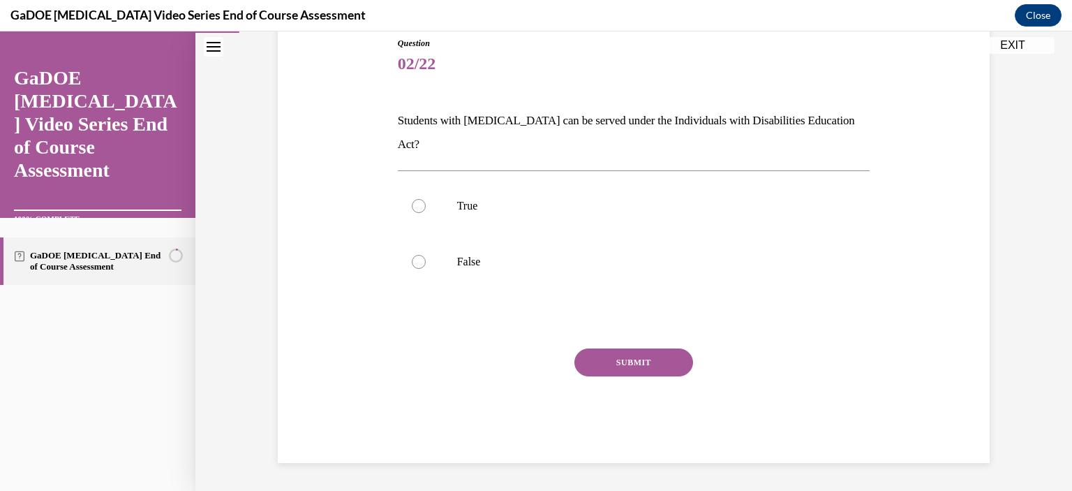
scroll to position [133, 0]
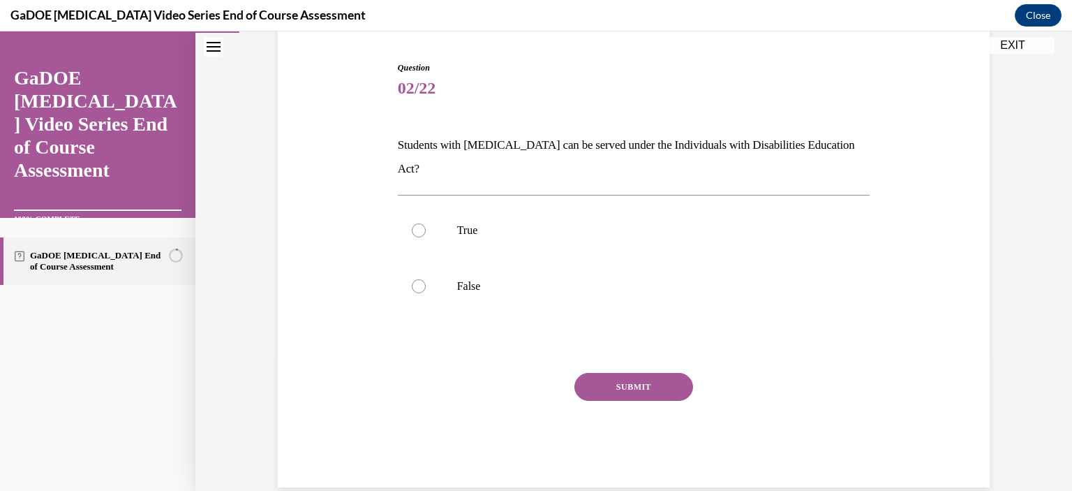
click at [411, 217] on label "True" at bounding box center [634, 230] width 473 height 56
click at [412, 223] on input "True" at bounding box center [419, 230] width 14 height 14
radio input "true"
click at [653, 373] on button "SUBMIT" at bounding box center [634, 387] width 119 height 28
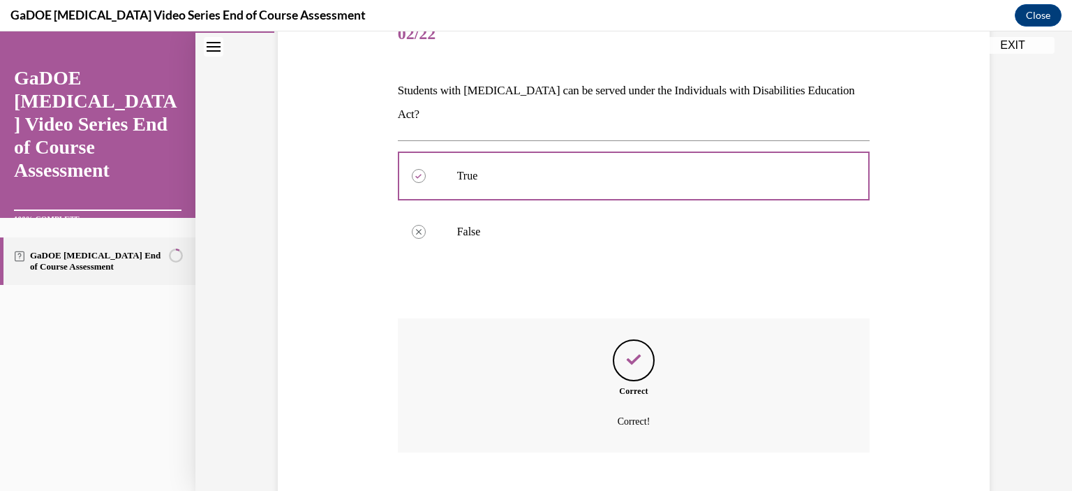
scroll to position [246, 0]
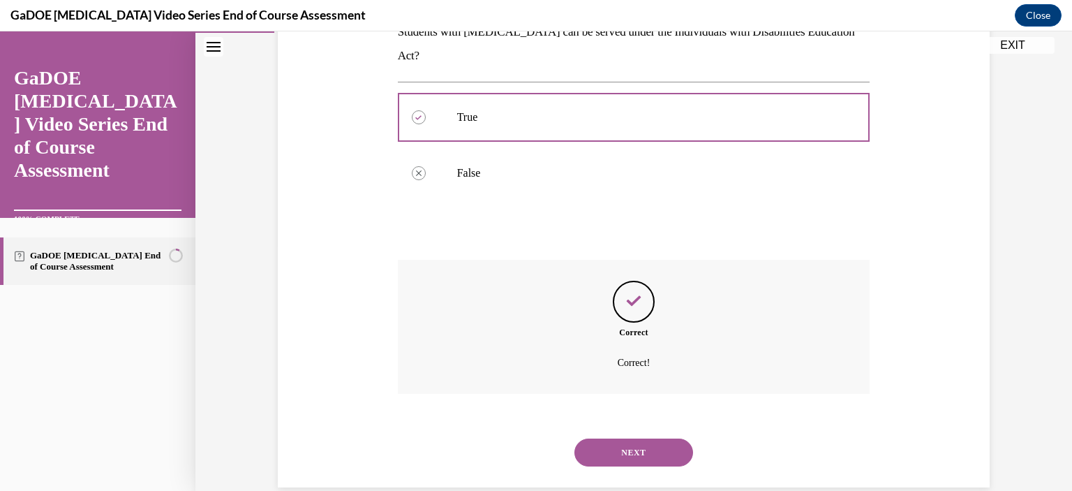
click at [657, 441] on button "NEXT" at bounding box center [634, 452] width 119 height 28
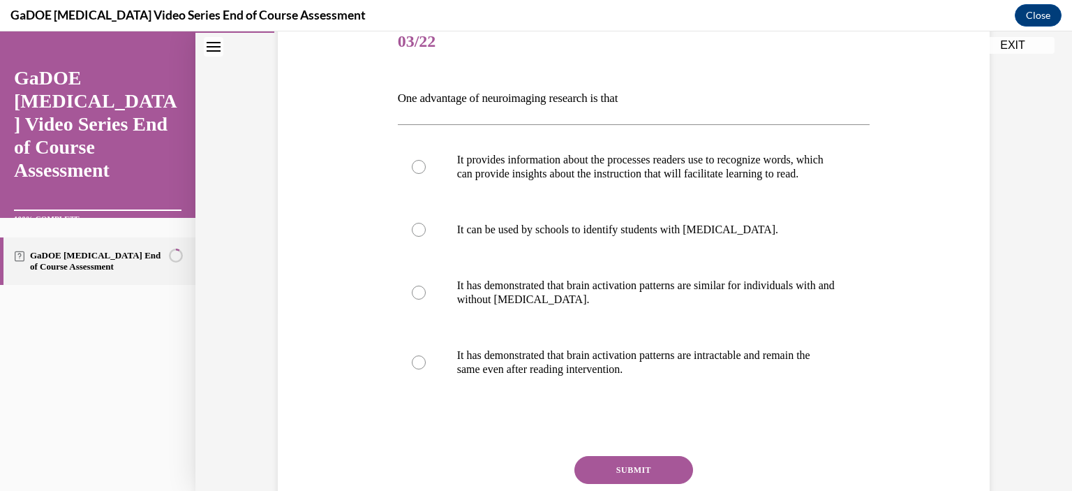
scroll to position [180, 0]
click at [420, 170] on label "It provides information about the processes readers use to recognize words, whi…" at bounding box center [634, 166] width 473 height 70
click at [420, 170] on input "It provides information about the processes readers use to recognize words, whi…" at bounding box center [419, 166] width 14 height 14
radio input "true"
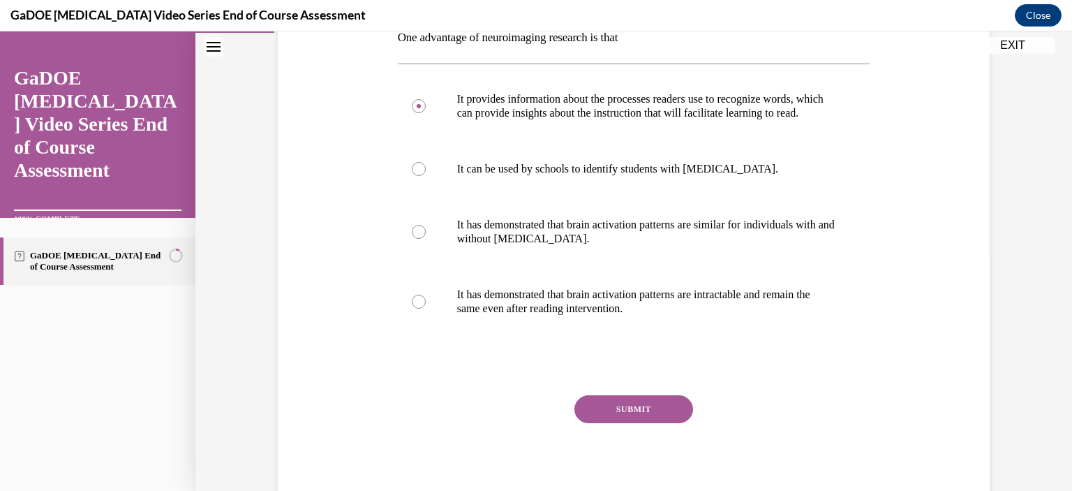
click at [655, 423] on button "SUBMIT" at bounding box center [634, 409] width 119 height 28
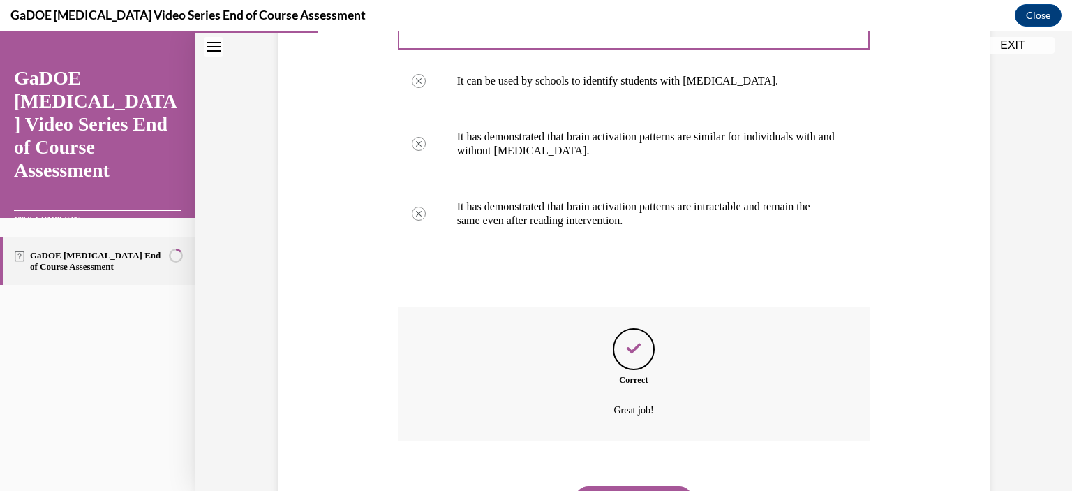
scroll to position [413, 0]
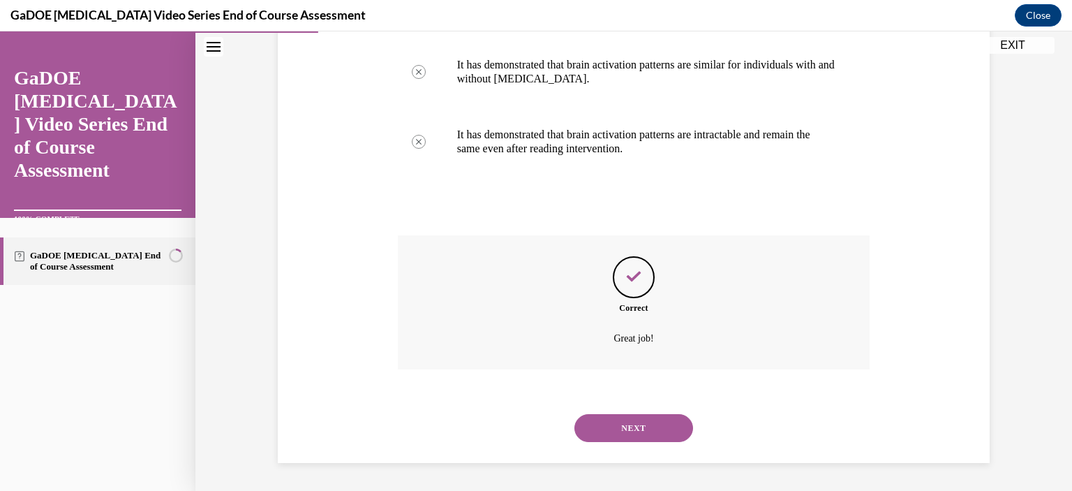
click at [667, 427] on button "NEXT" at bounding box center [634, 428] width 119 height 28
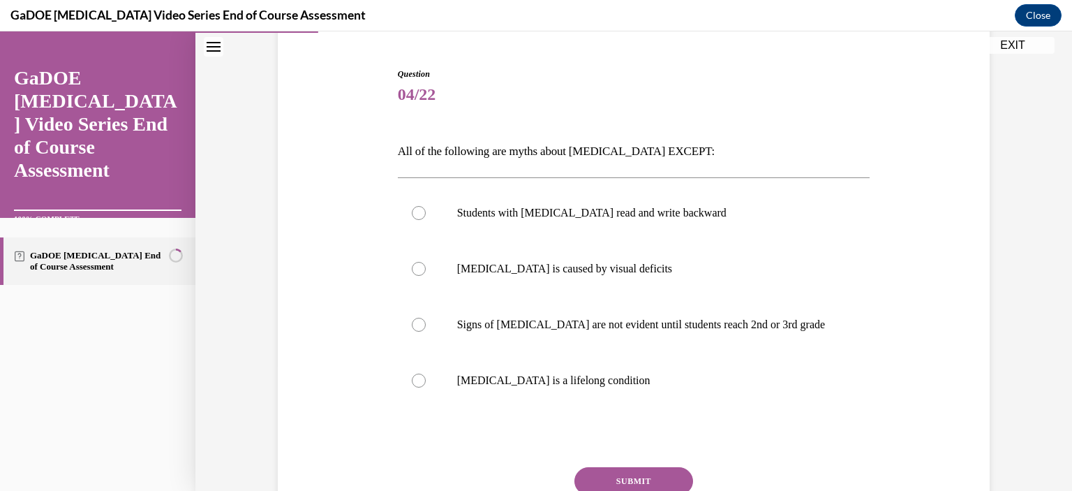
scroll to position [131, 0]
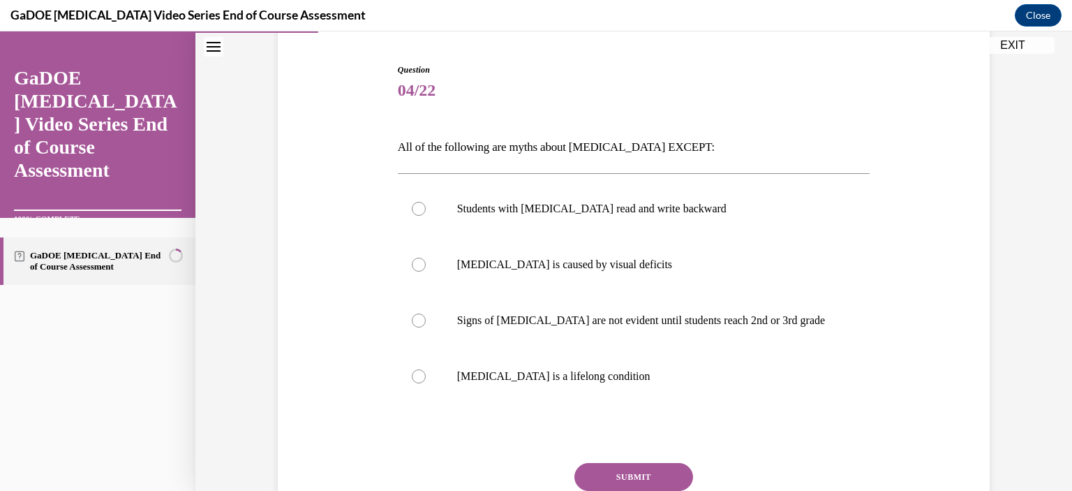
click at [420, 326] on label "Signs of dyslexia are not evident until students reach 2nd or 3rd grade" at bounding box center [634, 321] width 473 height 56
click at [420, 326] on input "Signs of dyslexia are not evident until students reach 2nd or 3rd grade" at bounding box center [419, 320] width 14 height 14
radio input "true"
click at [658, 484] on button "SUBMIT" at bounding box center [634, 477] width 119 height 28
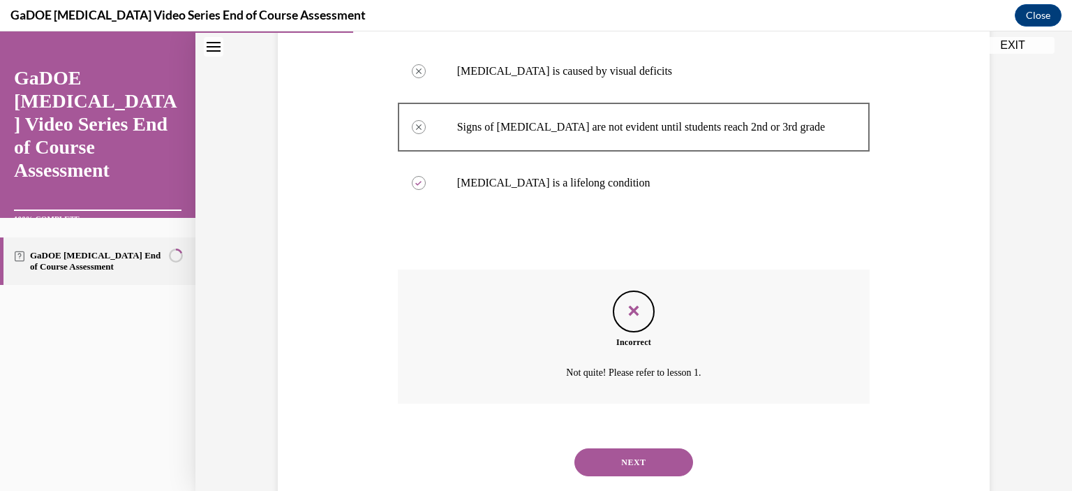
scroll to position [357, 0]
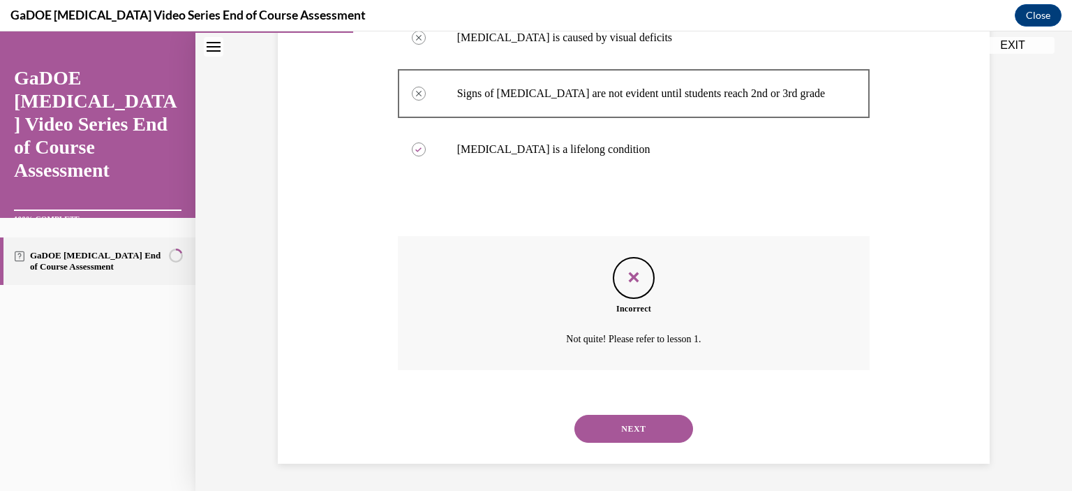
click at [635, 441] on button "NEXT" at bounding box center [634, 429] width 119 height 28
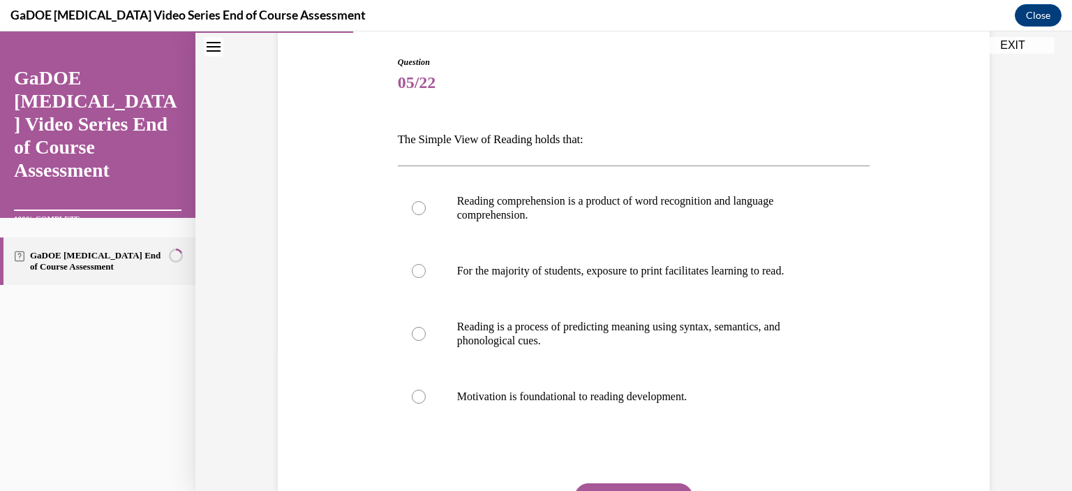
scroll to position [141, 0]
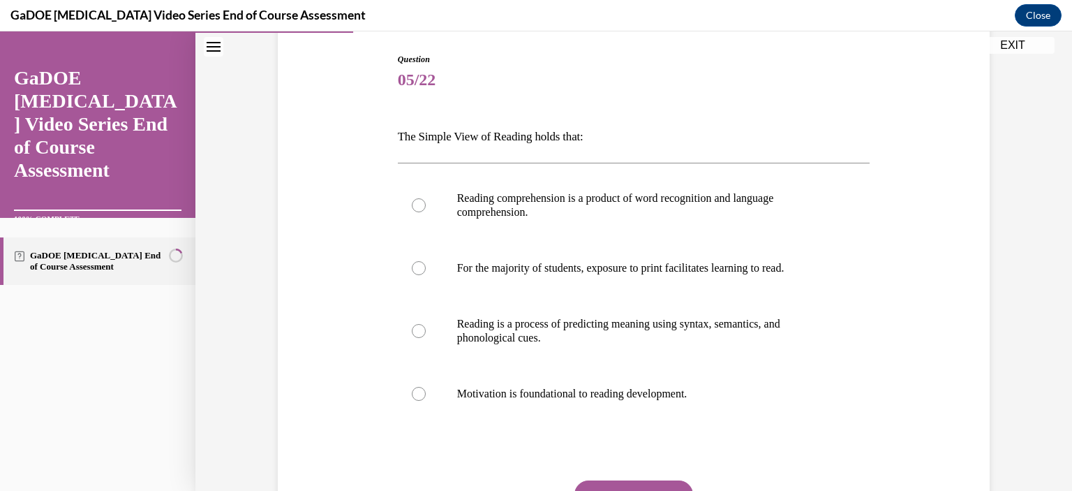
click at [422, 204] on label "Reading comprehension is a product of word recognition and language comprehensi…" at bounding box center [634, 205] width 473 height 70
click at [422, 204] on input "Reading comprehension is a product of word recognition and language comprehensi…" at bounding box center [419, 205] width 14 height 14
radio input "true"
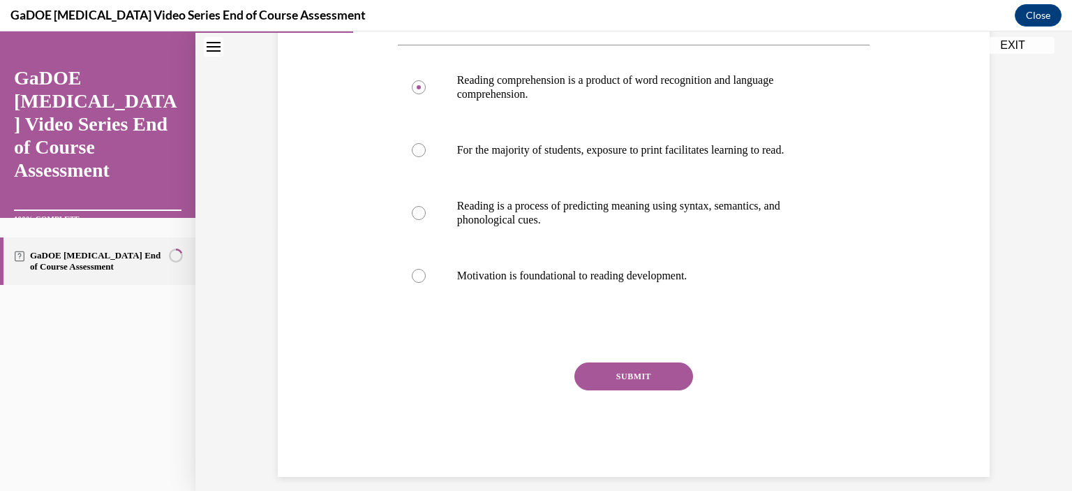
click at [653, 379] on button "SUBMIT" at bounding box center [634, 376] width 119 height 28
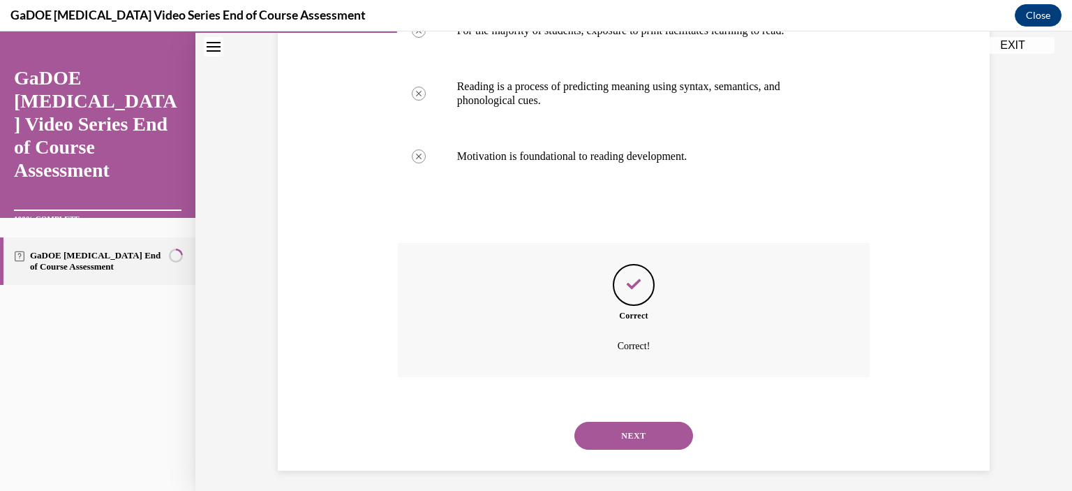
scroll to position [385, 0]
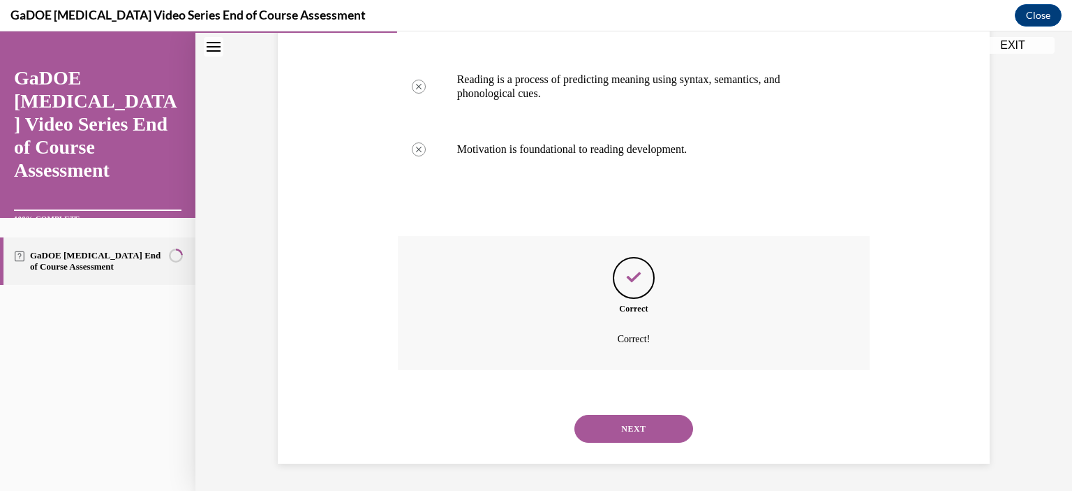
click at [658, 435] on button "NEXT" at bounding box center [634, 429] width 119 height 28
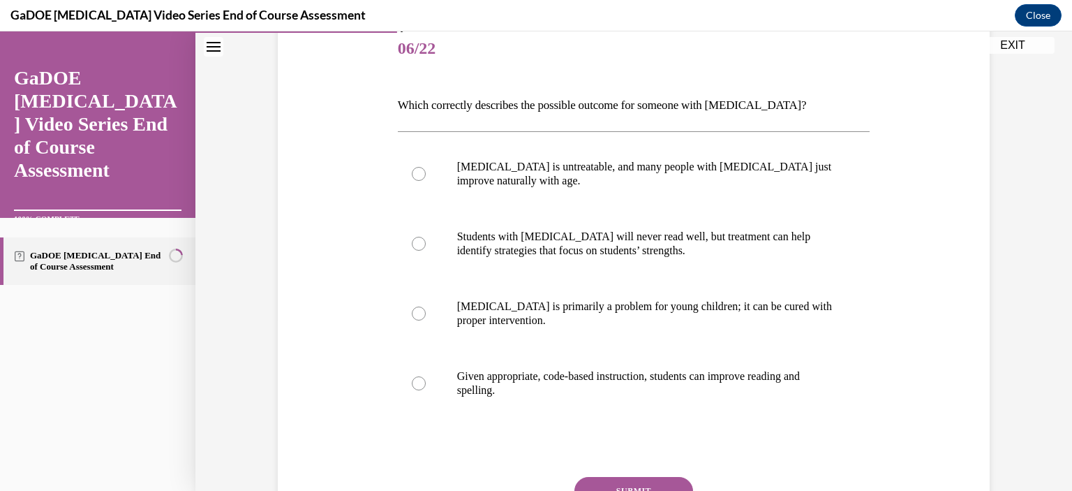
scroll to position [187, 0]
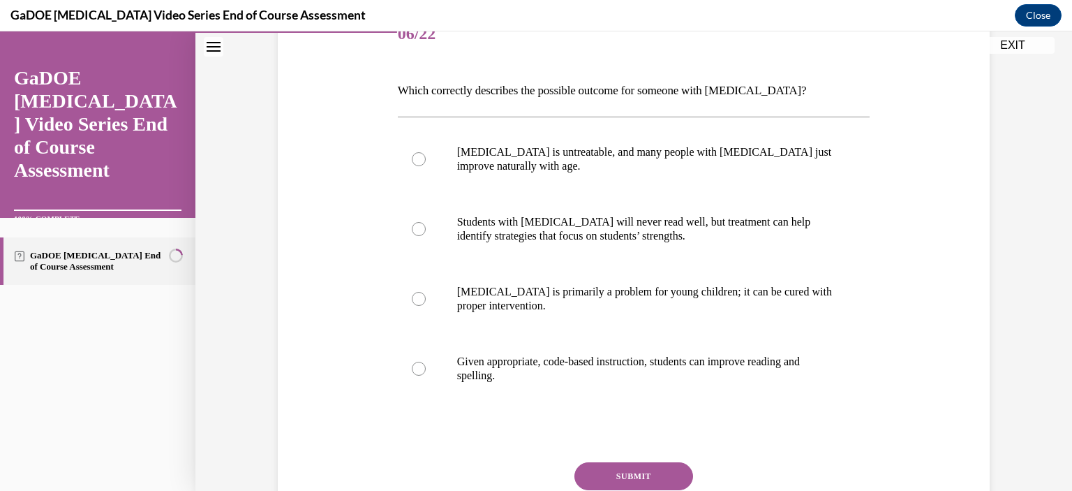
click at [413, 376] on label "Given appropriate, code-based instruction, students can improve reading and spe…" at bounding box center [634, 369] width 473 height 70
click at [413, 376] on input "Given appropriate, code-based instruction, students can improve reading and spe…" at bounding box center [419, 369] width 14 height 14
radio input "true"
click at [651, 474] on button "SUBMIT" at bounding box center [634, 476] width 119 height 28
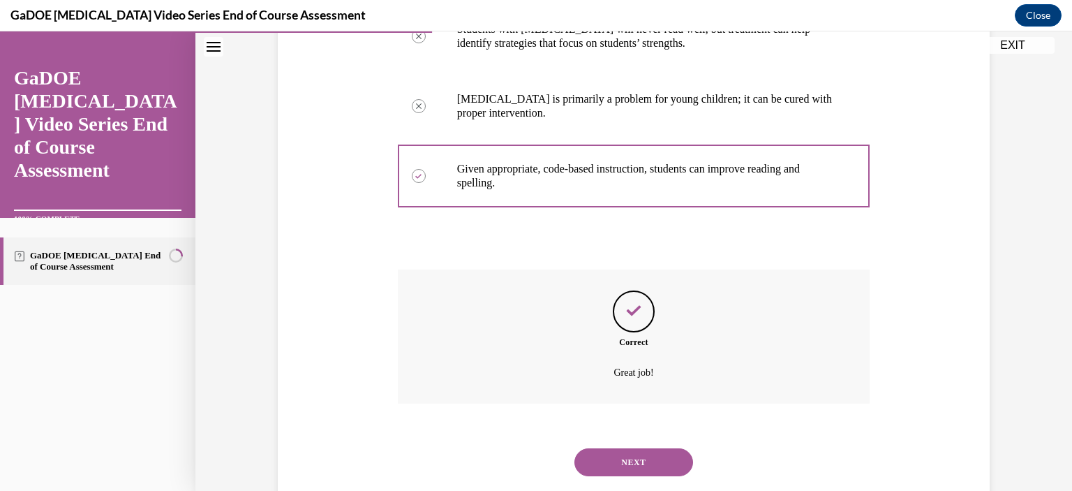
scroll to position [413, 0]
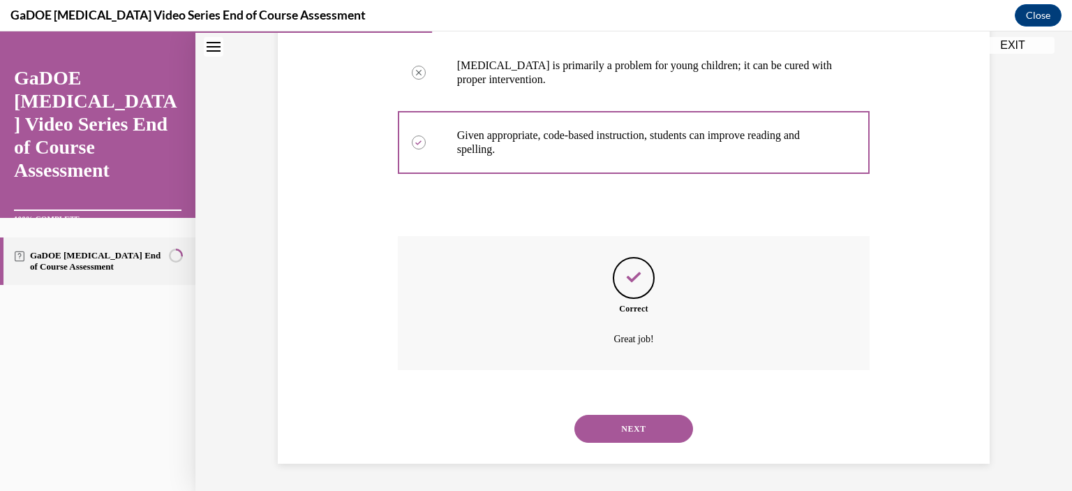
click at [653, 438] on button "NEXT" at bounding box center [634, 429] width 119 height 28
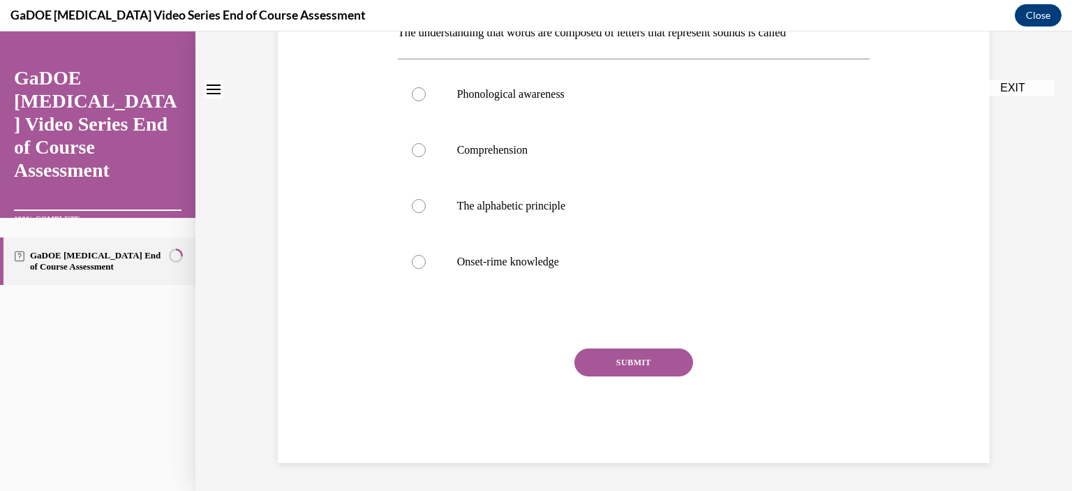
scroll to position [0, 0]
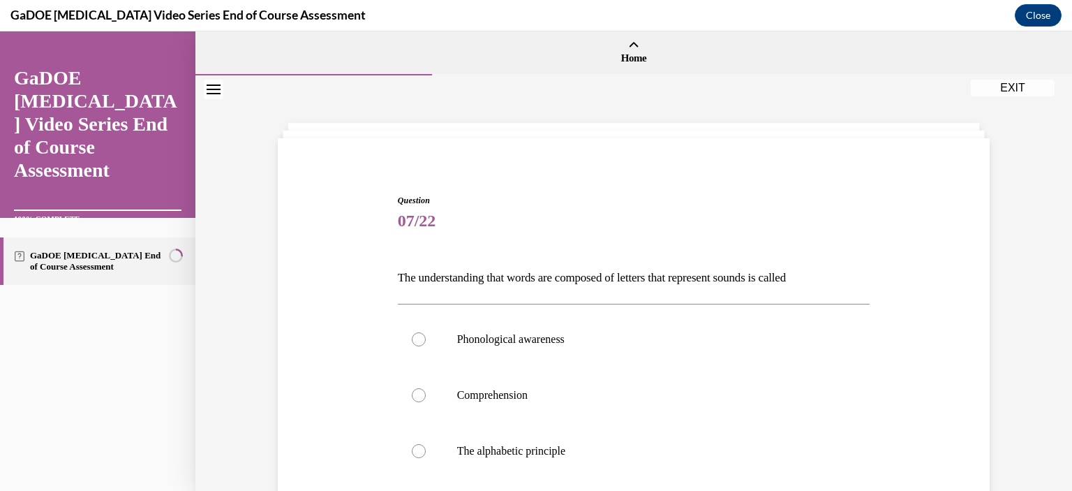
click at [419, 459] on label "The alphabetic principle" at bounding box center [634, 451] width 473 height 56
click at [419, 458] on input "The alphabetic principle" at bounding box center [419, 451] width 14 height 14
radio input "true"
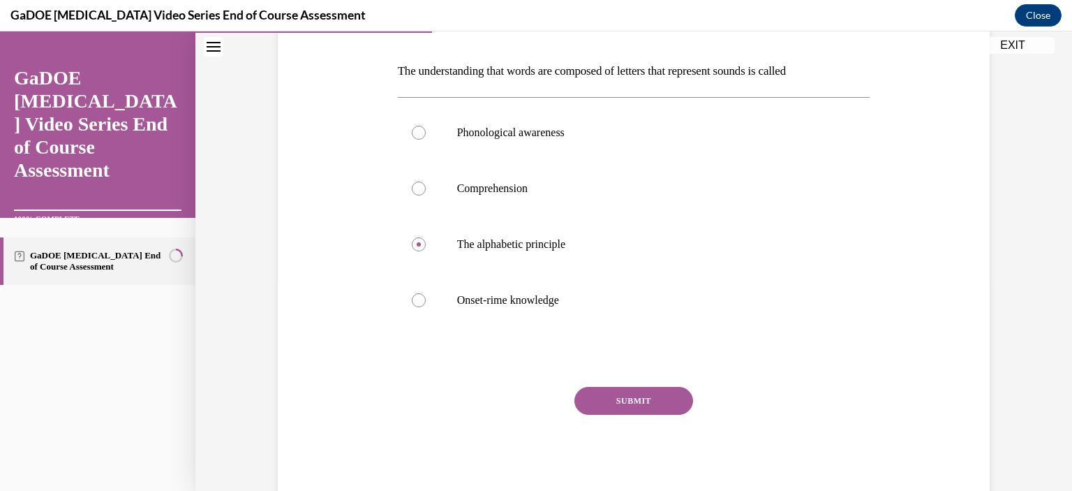
click at [642, 399] on button "SUBMIT" at bounding box center [634, 401] width 119 height 28
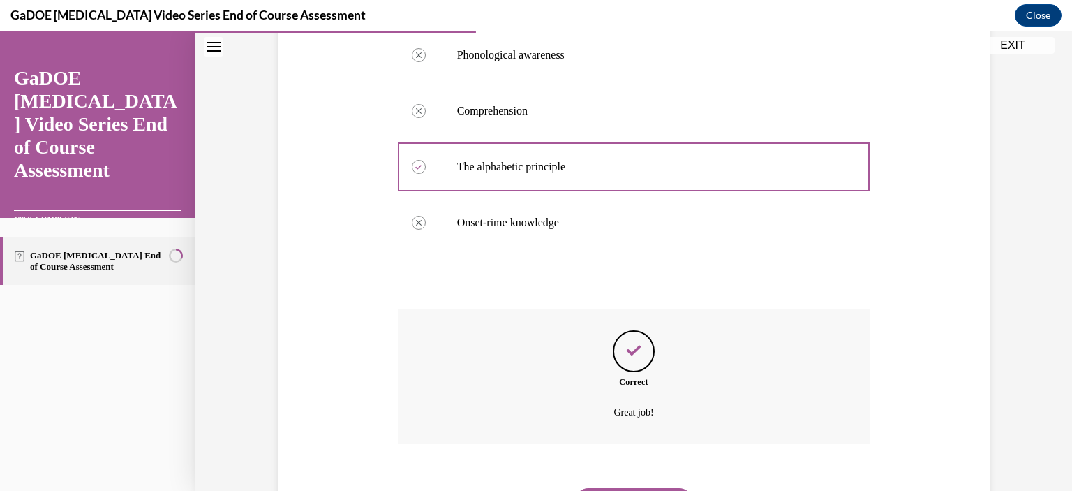
scroll to position [357, 0]
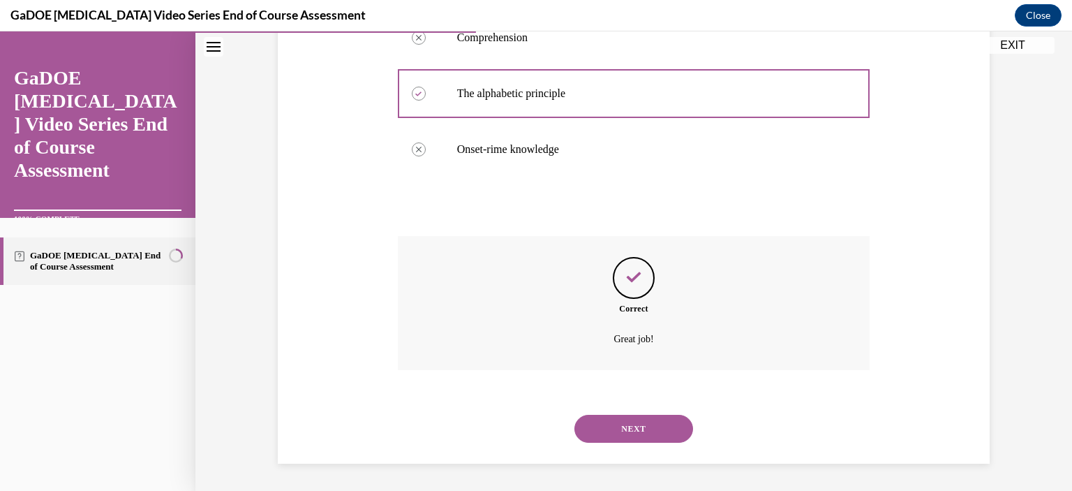
click at [664, 431] on button "NEXT" at bounding box center [634, 429] width 119 height 28
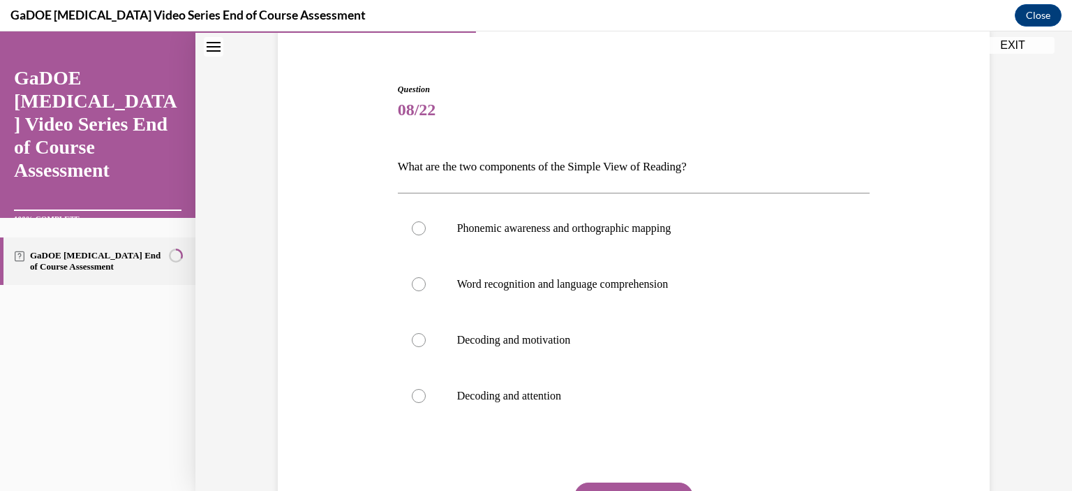
scroll to position [112, 0]
click at [416, 285] on div at bounding box center [419, 283] width 14 height 14
click at [416, 285] on input "Word recognition and language comprehension" at bounding box center [419, 283] width 14 height 14
radio input "true"
click at [670, 484] on button "SUBMIT" at bounding box center [634, 496] width 119 height 28
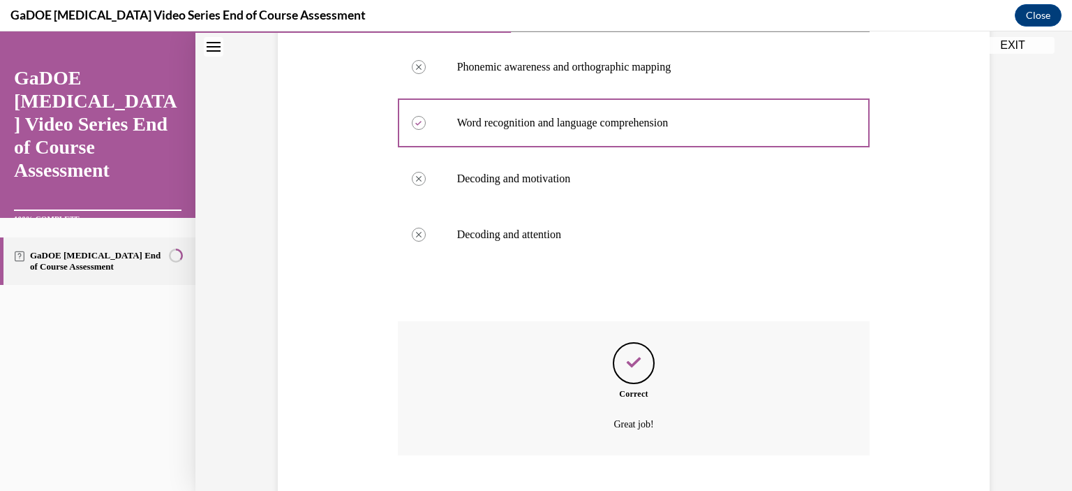
scroll to position [357, 0]
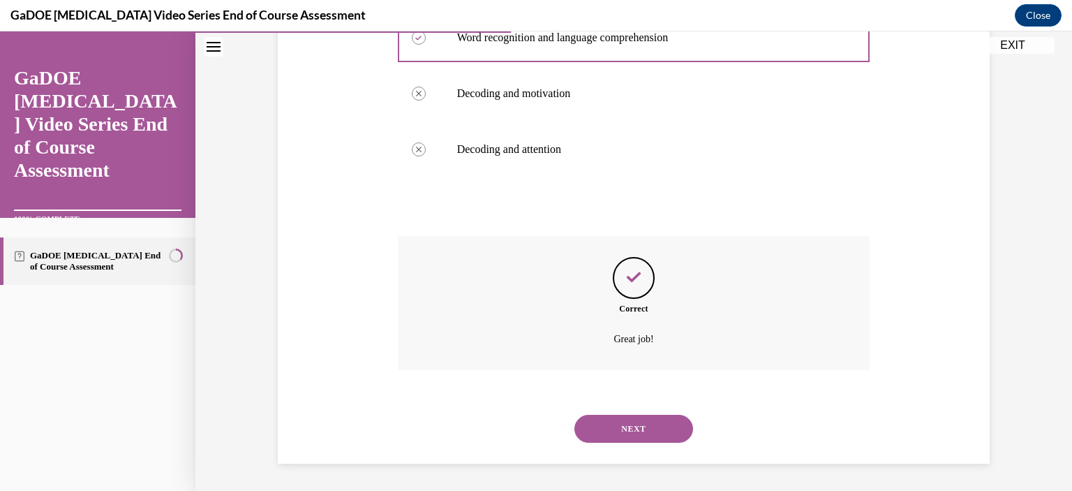
click at [670, 437] on button "NEXT" at bounding box center [634, 429] width 119 height 28
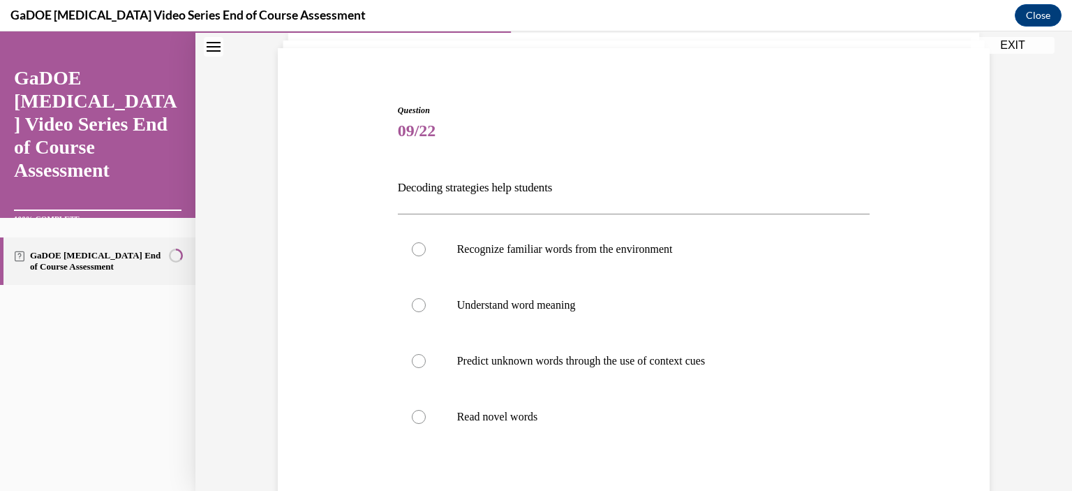
scroll to position [97, 0]
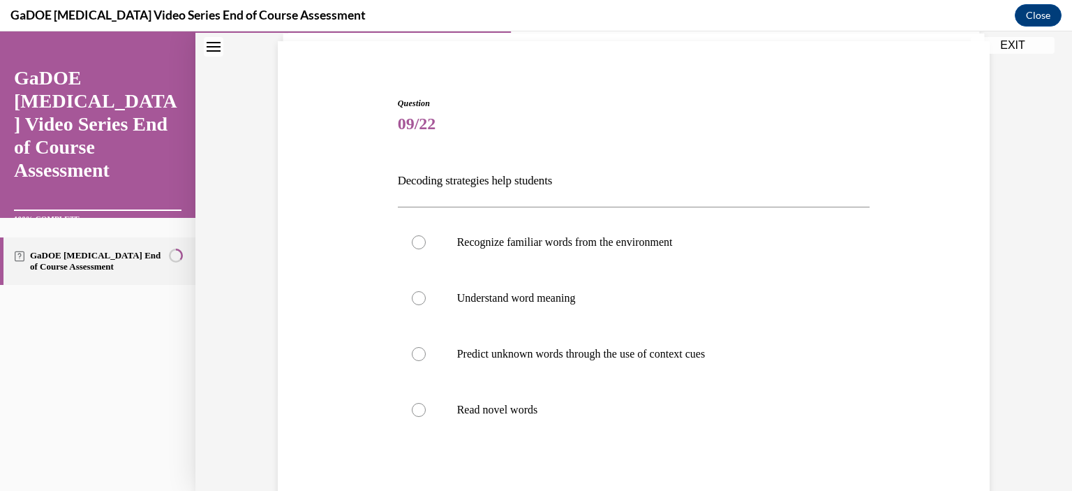
click at [412, 413] on div at bounding box center [419, 410] width 14 height 14
click at [412, 413] on input "Read novel words" at bounding box center [419, 410] width 14 height 14
radio input "true"
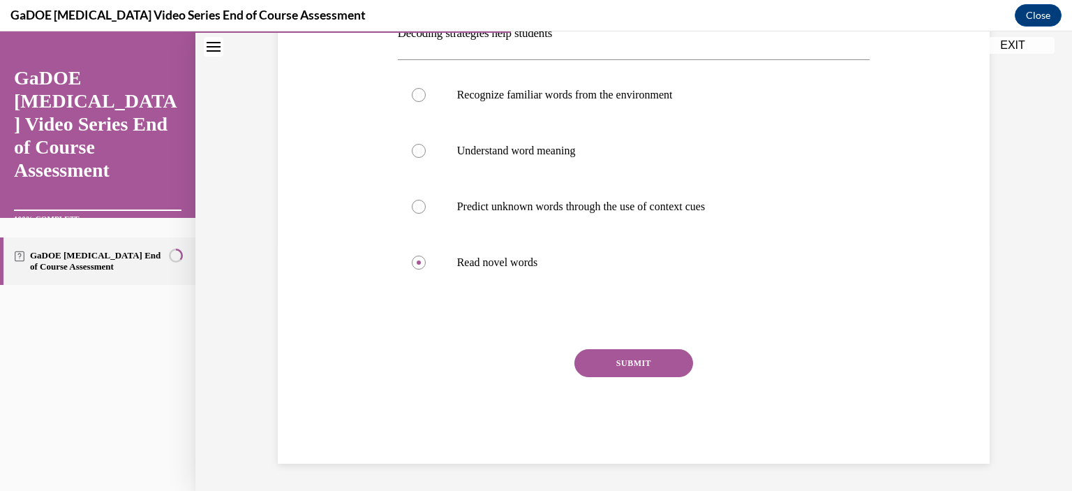
click at [649, 370] on button "SUBMIT" at bounding box center [634, 363] width 119 height 28
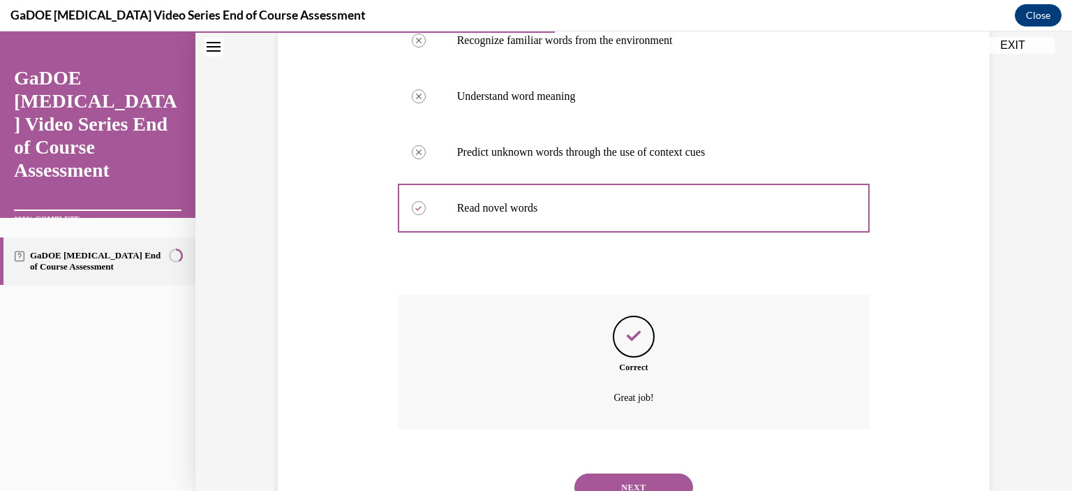
scroll to position [357, 0]
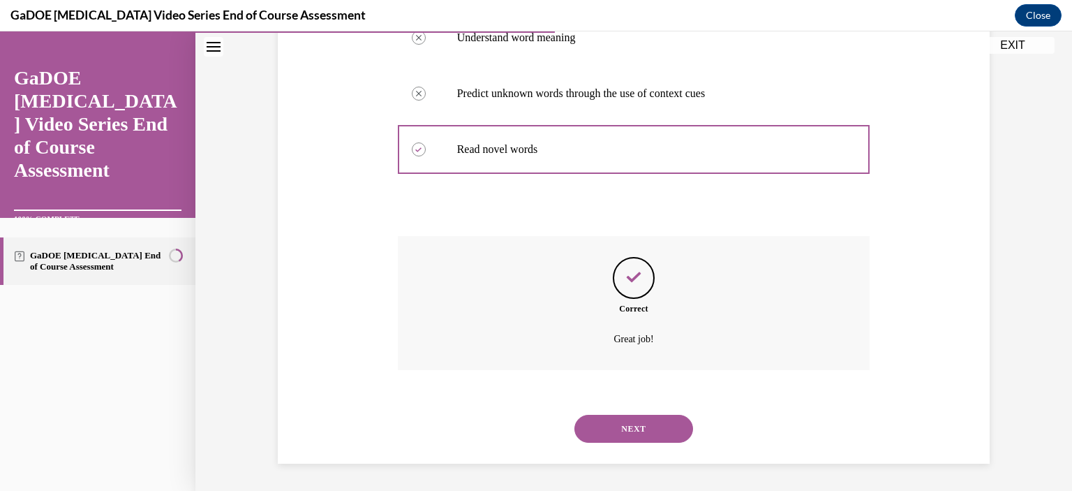
click at [667, 424] on button "NEXT" at bounding box center [634, 429] width 119 height 28
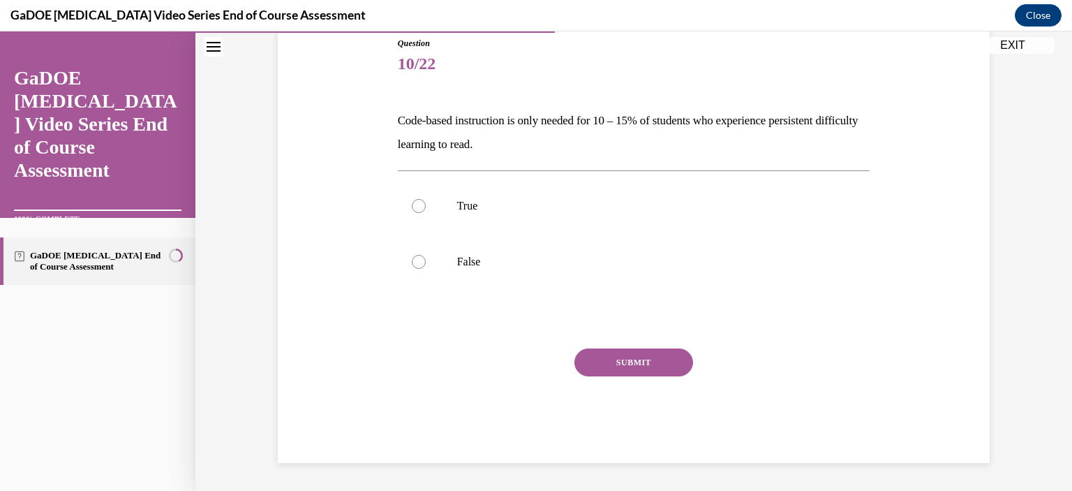
scroll to position [154, 0]
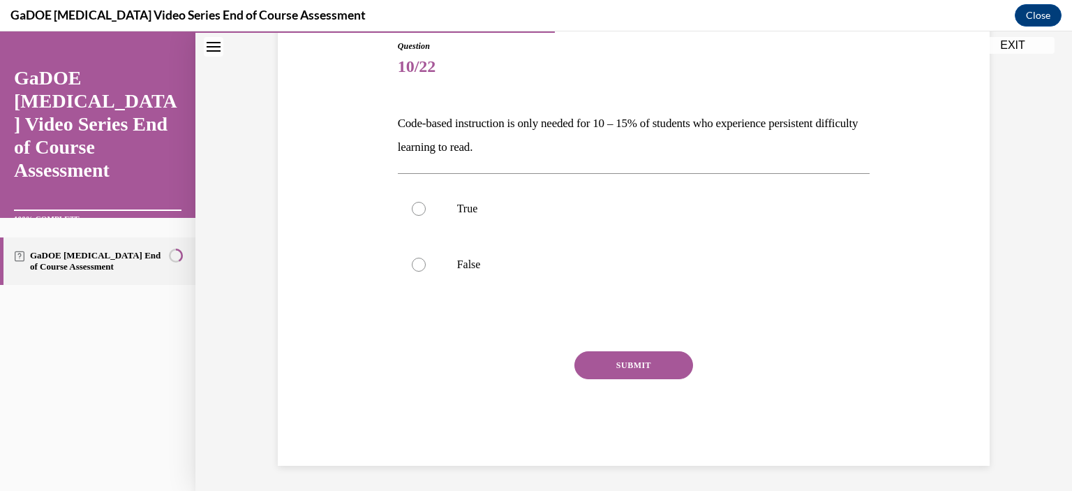
click at [412, 260] on div at bounding box center [419, 265] width 14 height 14
click at [412, 260] on input "False" at bounding box center [419, 265] width 14 height 14
radio input "true"
click at [656, 360] on button "SUBMIT" at bounding box center [634, 365] width 119 height 28
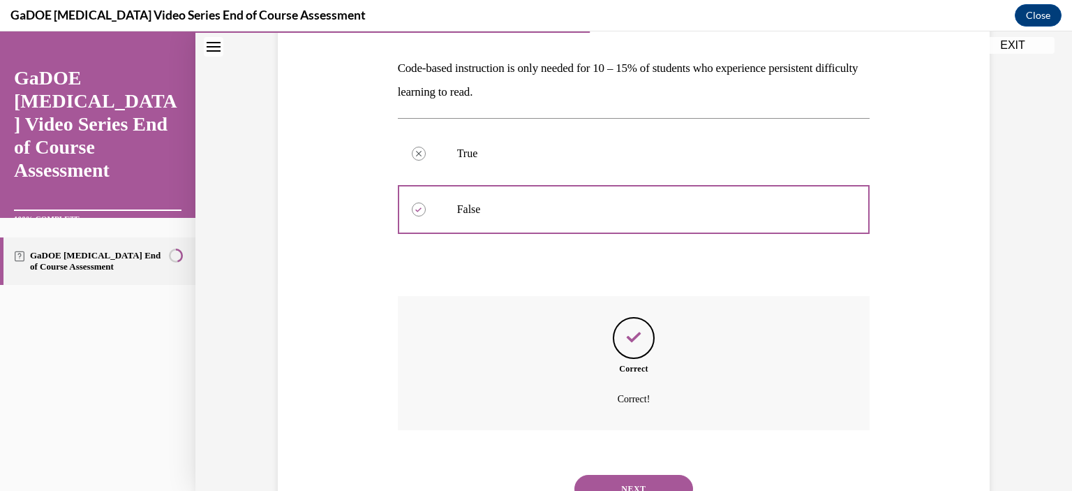
scroll to position [269, 0]
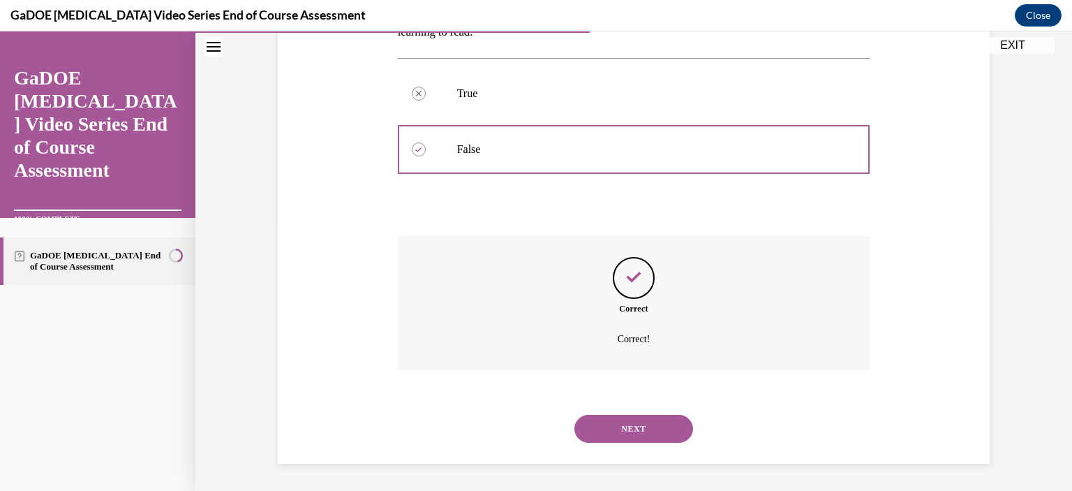
click at [654, 424] on button "NEXT" at bounding box center [634, 429] width 119 height 28
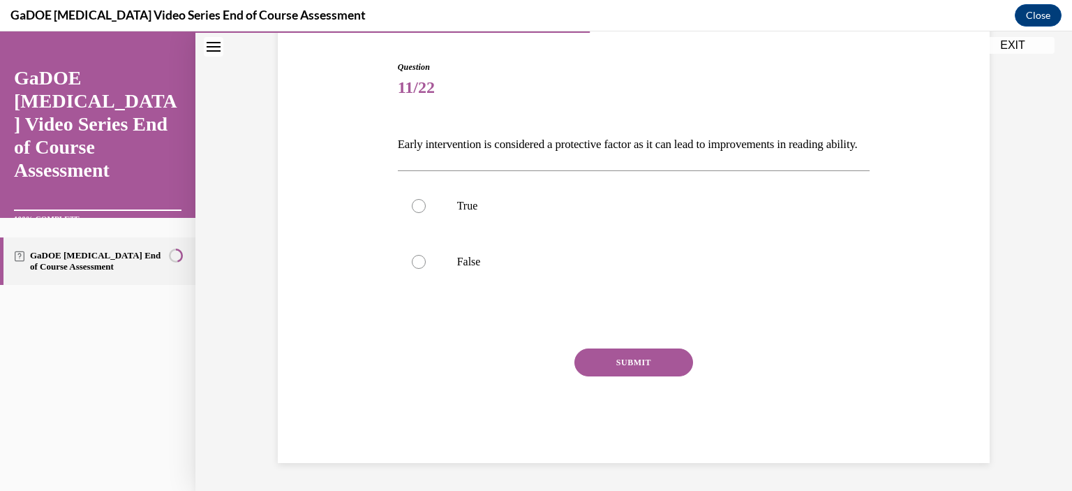
scroll to position [154, 0]
click at [418, 221] on label "True" at bounding box center [634, 206] width 473 height 56
click at [418, 213] on input "True" at bounding box center [419, 206] width 14 height 14
radio input "true"
click at [672, 374] on button "SUBMIT" at bounding box center [634, 362] width 119 height 28
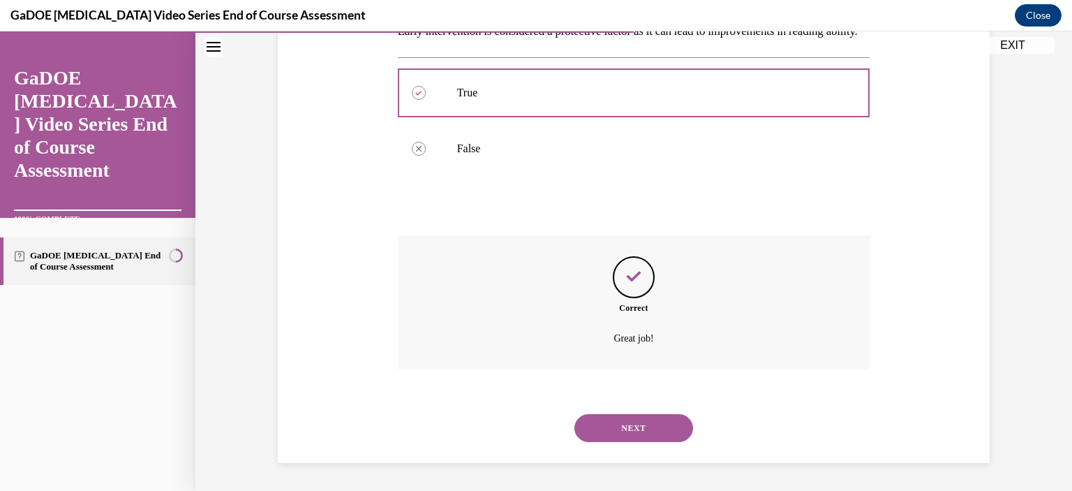
scroll to position [269, 0]
click at [667, 441] on button "NEXT" at bounding box center [634, 428] width 119 height 28
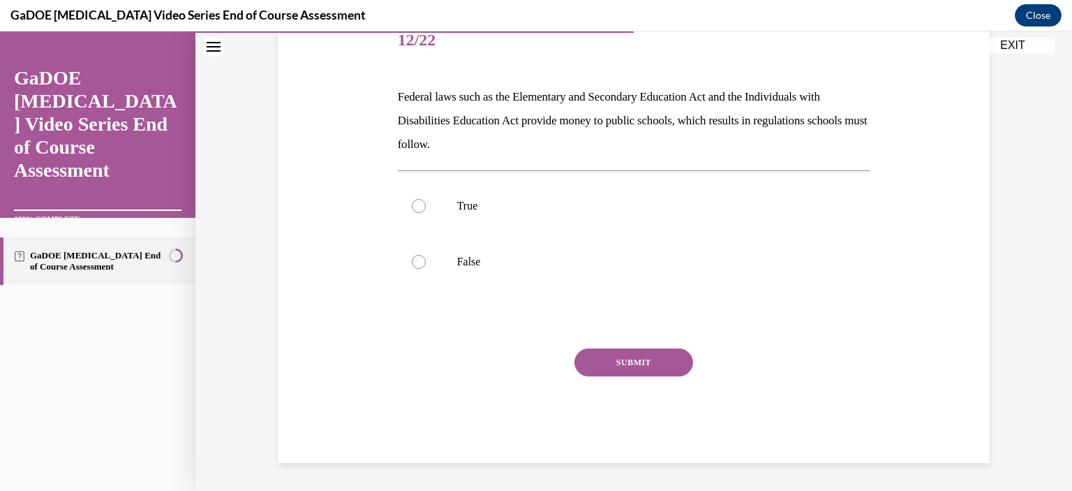
scroll to position [155, 0]
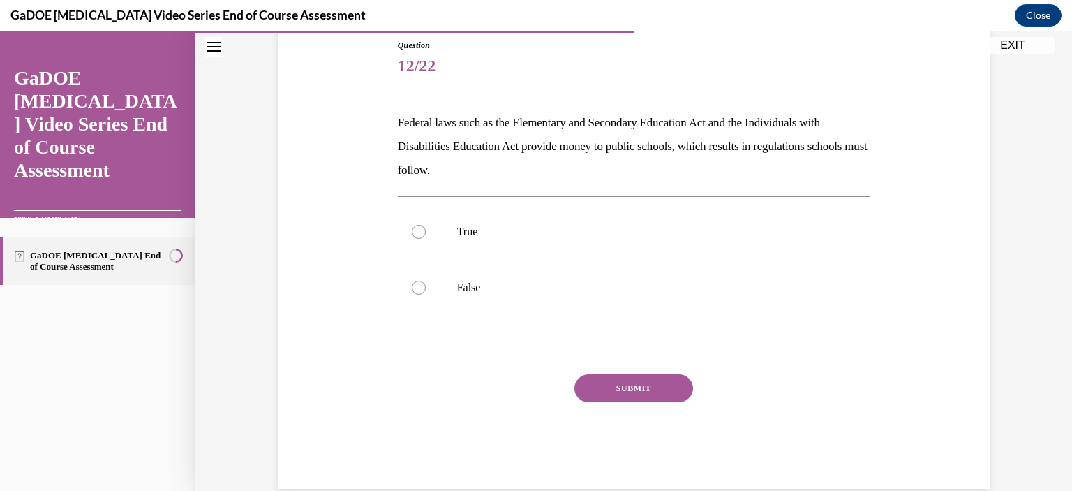
click at [412, 232] on div at bounding box center [419, 232] width 14 height 14
click at [412, 232] on input "True" at bounding box center [419, 232] width 14 height 14
radio input "true"
click at [635, 377] on button "SUBMIT" at bounding box center [634, 388] width 119 height 28
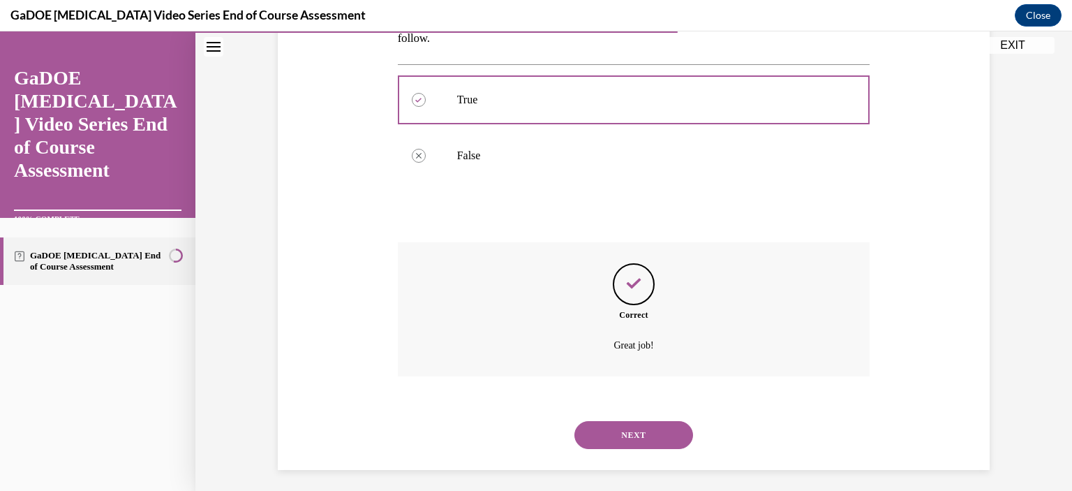
scroll to position [293, 0]
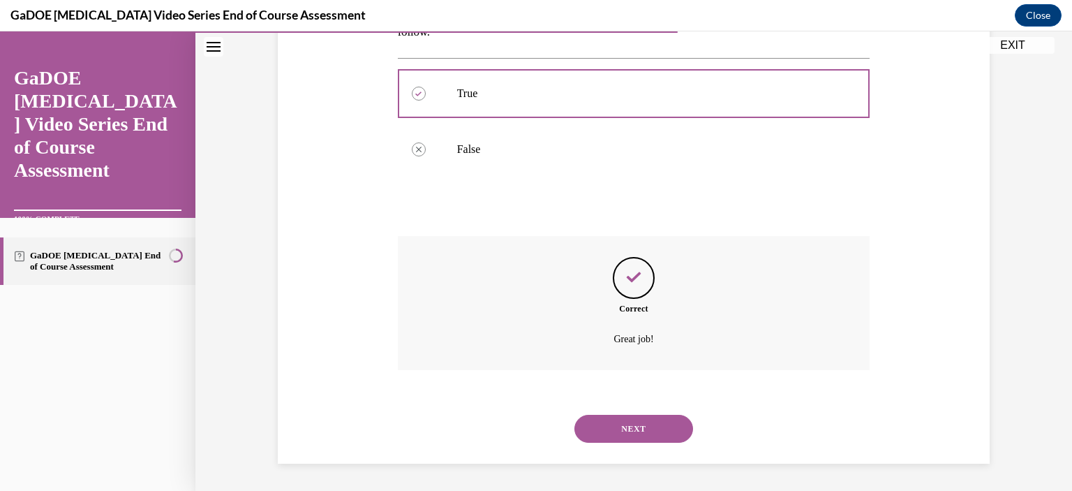
click at [647, 439] on button "NEXT" at bounding box center [634, 429] width 119 height 28
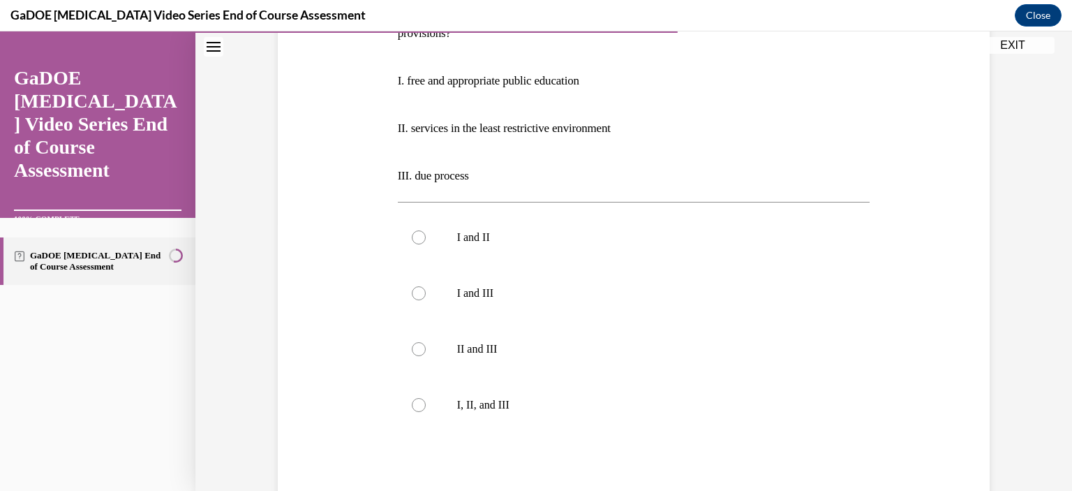
scroll to position [289, 0]
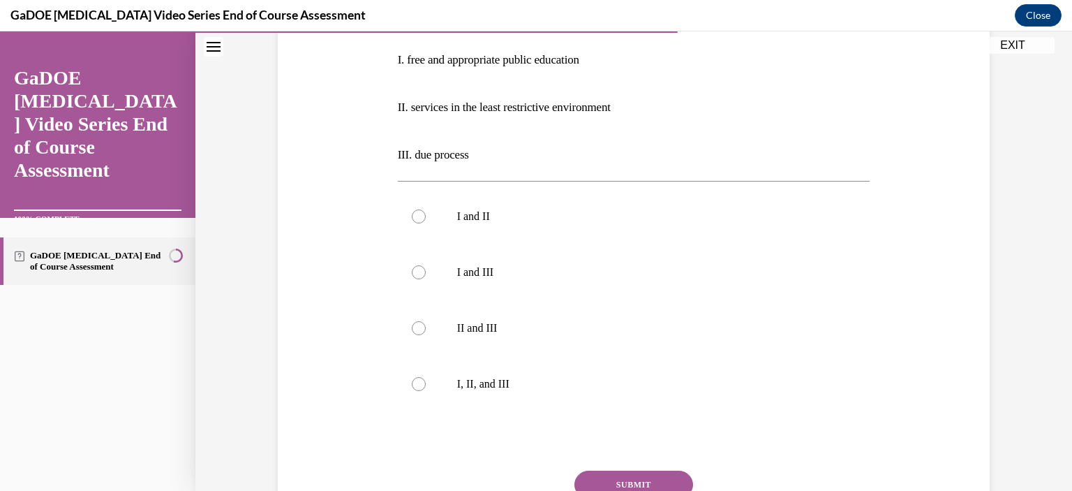
click at [412, 383] on div at bounding box center [419, 384] width 14 height 14
click at [412, 383] on input "I, II, and III" at bounding box center [419, 384] width 14 height 14
radio input "true"
click at [666, 487] on button "SUBMIT" at bounding box center [634, 485] width 119 height 28
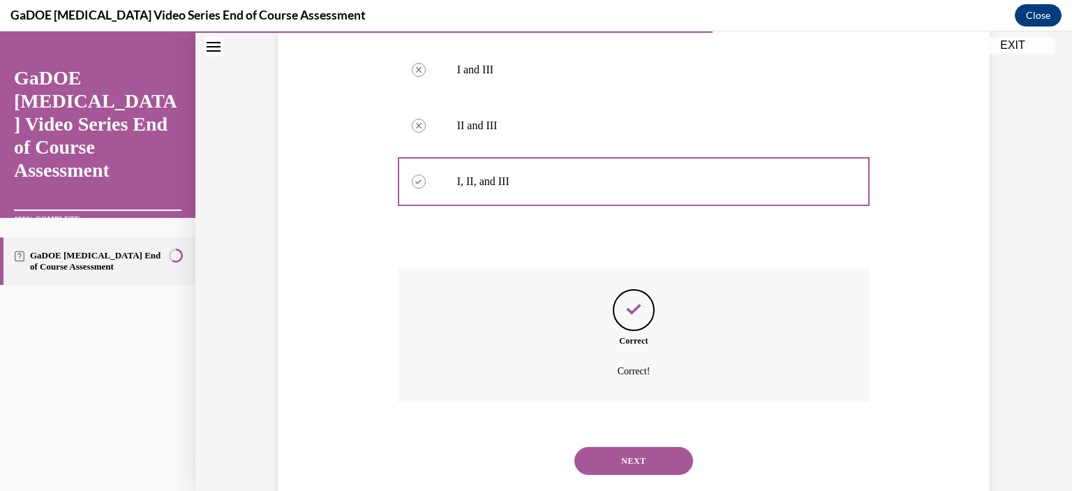
scroll to position [524, 0]
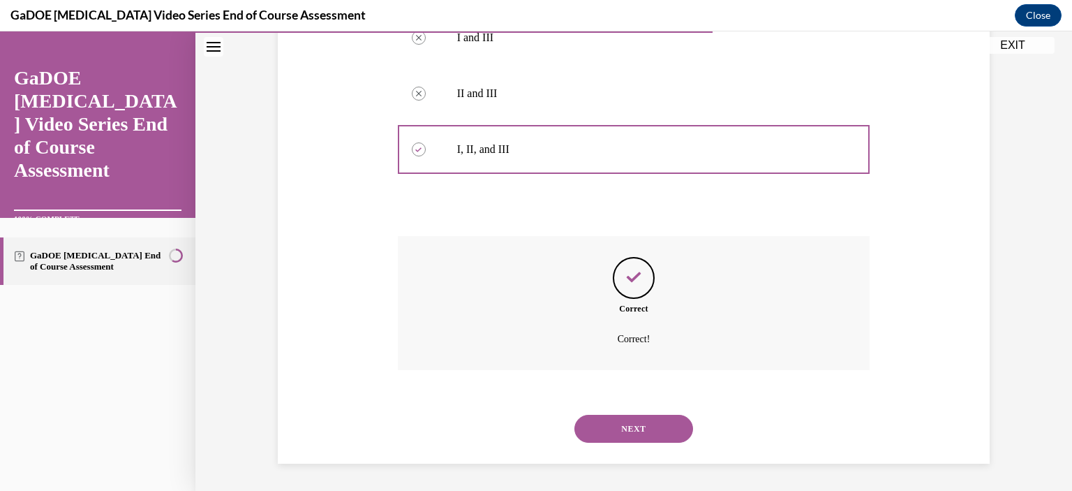
click at [659, 424] on button "NEXT" at bounding box center [634, 429] width 119 height 28
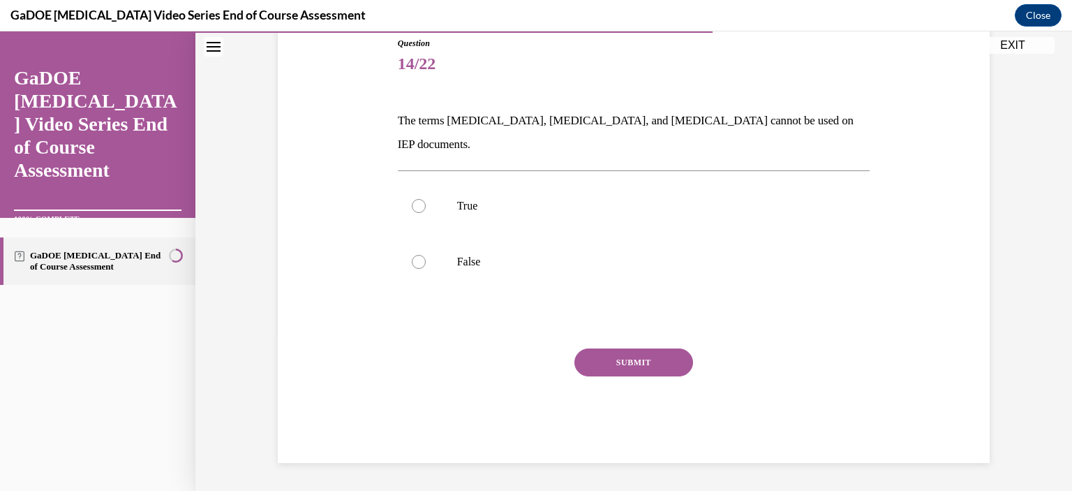
scroll to position [133, 0]
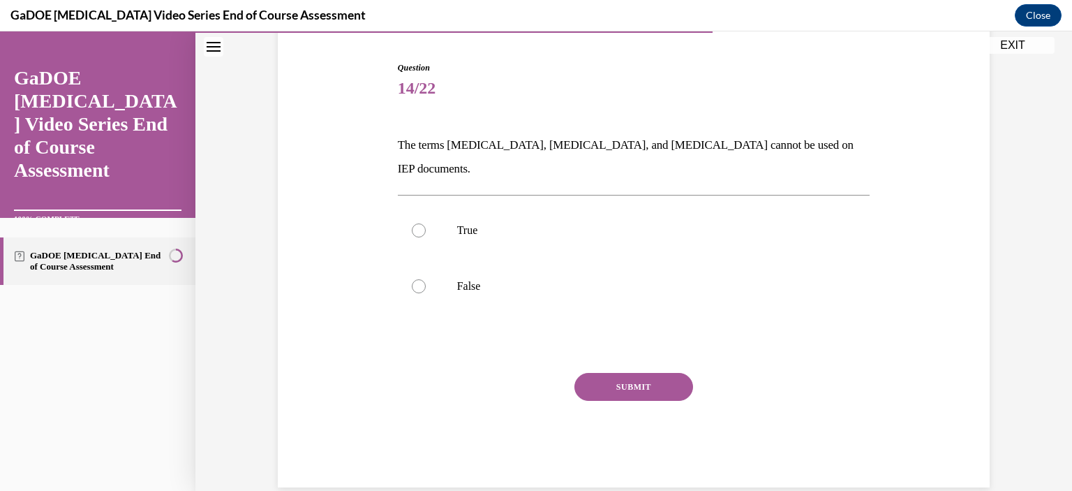
click at [398, 258] on label "False" at bounding box center [634, 286] width 473 height 56
click at [412, 279] on input "False" at bounding box center [419, 286] width 14 height 14
radio input "true"
click at [623, 373] on button "SUBMIT" at bounding box center [634, 387] width 119 height 28
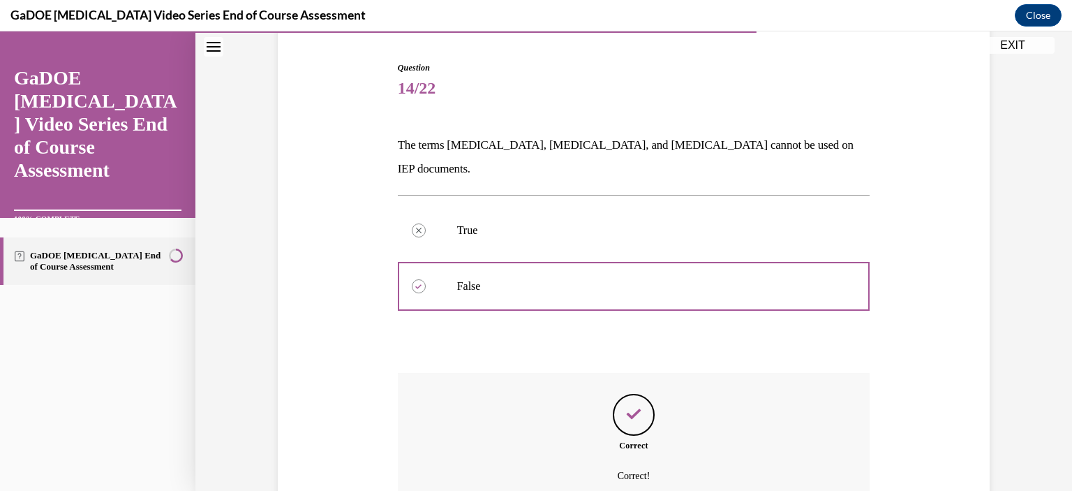
scroll to position [246, 0]
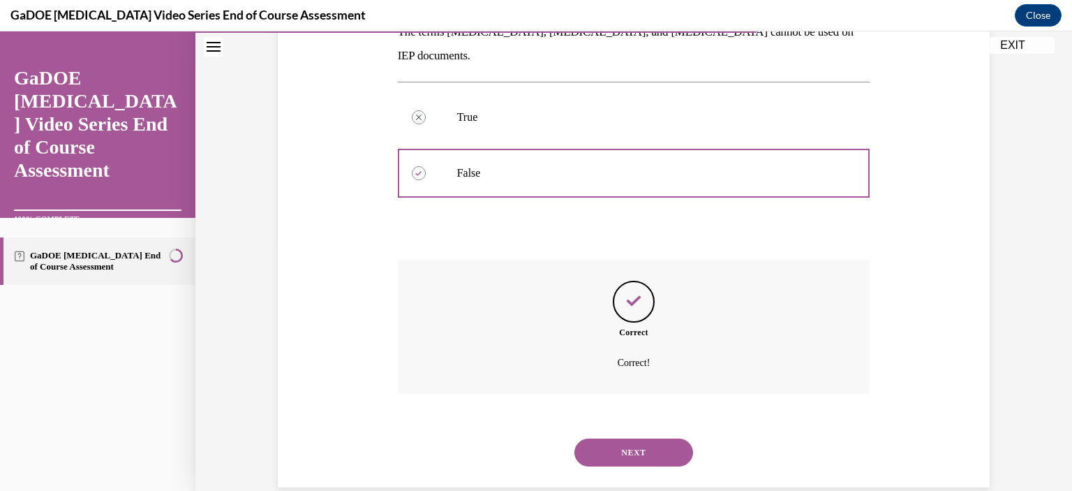
click at [649, 450] on div "NEXT" at bounding box center [634, 452] width 473 height 56
click at [671, 438] on button "NEXT" at bounding box center [634, 452] width 119 height 28
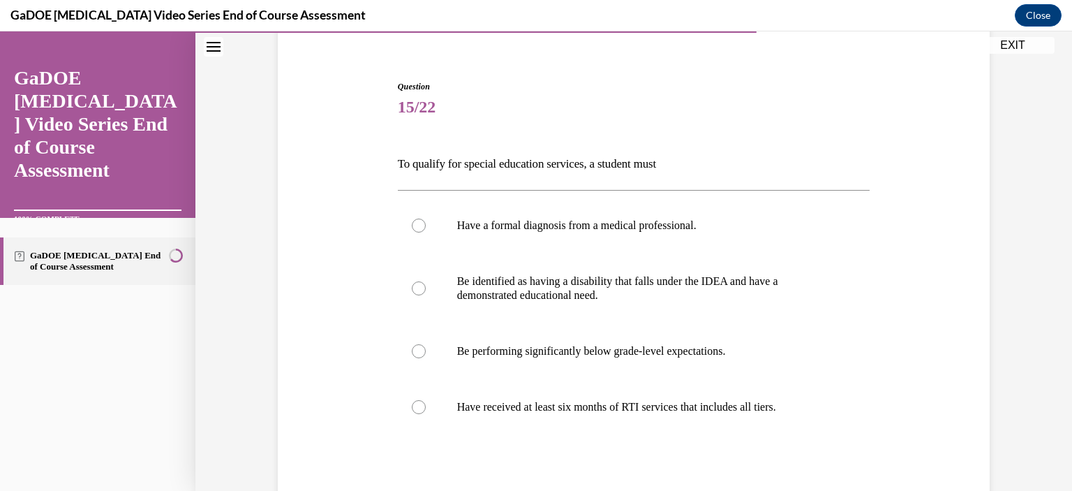
scroll to position [115, 0]
click at [426, 295] on label "Be identified as having a disability that falls under the IDEA and have a demon…" at bounding box center [634, 287] width 473 height 70
click at [426, 294] on input "Be identified as having a disability that falls under the IDEA and have a demon…" at bounding box center [419, 287] width 14 height 14
radio input "true"
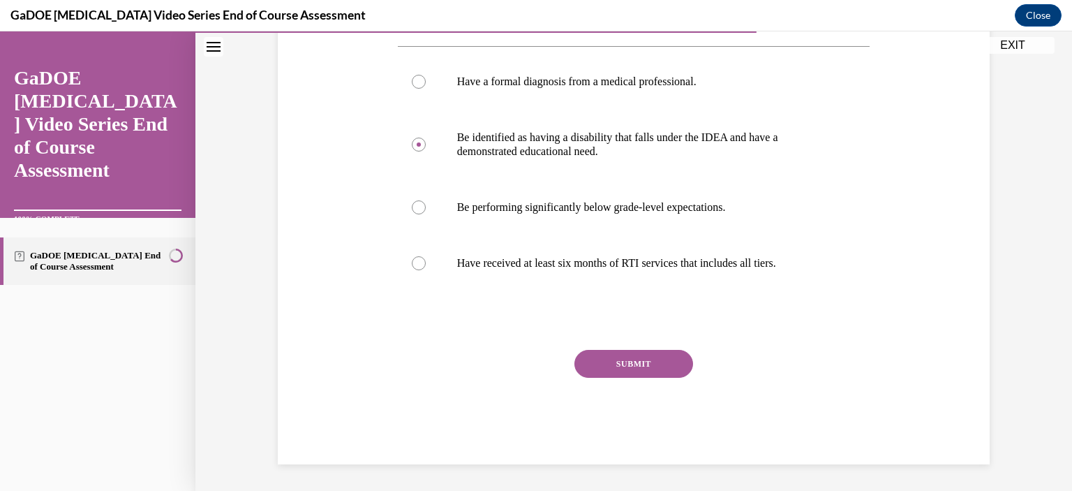
click at [661, 366] on button "SUBMIT" at bounding box center [634, 364] width 119 height 28
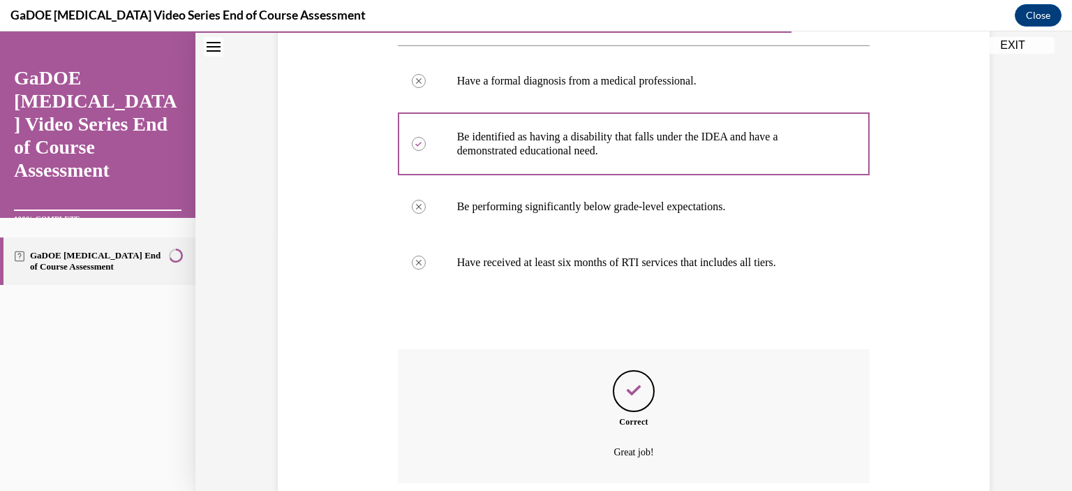
scroll to position [371, 0]
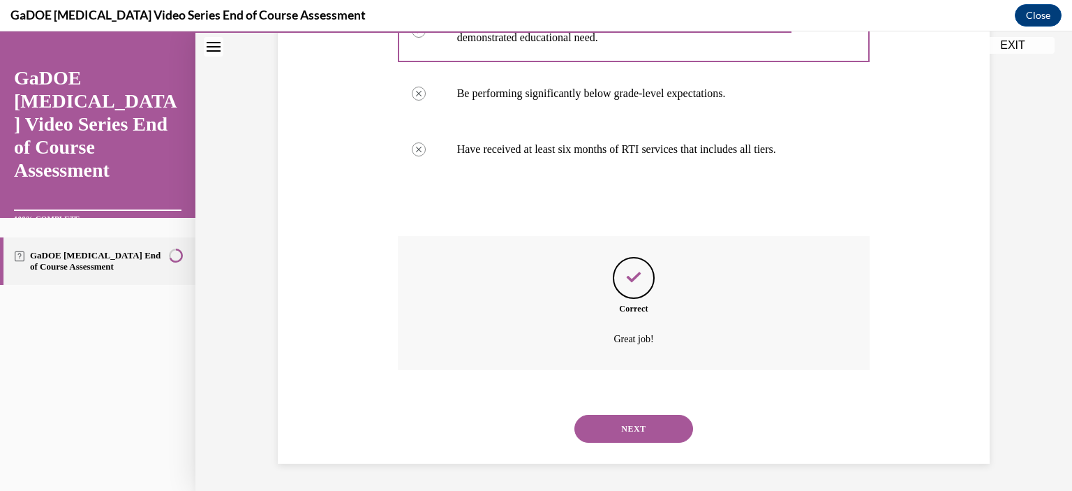
click at [652, 421] on button "NEXT" at bounding box center [634, 429] width 119 height 28
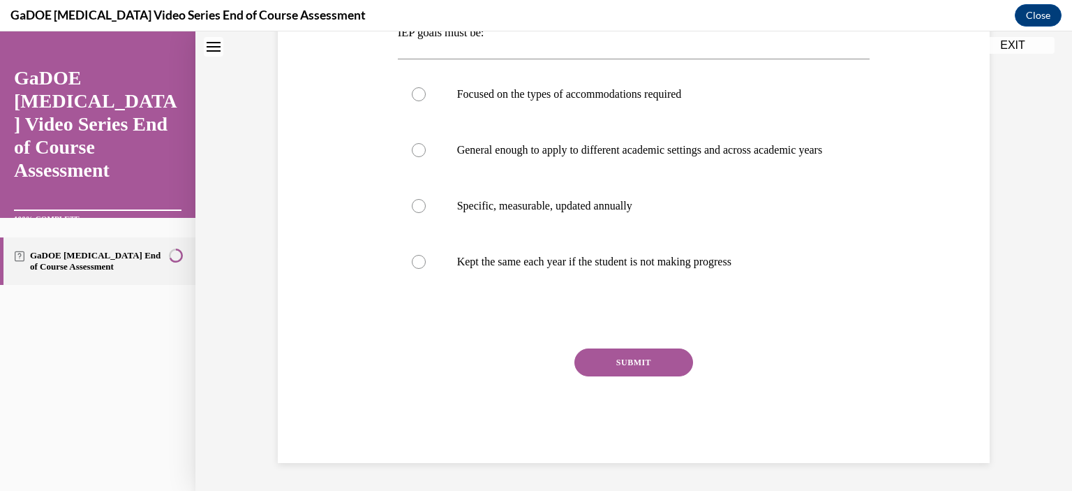
scroll to position [0, 0]
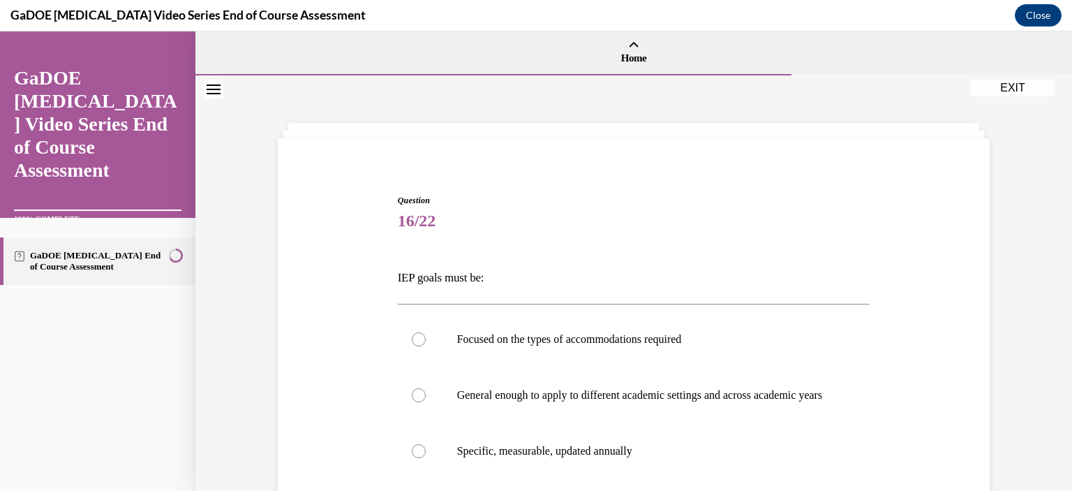
click at [422, 460] on label "Specific, measurable, updated annually" at bounding box center [634, 451] width 473 height 56
click at [422, 458] on input "Specific, measurable, updated annually" at bounding box center [419, 451] width 14 height 14
radio input "true"
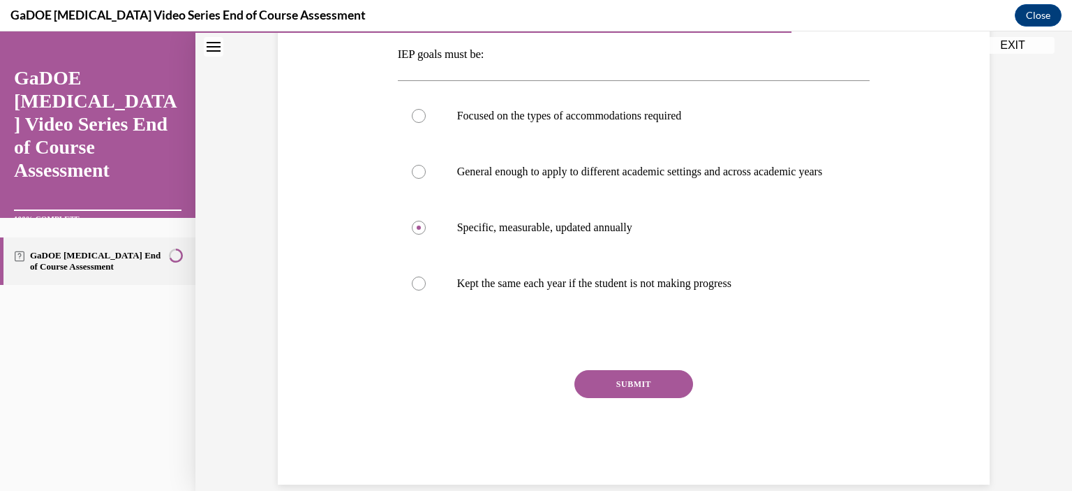
click at [639, 390] on button "SUBMIT" at bounding box center [634, 384] width 119 height 28
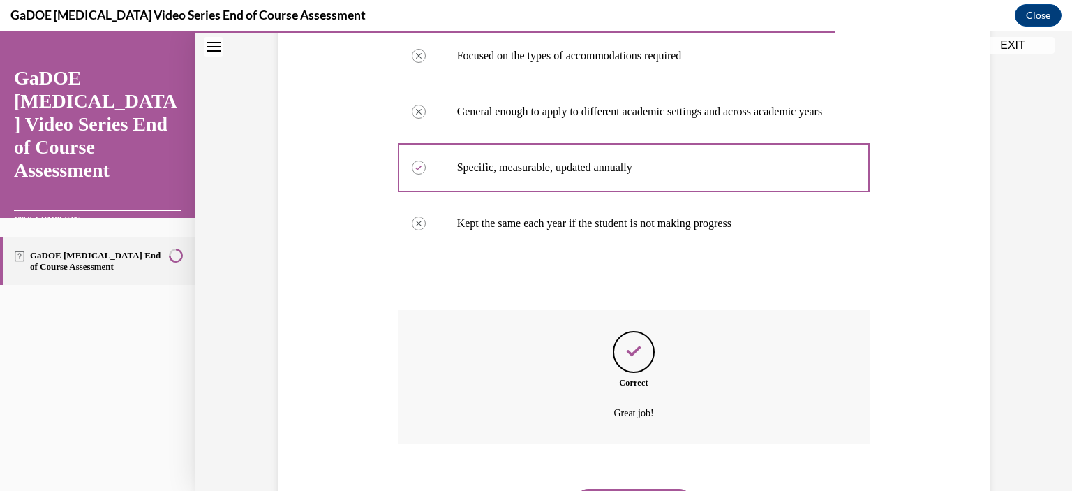
scroll to position [371, 0]
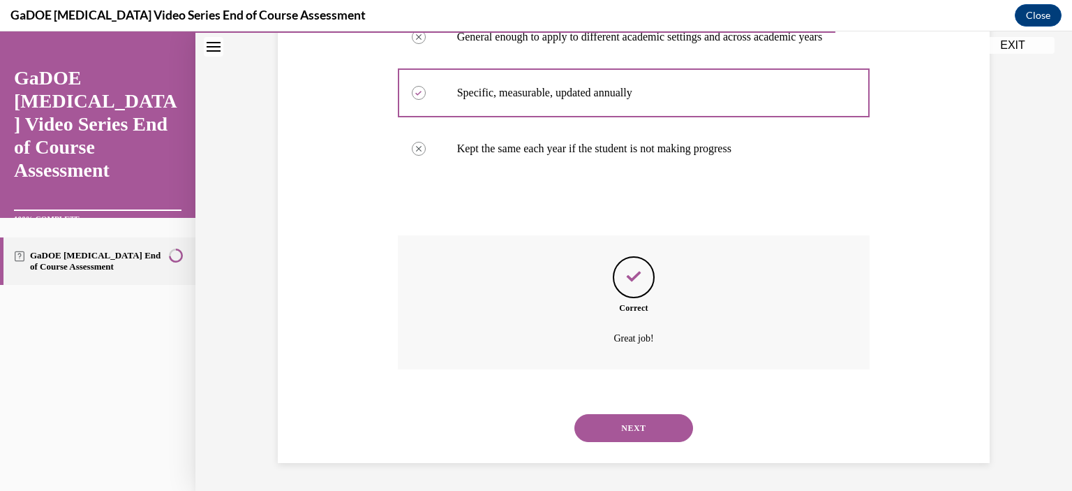
click at [655, 438] on button "NEXT" at bounding box center [634, 428] width 119 height 28
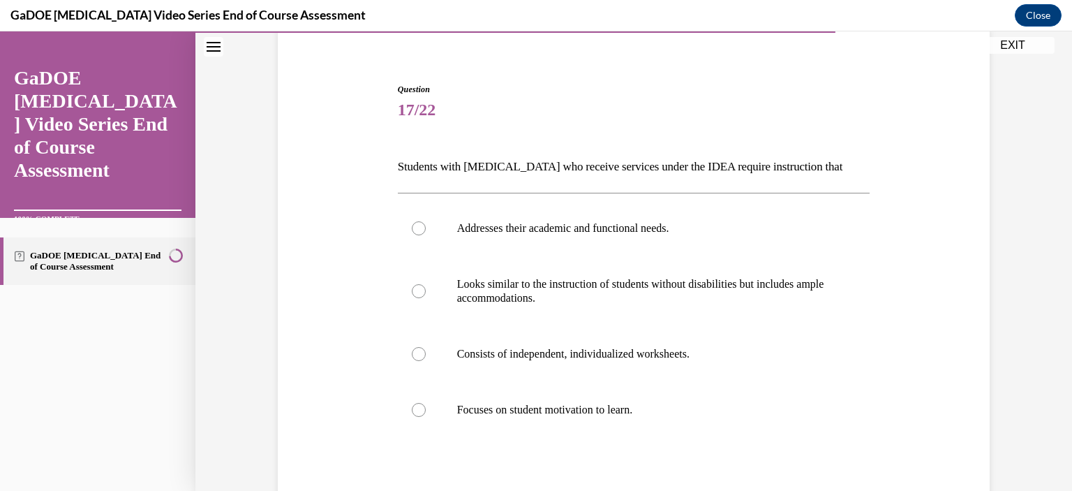
scroll to position [113, 0]
click at [416, 223] on div at bounding box center [419, 226] width 14 height 14
click at [416, 223] on input "Addresses their academic and functional needs." at bounding box center [419, 226] width 14 height 14
radio input "true"
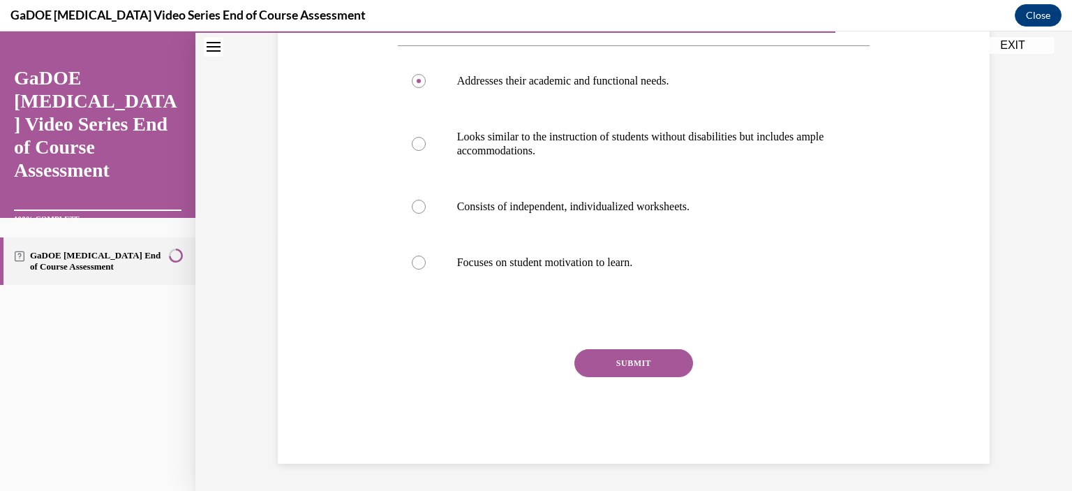
click at [642, 376] on button "SUBMIT" at bounding box center [634, 363] width 119 height 28
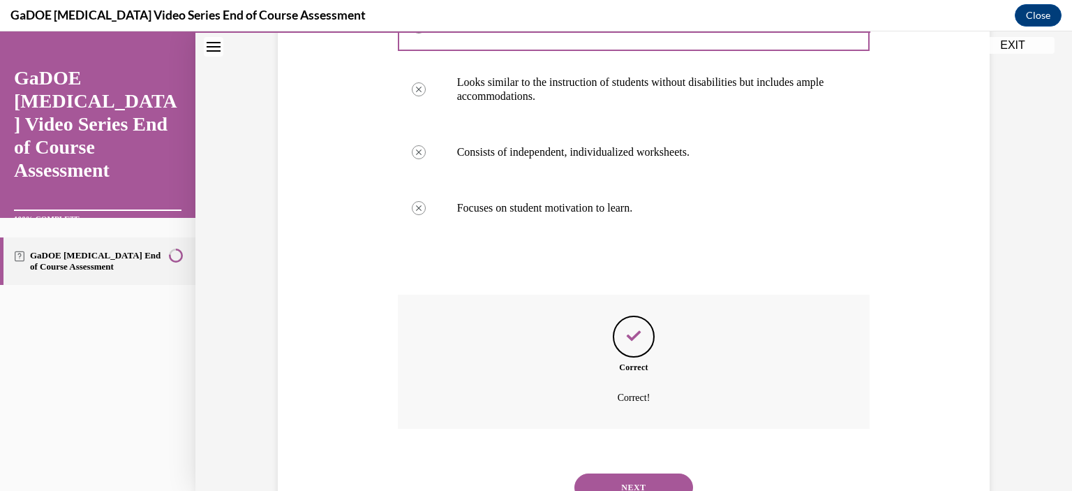
scroll to position [371, 0]
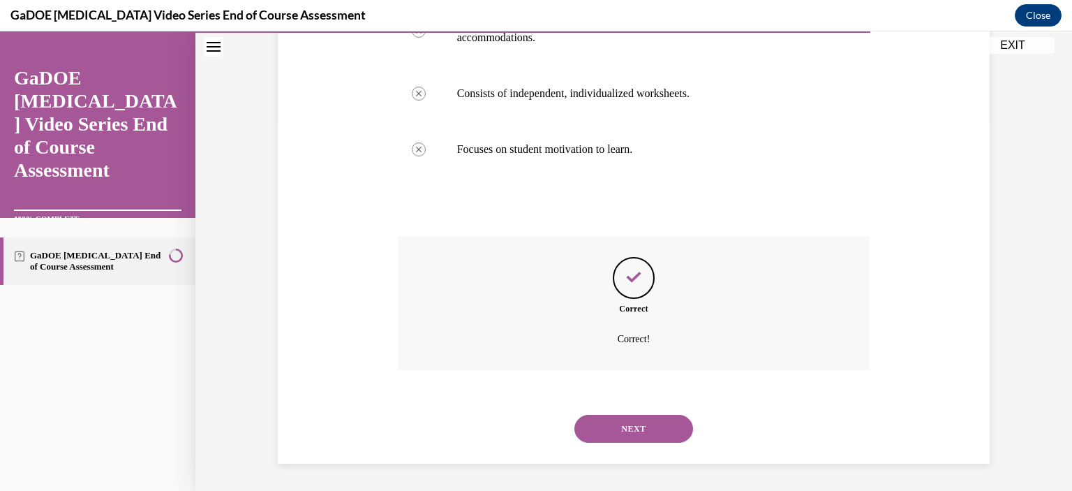
click at [670, 421] on button "NEXT" at bounding box center [634, 429] width 119 height 28
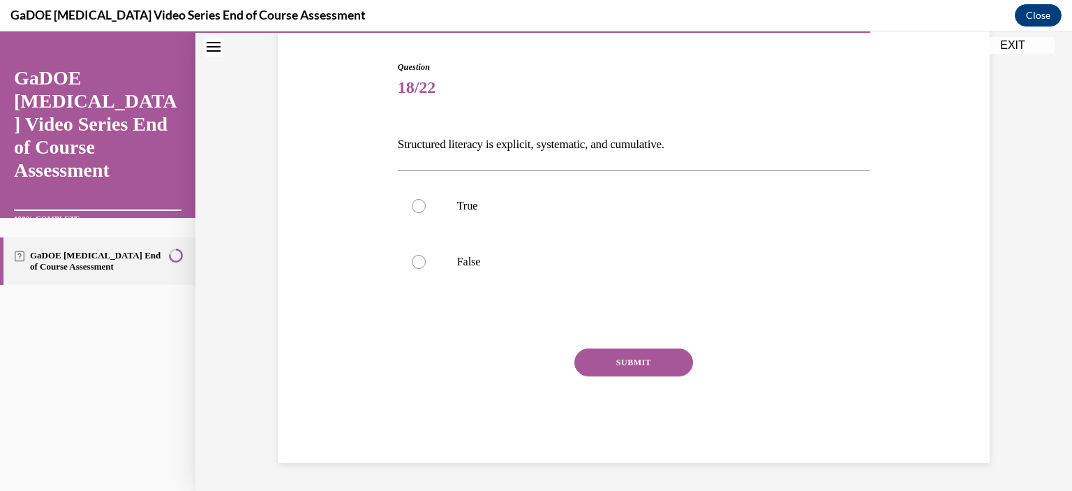
scroll to position [133, 0]
click at [417, 199] on label "True" at bounding box center [634, 207] width 473 height 56
click at [417, 200] on input "True" at bounding box center [419, 207] width 14 height 14
radio input "true"
click at [655, 367] on button "SUBMIT" at bounding box center [634, 363] width 119 height 28
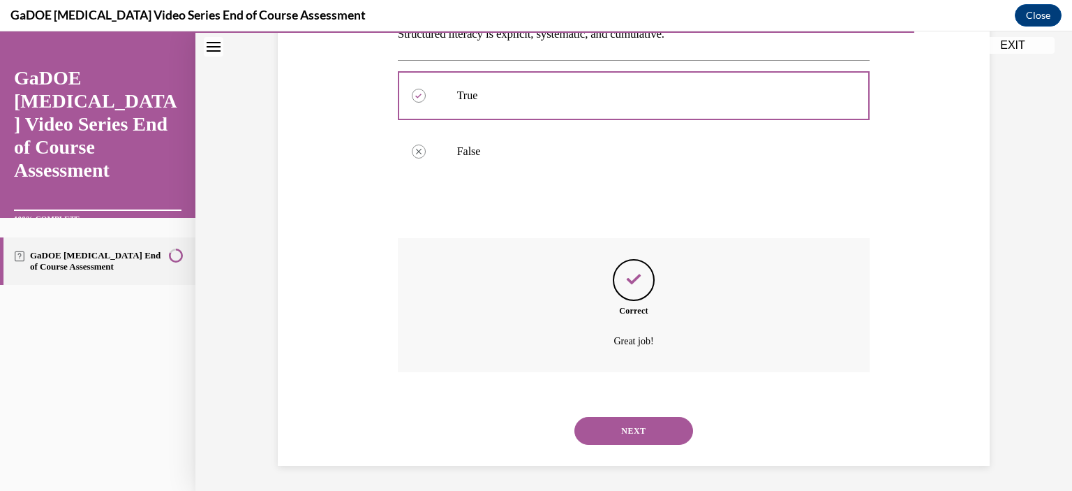
scroll to position [246, 0]
click at [651, 425] on button "NEXT" at bounding box center [634, 429] width 119 height 28
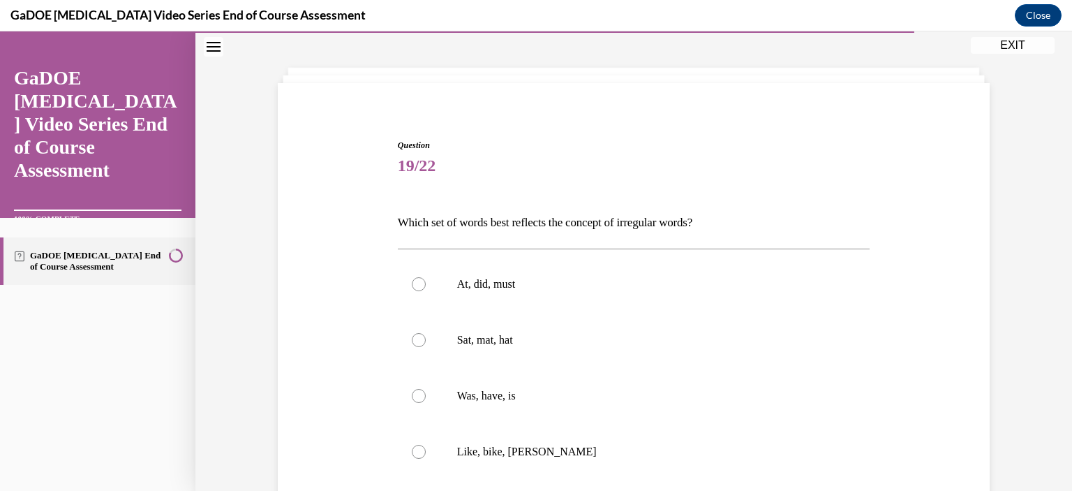
scroll to position [77, 0]
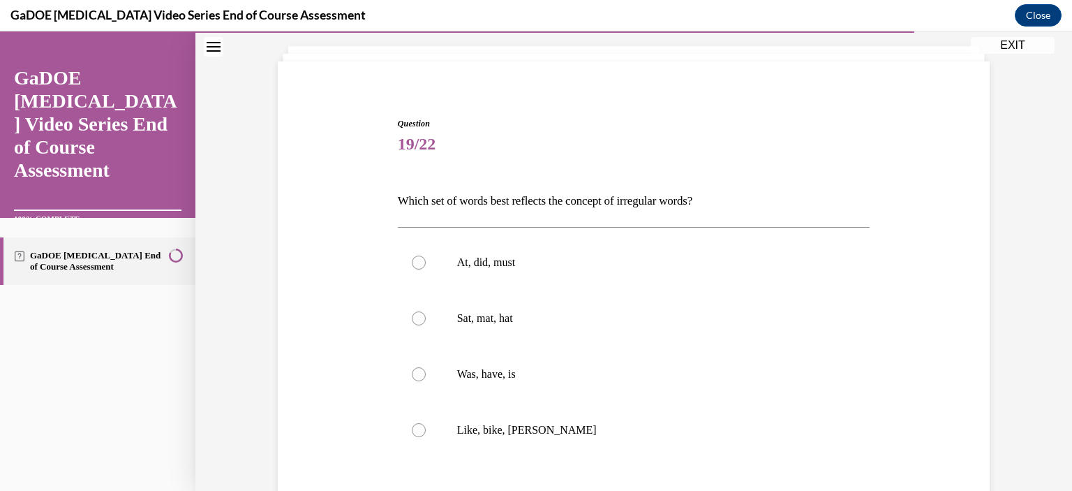
click at [405, 385] on label "Was, have, is" at bounding box center [634, 374] width 473 height 56
click at [412, 381] on input "Was, have, is" at bounding box center [419, 374] width 14 height 14
radio input "true"
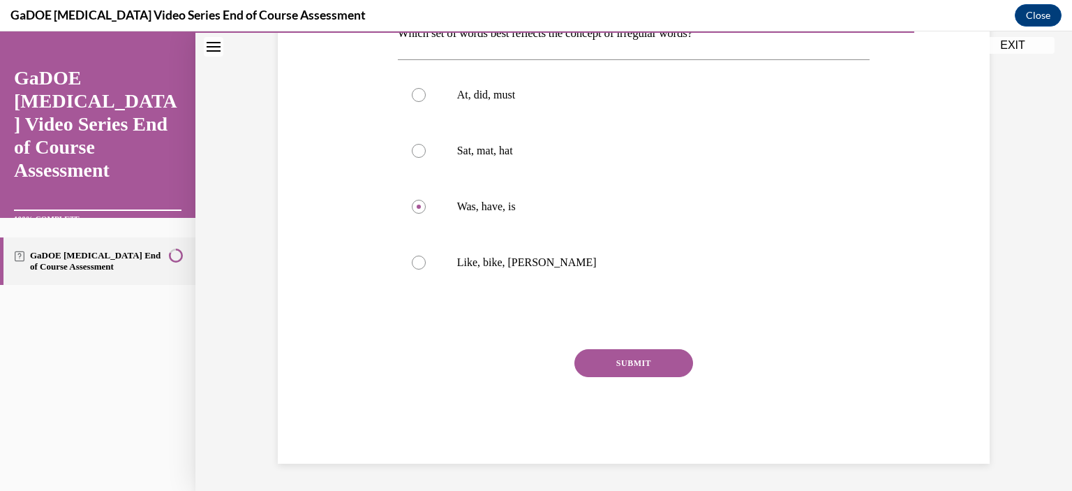
click at [674, 366] on button "SUBMIT" at bounding box center [634, 363] width 119 height 28
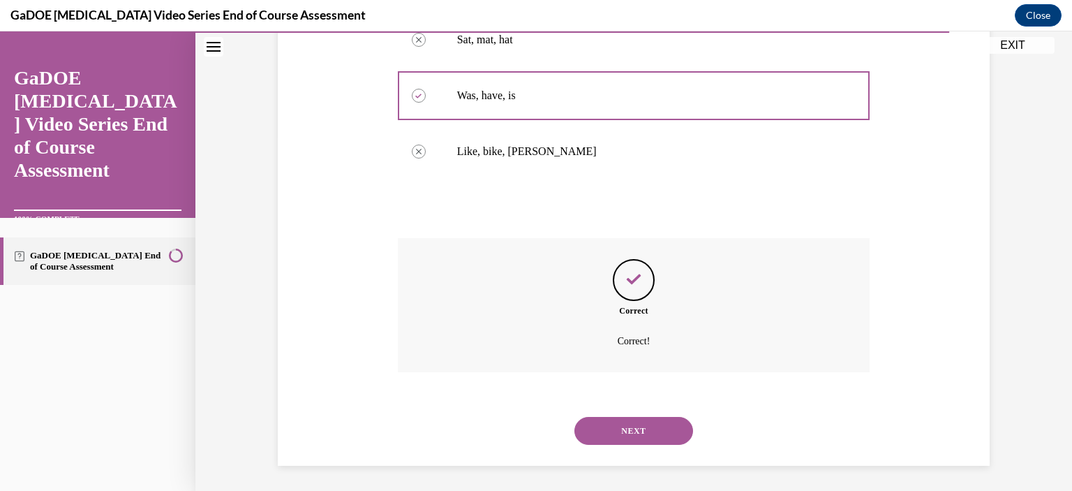
scroll to position [357, 0]
click at [658, 435] on button "NEXT" at bounding box center [634, 429] width 119 height 28
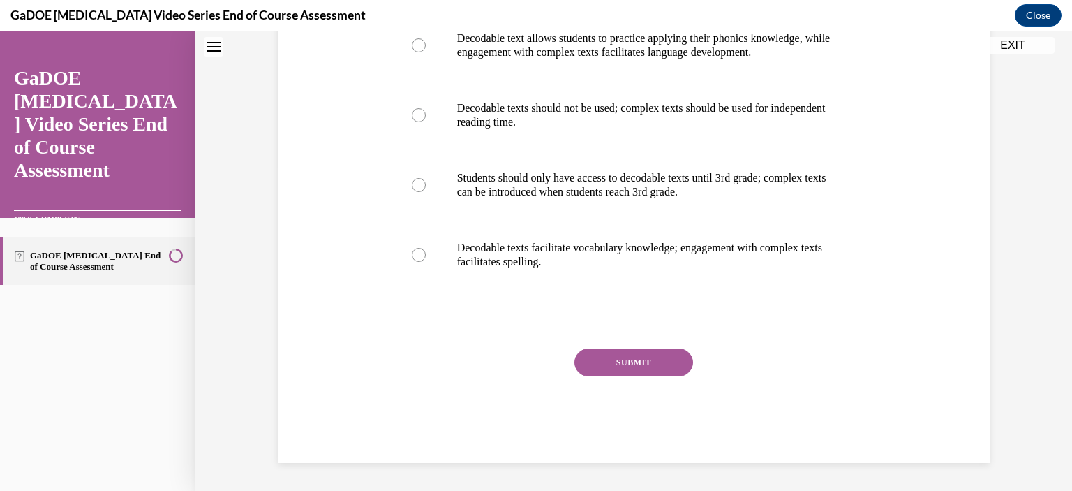
scroll to position [0, 0]
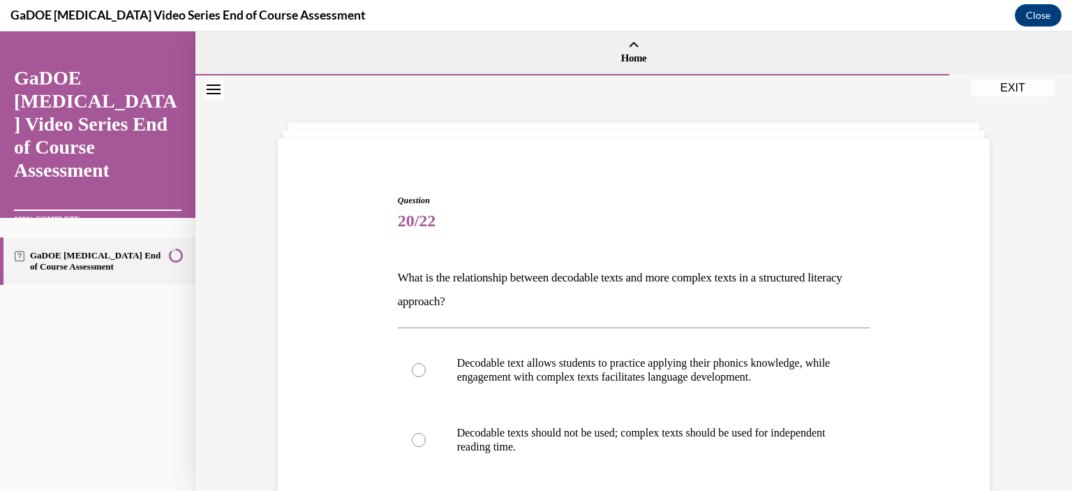
click at [428, 380] on label "Decodable text allows students to practice applying their phonics knowledge, wh…" at bounding box center [634, 370] width 473 height 70
click at [426, 377] on input "Decodable text allows students to practice applying their phonics knowledge, wh…" at bounding box center [419, 370] width 14 height 14
radio input "true"
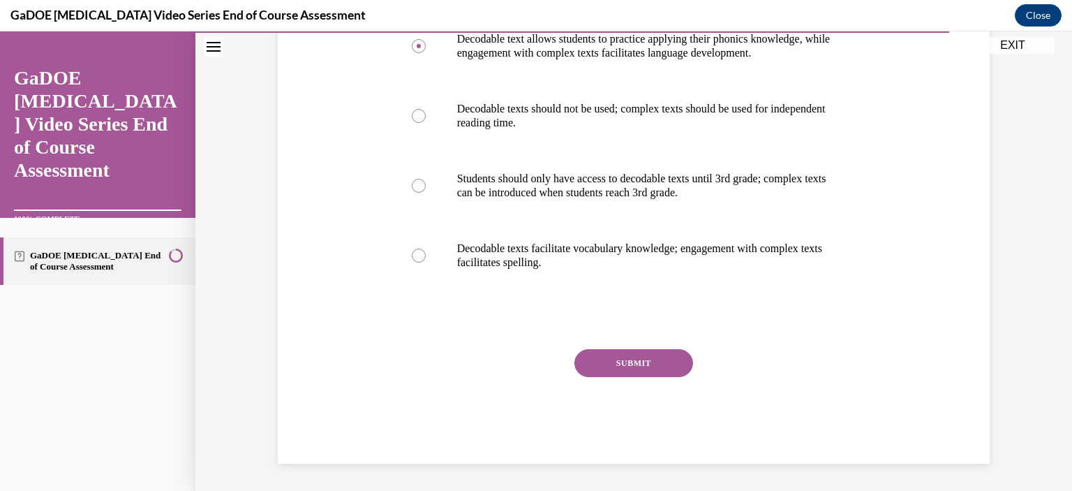
click at [635, 398] on div "SUBMIT" at bounding box center [634, 384] width 473 height 70
click at [636, 372] on button "SUBMIT" at bounding box center [634, 363] width 119 height 28
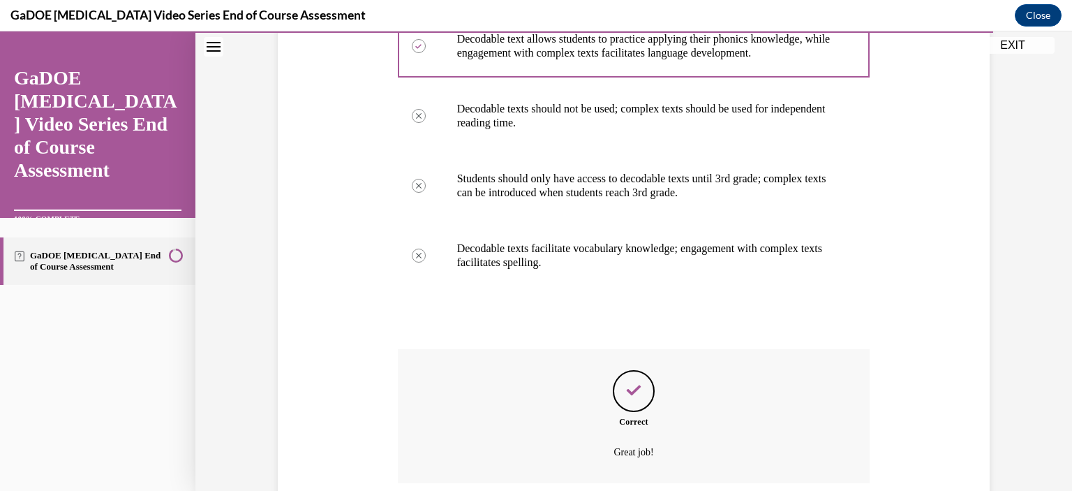
click at [653, 382] on div "Feedback" at bounding box center [634, 391] width 42 height 42
click at [651, 385] on div "Feedback" at bounding box center [634, 391] width 42 height 42
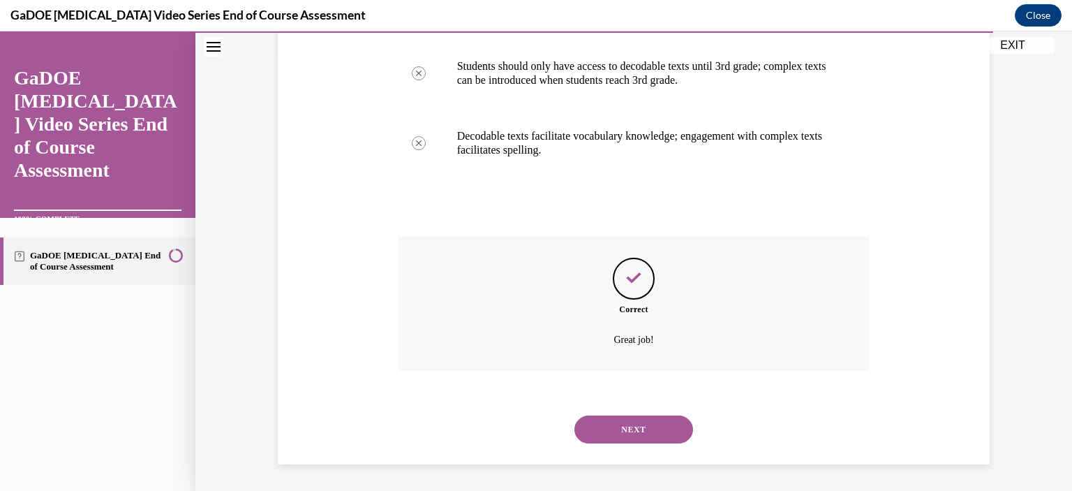
scroll to position [437, 0]
click at [642, 452] on div "NEXT" at bounding box center [634, 429] width 473 height 56
click at [657, 436] on button "NEXT" at bounding box center [634, 429] width 119 height 28
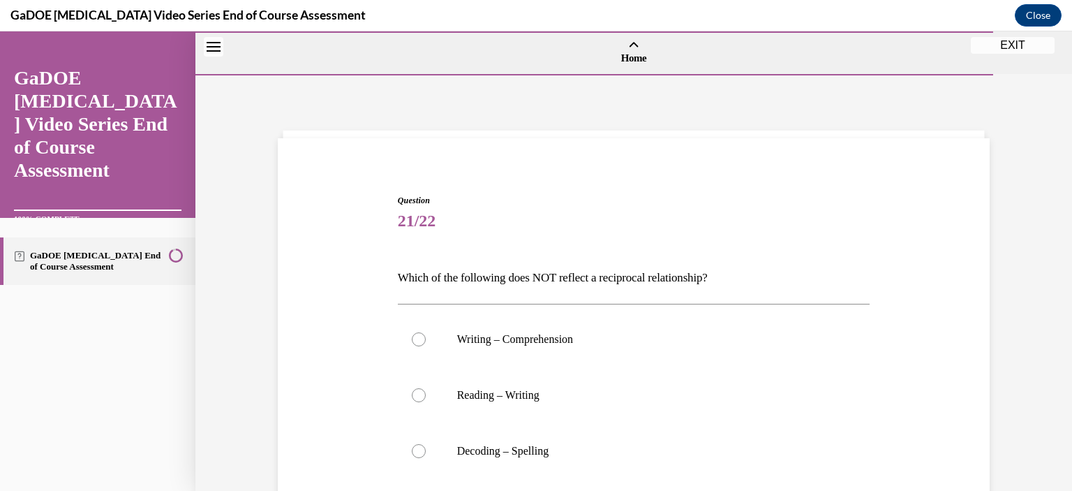
scroll to position [156, 0]
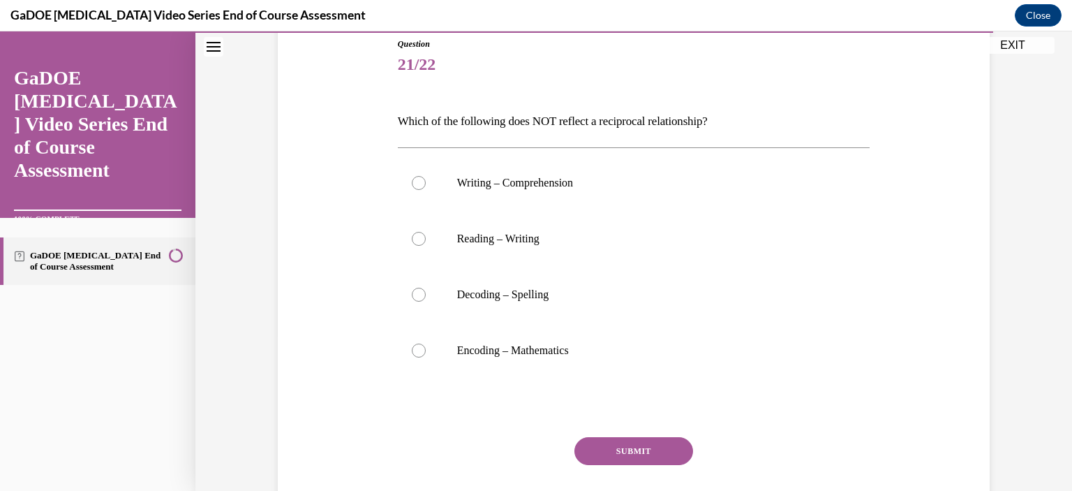
click at [415, 355] on div at bounding box center [419, 350] width 14 height 14
click at [415, 355] on input "Encoding – Mathematics" at bounding box center [419, 350] width 14 height 14
radio input "true"
click at [663, 450] on button "SUBMIT" at bounding box center [634, 451] width 119 height 28
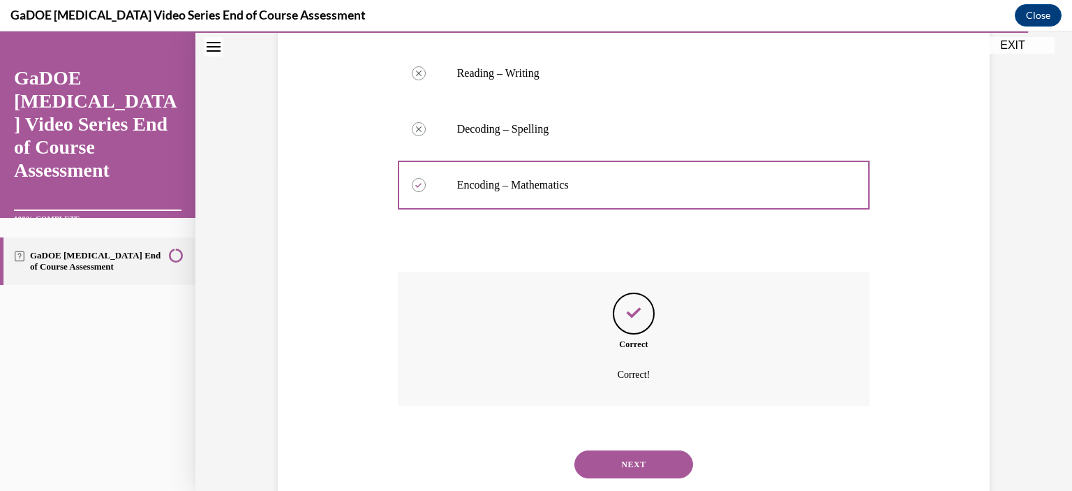
scroll to position [357, 0]
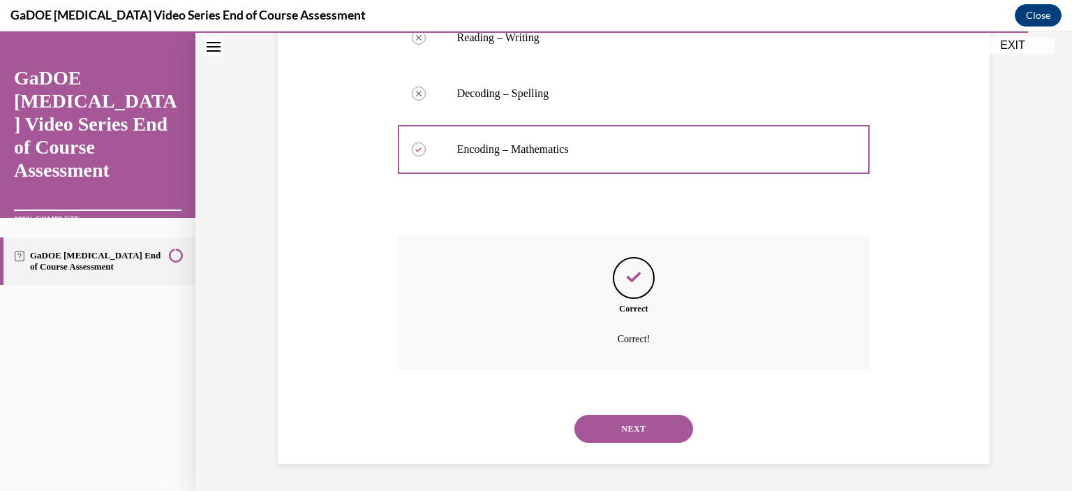
click at [669, 438] on button "NEXT" at bounding box center [634, 429] width 119 height 28
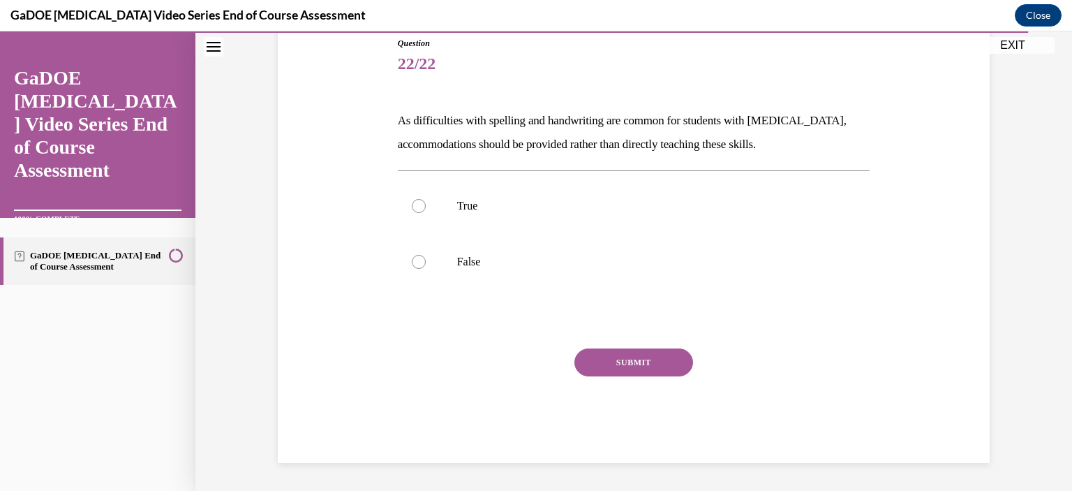
scroll to position [154, 0]
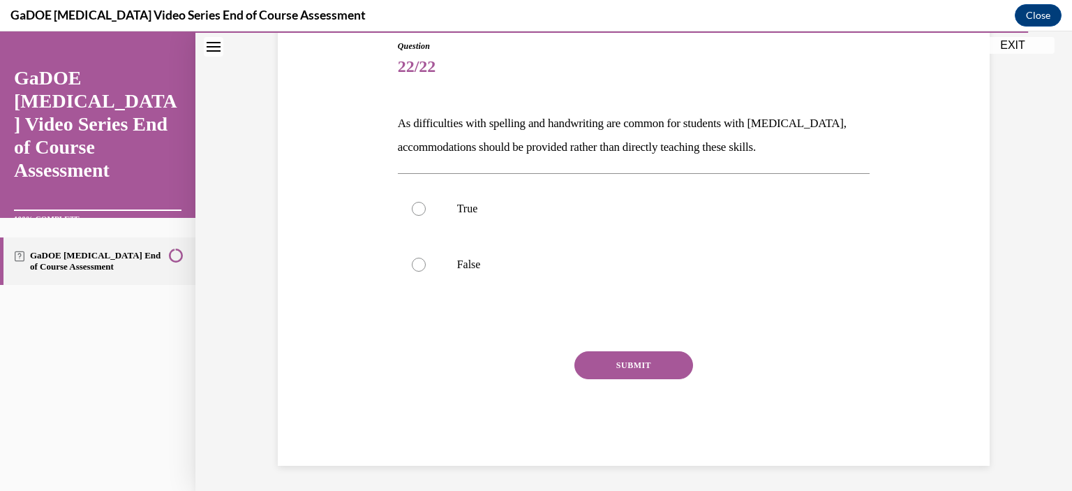
click at [422, 258] on label "False" at bounding box center [634, 265] width 473 height 56
click at [422, 258] on input "False" at bounding box center [419, 265] width 14 height 14
radio input "true"
click at [622, 392] on div "SUBMIT" at bounding box center [634, 386] width 473 height 70
click at [642, 376] on button "SUBMIT" at bounding box center [634, 365] width 119 height 28
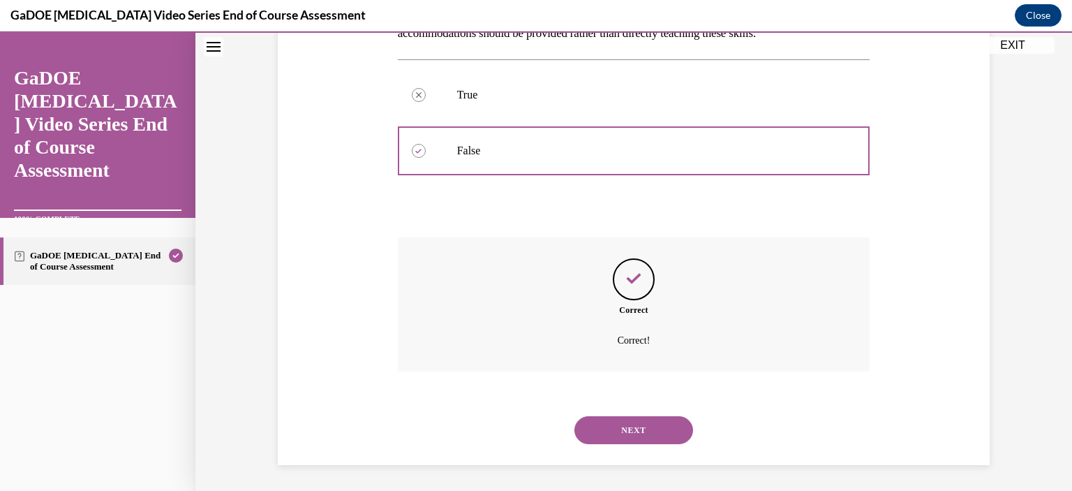
scroll to position [269, 0]
click at [640, 452] on div "NEXT" at bounding box center [634, 429] width 473 height 56
click at [628, 422] on button "NEXT" at bounding box center [634, 429] width 119 height 28
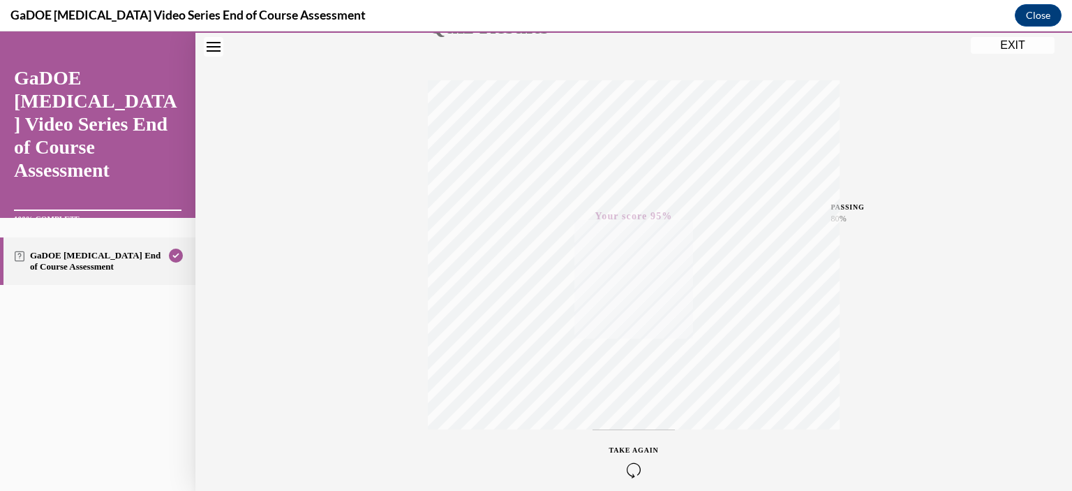
scroll to position [256, 0]
click at [1000, 48] on button "EXIT" at bounding box center [1013, 45] width 84 height 17
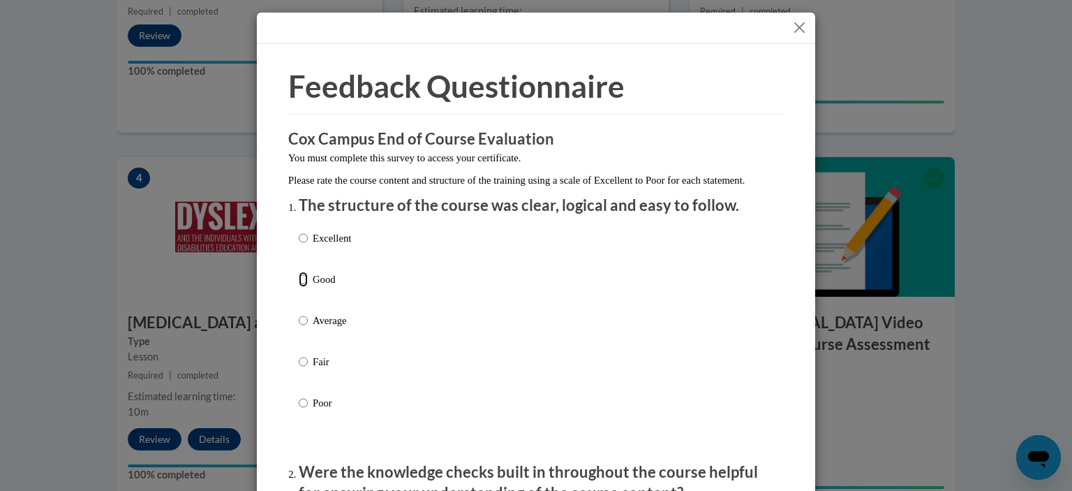
click at [300, 287] on input "Good" at bounding box center [303, 279] width 9 height 15
radio input "true"
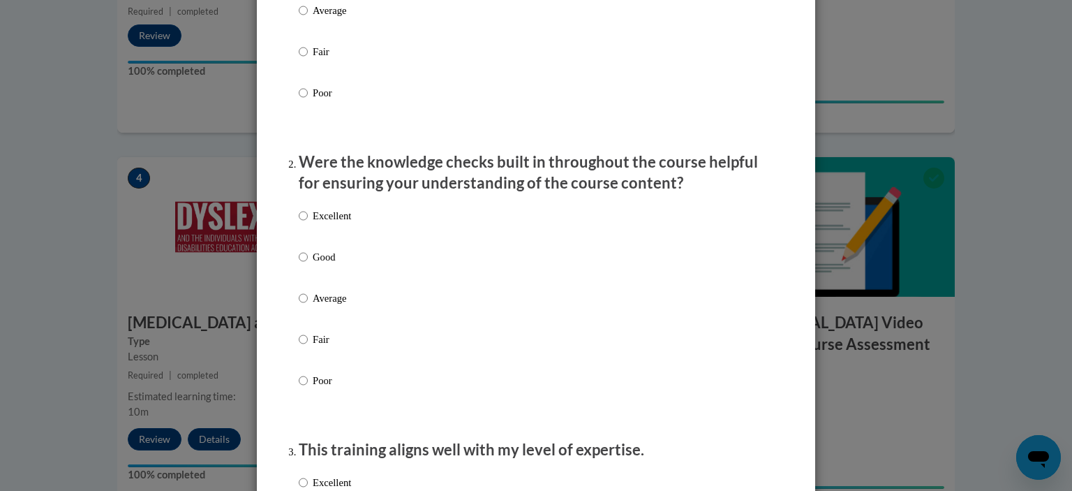
click at [300, 287] on label "Good" at bounding box center [325, 268] width 52 height 38
click at [300, 265] on input "Good" at bounding box center [303, 256] width 9 height 15
radio input "true"
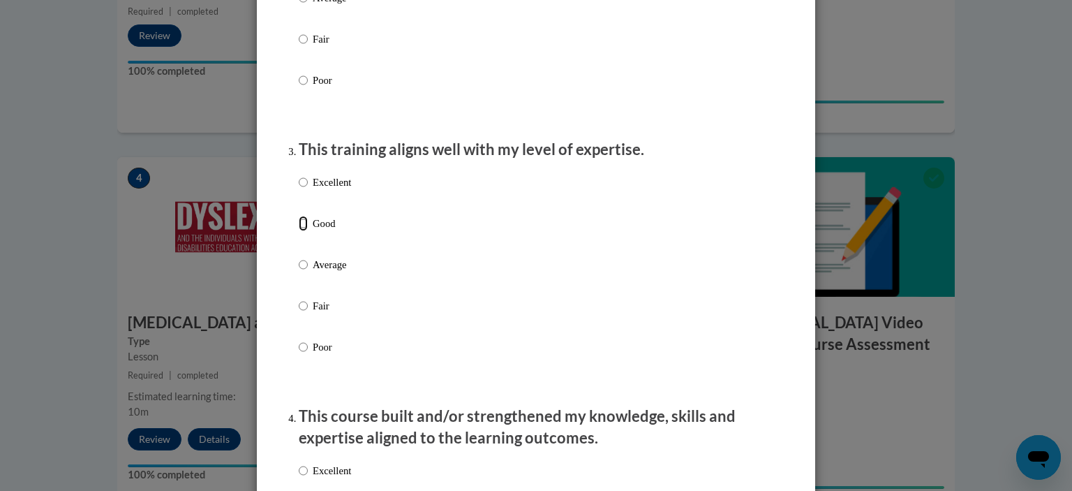
click at [301, 231] on input "Good" at bounding box center [303, 223] width 9 height 15
radio input "true"
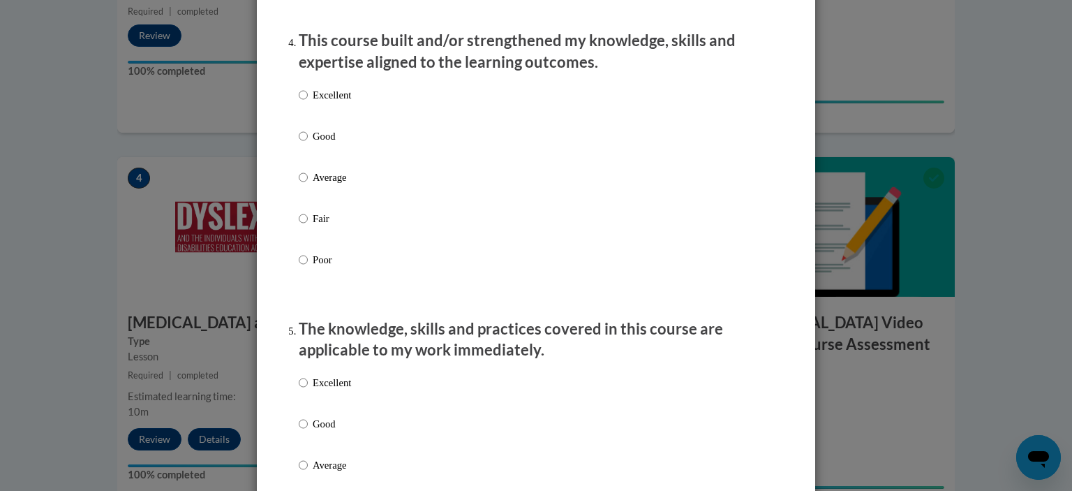
scroll to position [987, 0]
click at [299, 165] on label "Good" at bounding box center [325, 146] width 52 height 38
click at [299, 142] on input "Good" at bounding box center [303, 134] width 9 height 15
radio input "true"
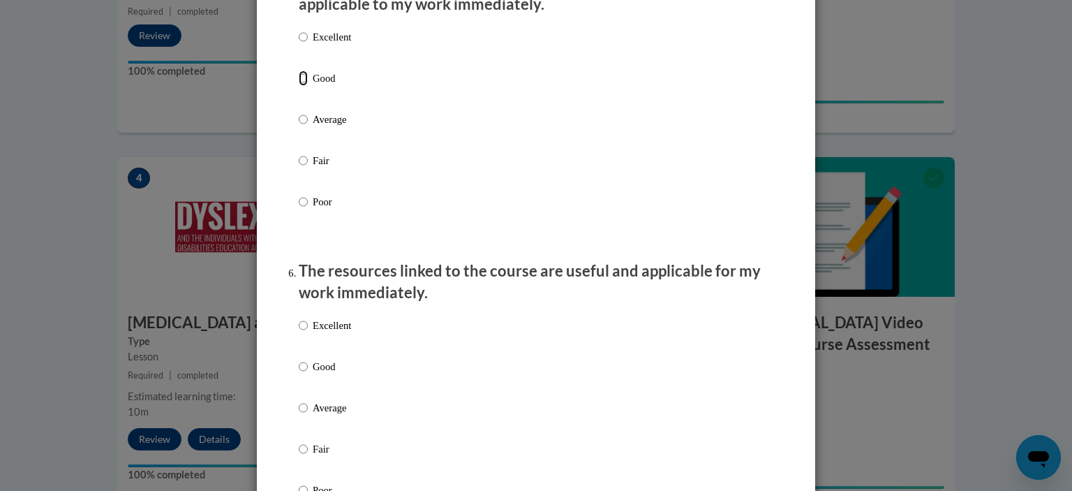
click at [299, 86] on input "Good" at bounding box center [303, 78] width 9 height 15
radio input "true"
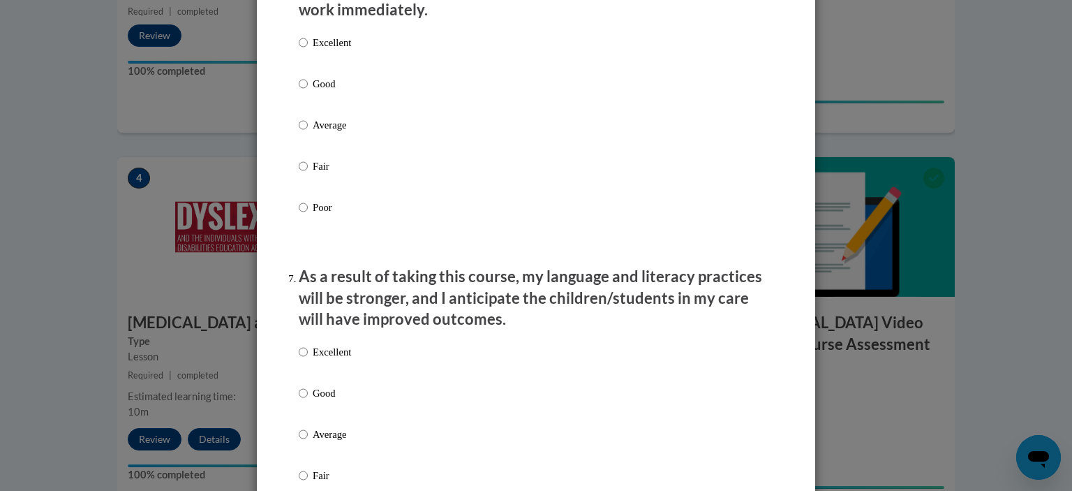
scroll to position [1616, 0]
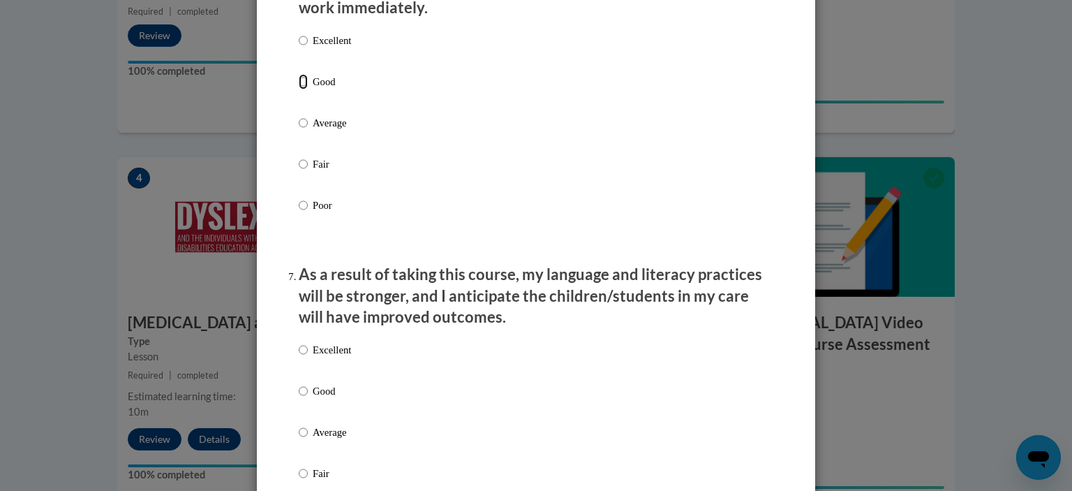
click at [299, 89] on input "Good" at bounding box center [303, 81] width 9 height 15
radio input "true"
click at [301, 89] on input "Good" at bounding box center [303, 81] width 9 height 15
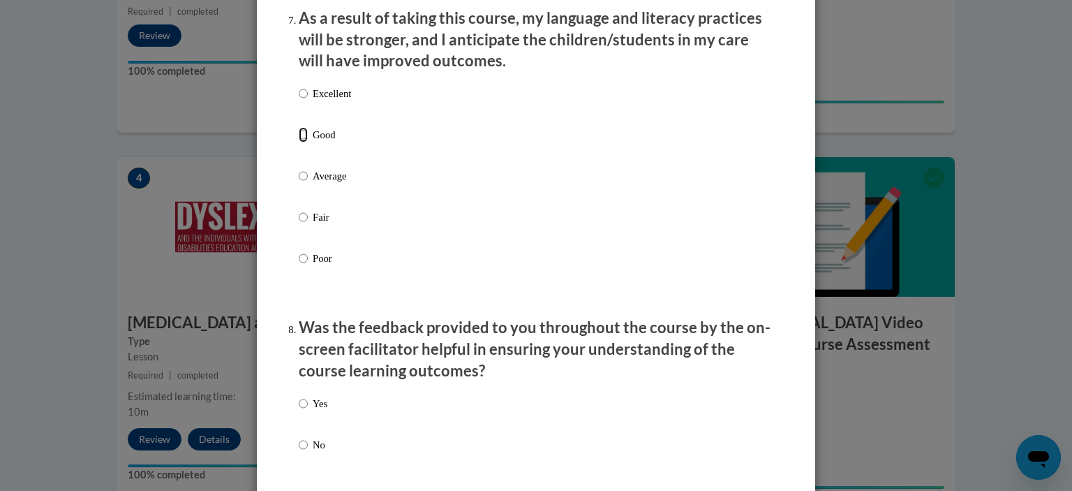
click at [299, 142] on input "Good" at bounding box center [303, 134] width 9 height 15
radio input "true"
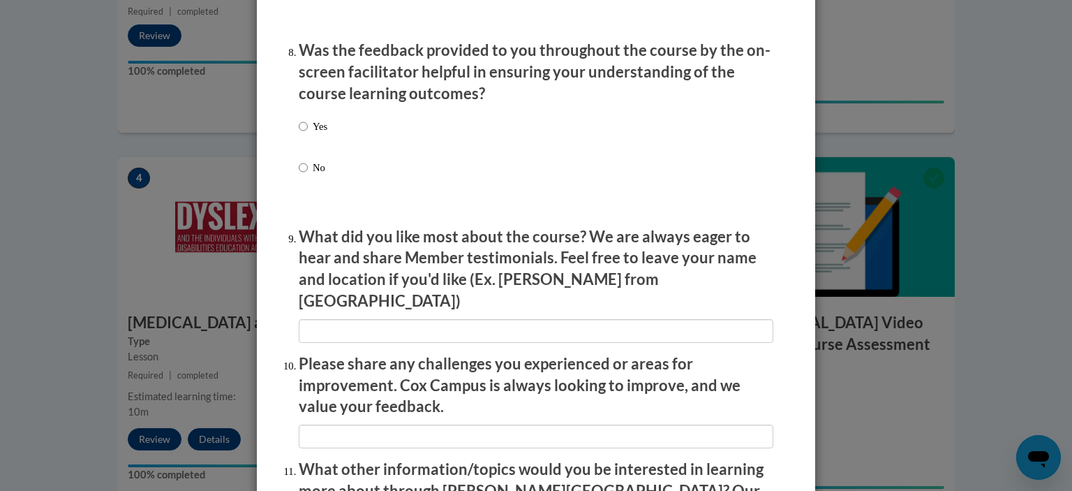
scroll to position [2150, 0]
click at [299, 175] on input "No" at bounding box center [303, 166] width 9 height 15
radio input "true"
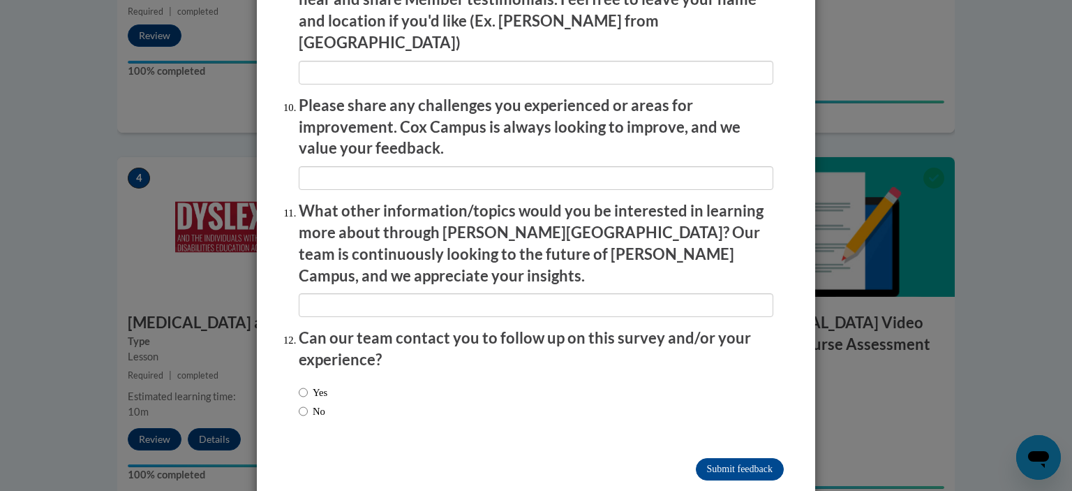
scroll to position [2416, 0]
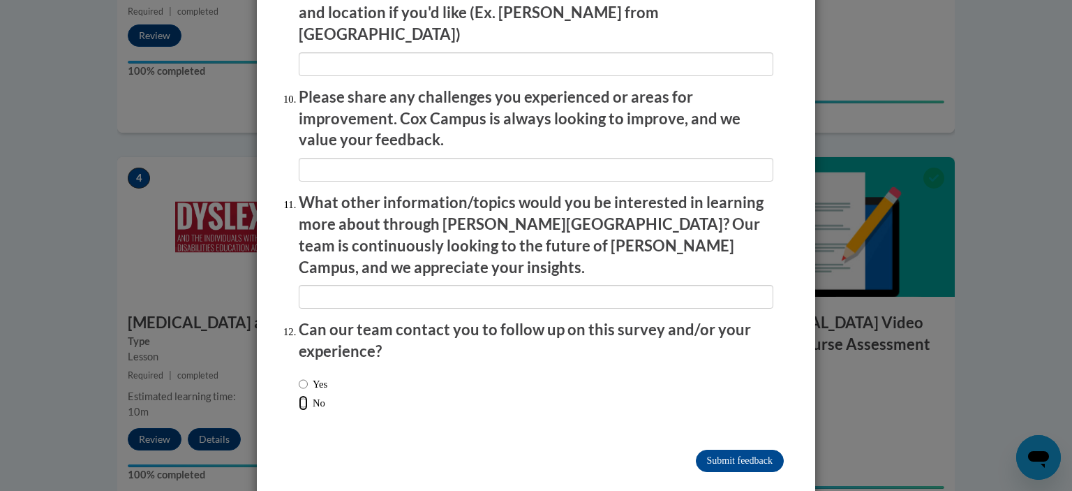
click at [299, 395] on input "No" at bounding box center [303, 402] width 9 height 15
radio input "true"
click at [765, 450] on input "Submit feedback" at bounding box center [740, 461] width 88 height 22
click at [755, 450] on input "Submitting" at bounding box center [740, 461] width 88 height 22
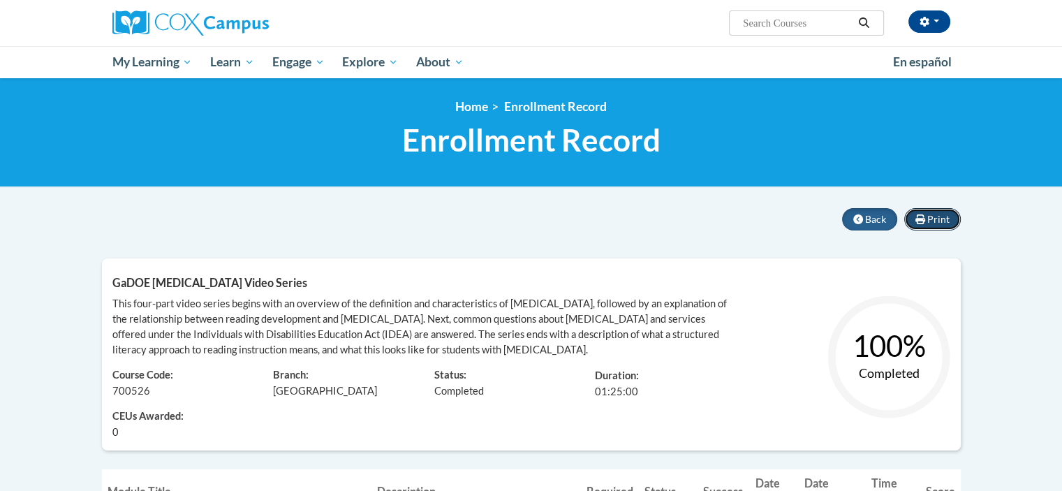
click at [941, 215] on span "Print" at bounding box center [938, 219] width 22 height 12
